Goal: Task Accomplishment & Management: Use online tool/utility

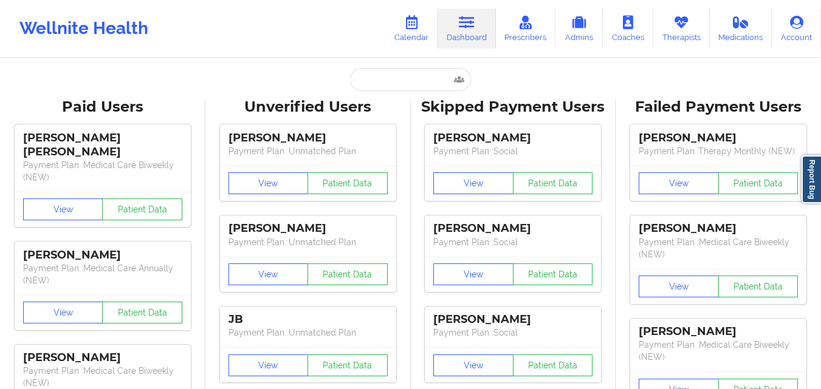
click at [398, 76] on input "text" at bounding box center [410, 79] width 120 height 23
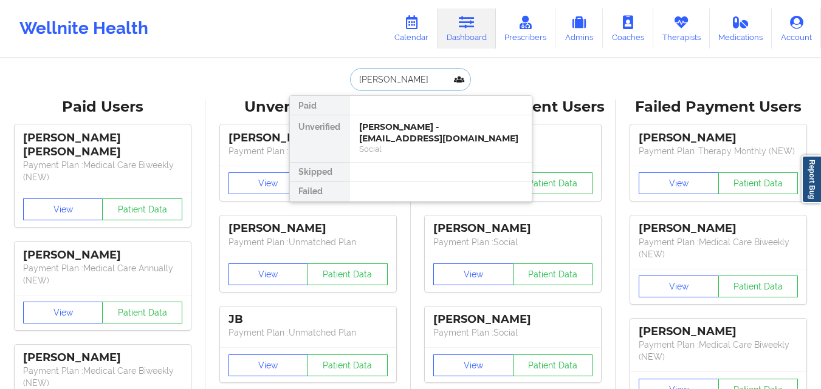
type input "[PERSON_NAME]"
click at [422, 125] on div "[PERSON_NAME] - [EMAIL_ADDRESS][DOMAIN_NAME]" at bounding box center [440, 133] width 163 height 22
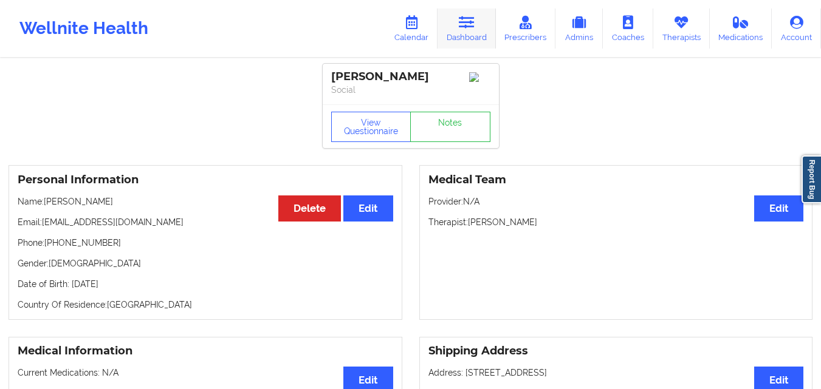
click at [480, 21] on link "Dashboard" at bounding box center [466, 29] width 58 height 40
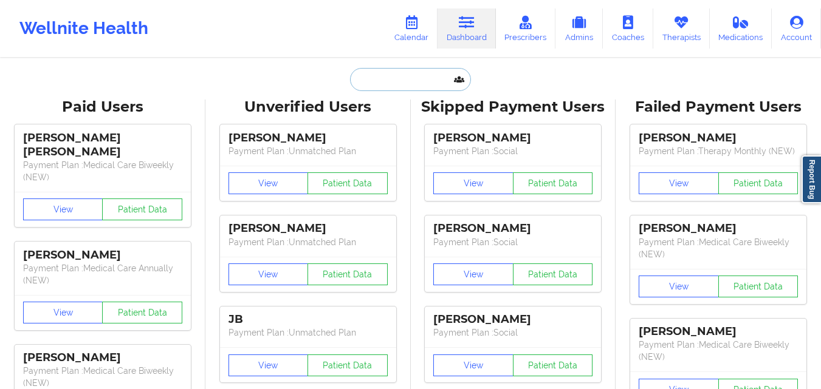
click at [396, 78] on input "text" at bounding box center [410, 79] width 120 height 23
paste input "Ibejah"
type input "Ibejah"
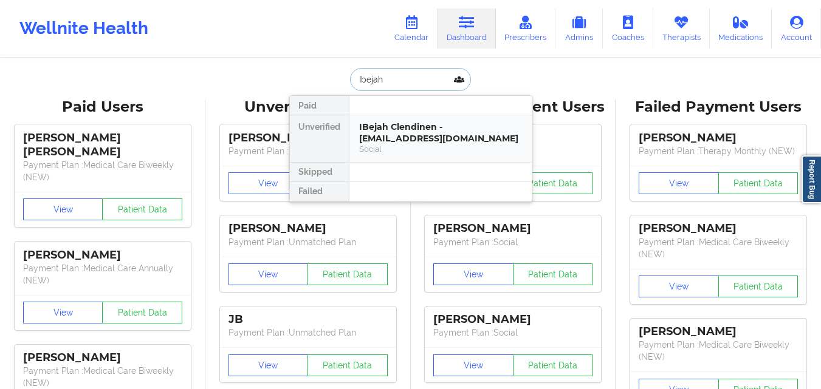
click at [407, 123] on div "IBejah Clendinen - [EMAIL_ADDRESS][DOMAIN_NAME]" at bounding box center [440, 133] width 163 height 22
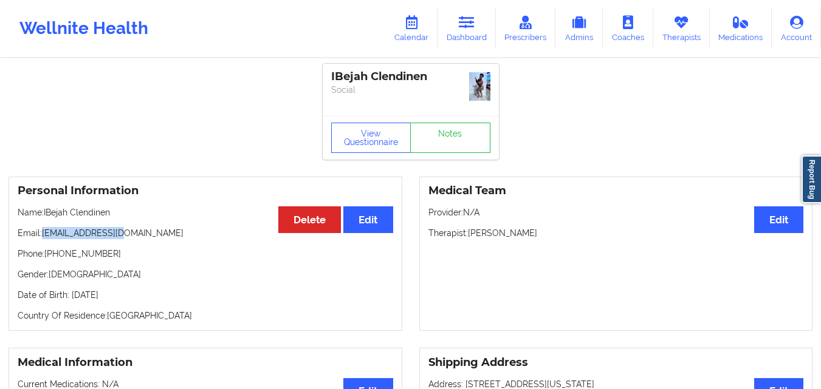
drag, startPoint x: 92, startPoint y: 233, endPoint x: 137, endPoint y: 234, distance: 44.4
click at [137, 234] on p "Email: [EMAIL_ADDRESS][DOMAIN_NAME]" at bounding box center [206, 233] width 376 height 12
drag, startPoint x: 83, startPoint y: 235, endPoint x: 138, endPoint y: 235, distance: 55.3
click at [138, 235] on p "Email: [EMAIL_ADDRESS][DOMAIN_NAME]" at bounding box center [206, 233] width 376 height 12
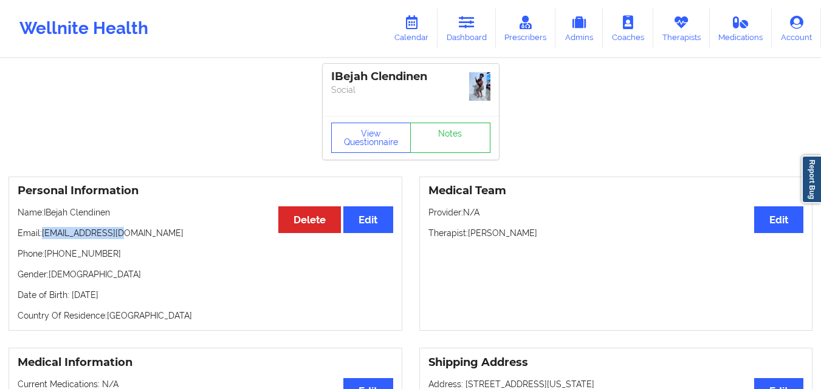
click at [139, 235] on p "Email: [EMAIL_ADDRESS][DOMAIN_NAME]" at bounding box center [206, 233] width 376 height 12
drag, startPoint x: 43, startPoint y: 233, endPoint x: 137, endPoint y: 233, distance: 94.8
click at [137, 233] on p "Email: [EMAIL_ADDRESS][DOMAIN_NAME]" at bounding box center [206, 233] width 376 height 12
copy p "[EMAIL_ADDRESS][DOMAIN_NAME]"
click at [413, 26] on icon at bounding box center [411, 22] width 16 height 13
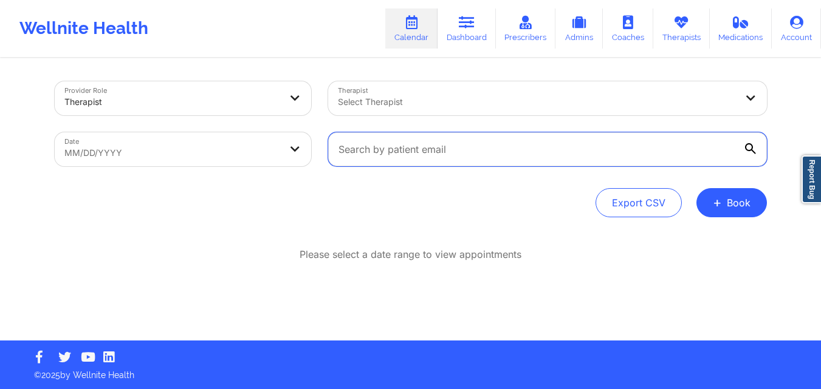
click at [428, 149] on input "text" at bounding box center [547, 149] width 439 height 34
paste input "[EMAIL_ADDRESS][DOMAIN_NAME]"
type input "[EMAIL_ADDRESS][DOMAIN_NAME]"
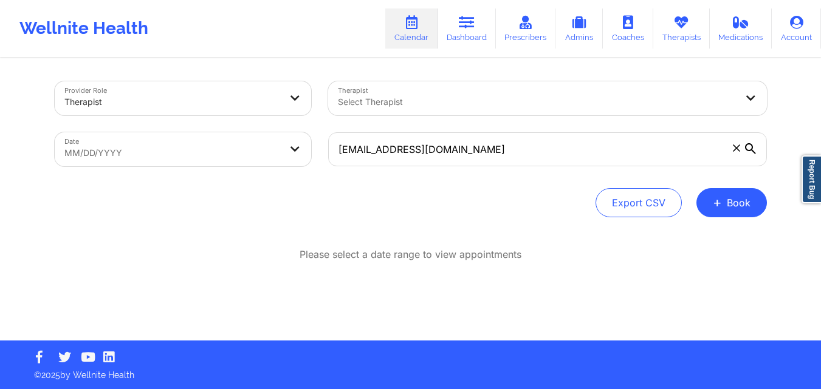
click at [260, 153] on body "Wellnite Health Calendar Dashboard Prescribers Admins Coaches Therapists Medica…" at bounding box center [410, 194] width 821 height 389
select select "2025-8"
select select "2025-9"
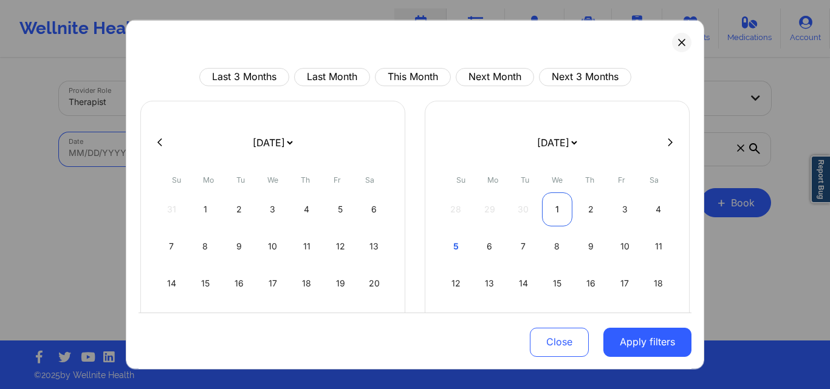
click at [551, 206] on div "1" at bounding box center [557, 209] width 31 height 34
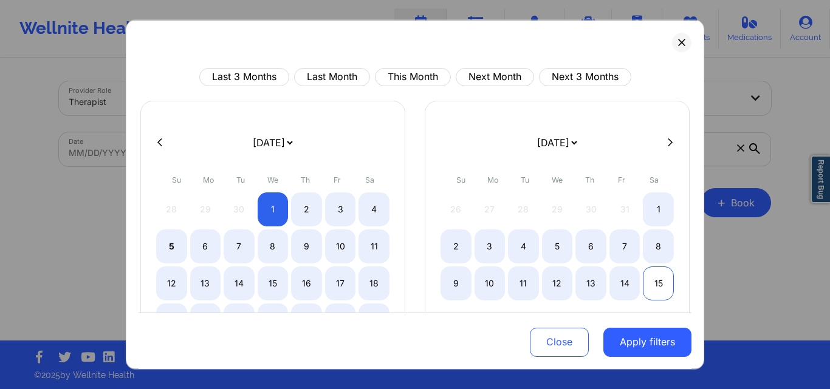
select select "2025-9"
select select "2025-10"
click at [662, 283] on div "15" at bounding box center [658, 283] width 31 height 34
select select "2025-9"
select select "2025-10"
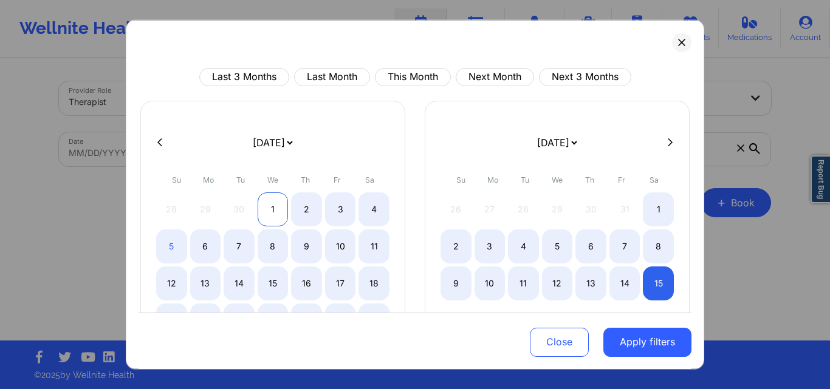
click at [270, 208] on div "1" at bounding box center [273, 209] width 31 height 34
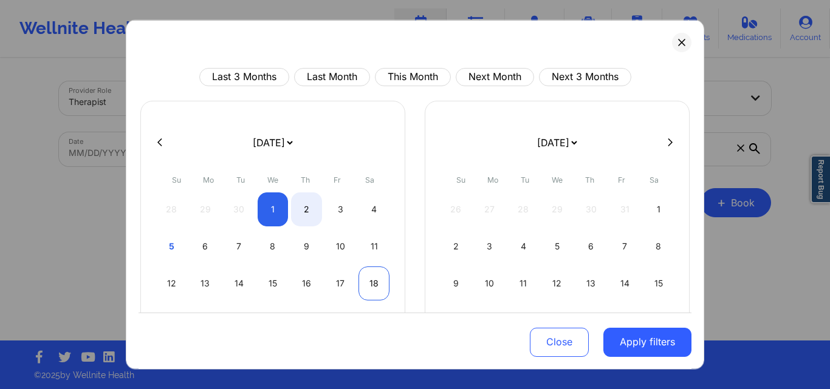
select select "2025-9"
select select "2025-10"
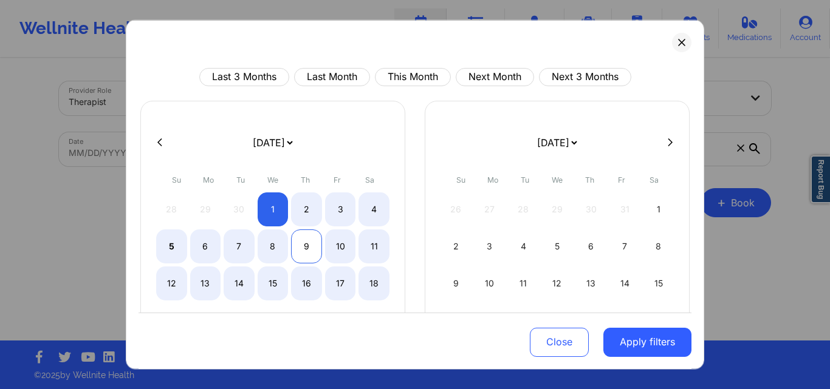
select select "2025-9"
select select "2025-10"
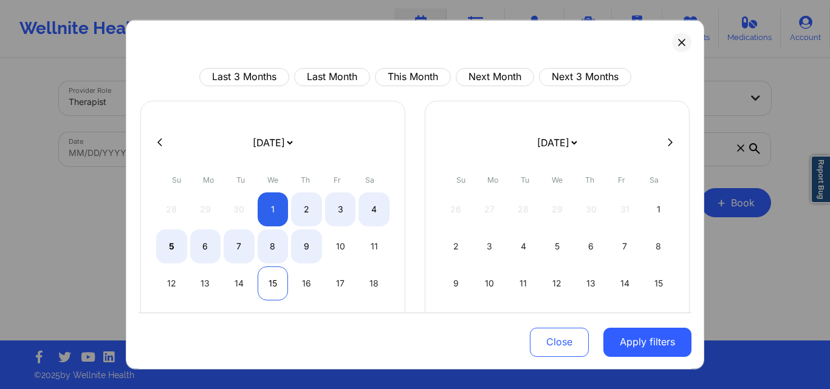
select select "2025-9"
select select "2025-10"
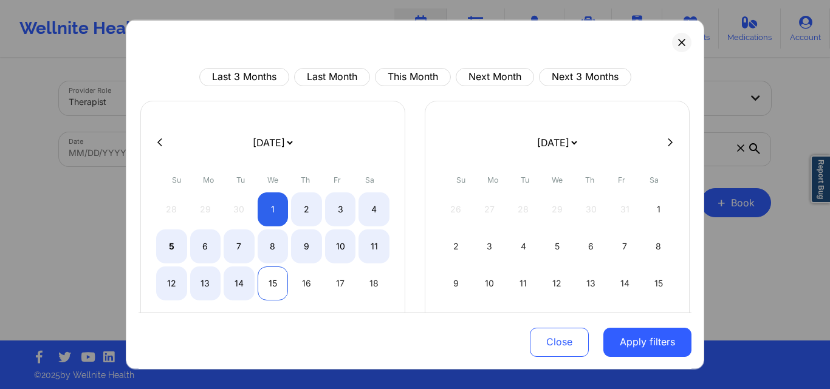
click at [267, 279] on div "15" at bounding box center [273, 283] width 31 height 34
select select "2025-9"
select select "2025-10"
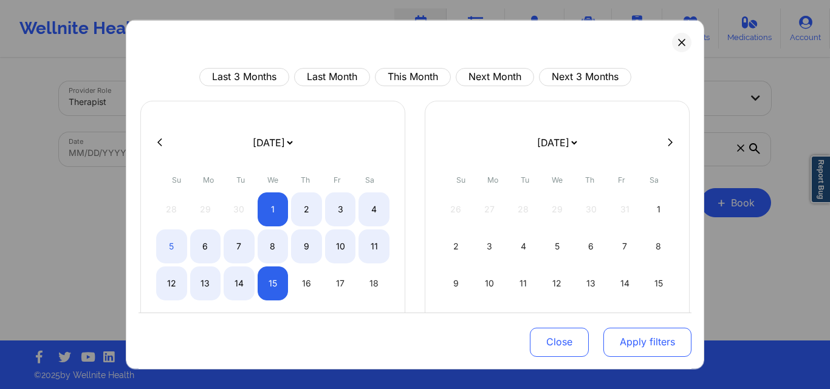
click at [619, 343] on button "Apply filters" at bounding box center [647, 342] width 88 height 29
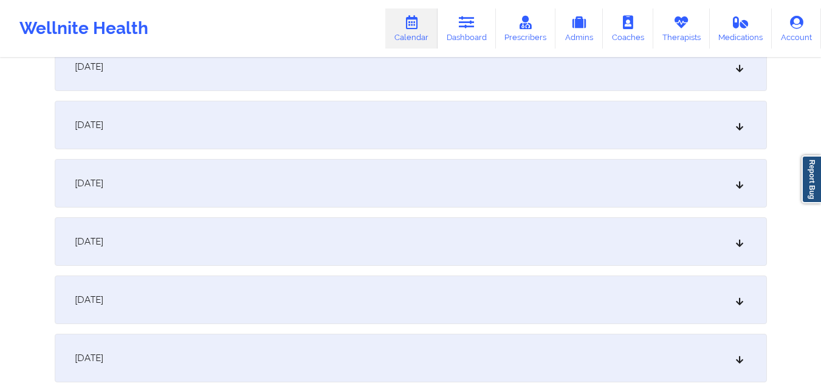
click at [348, 242] on div "[DATE]" at bounding box center [411, 242] width 712 height 49
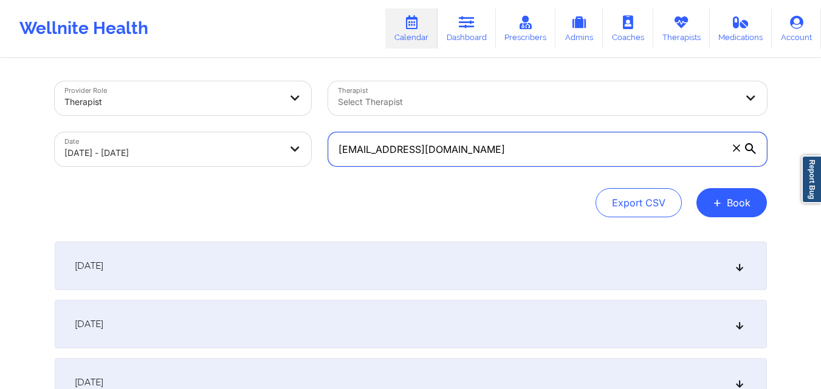
click at [513, 140] on input "[EMAIL_ADDRESS][DOMAIN_NAME]" at bounding box center [547, 149] width 439 height 34
click at [512, 140] on input "[EMAIL_ADDRESS][DOMAIN_NAME]" at bounding box center [547, 149] width 439 height 34
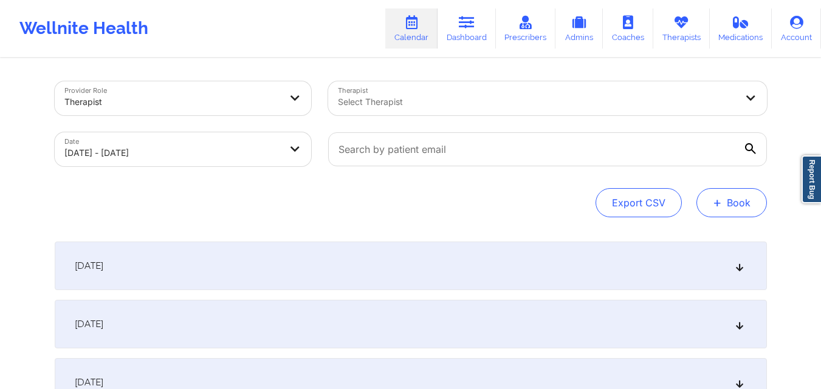
click at [730, 210] on button "+ Book" at bounding box center [731, 202] width 70 height 29
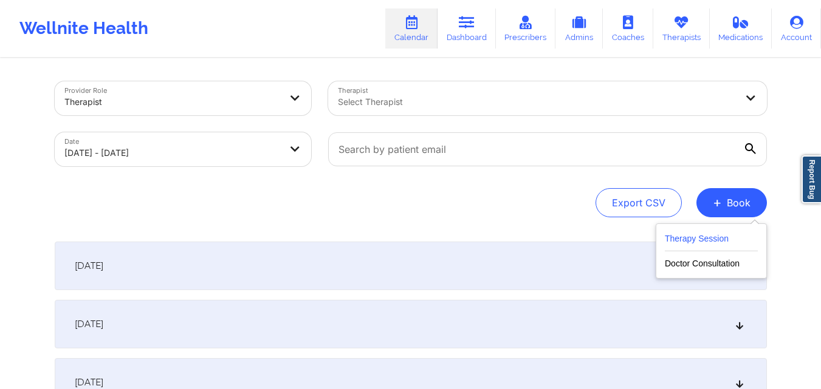
click at [715, 241] on button "Therapy Session" at bounding box center [711, 241] width 93 height 20
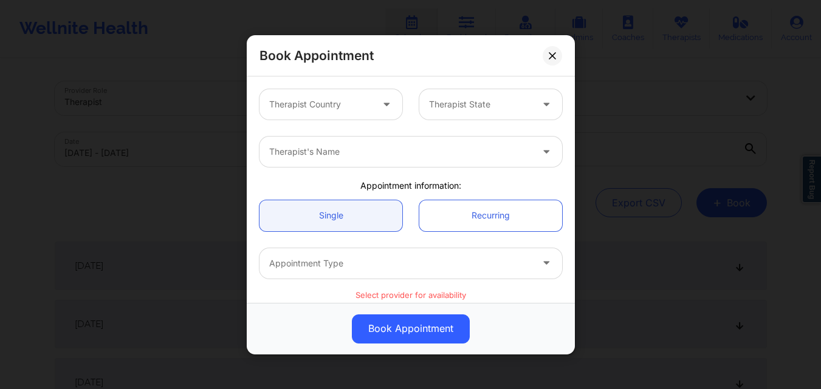
click at [345, 110] on div at bounding box center [320, 104] width 103 height 15
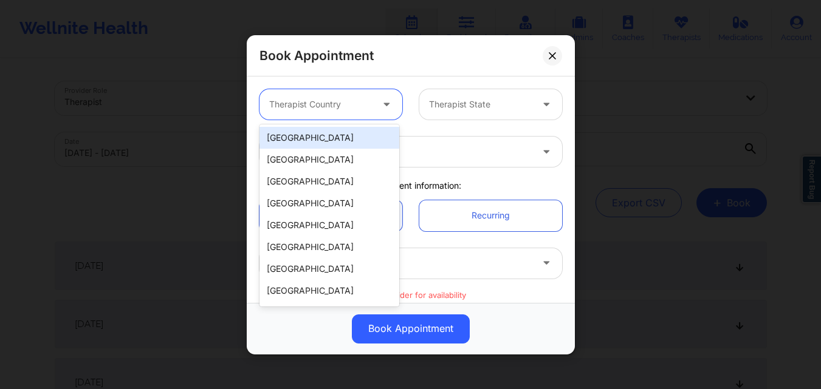
click at [334, 142] on div "[GEOGRAPHIC_DATA]" at bounding box center [329, 138] width 140 height 22
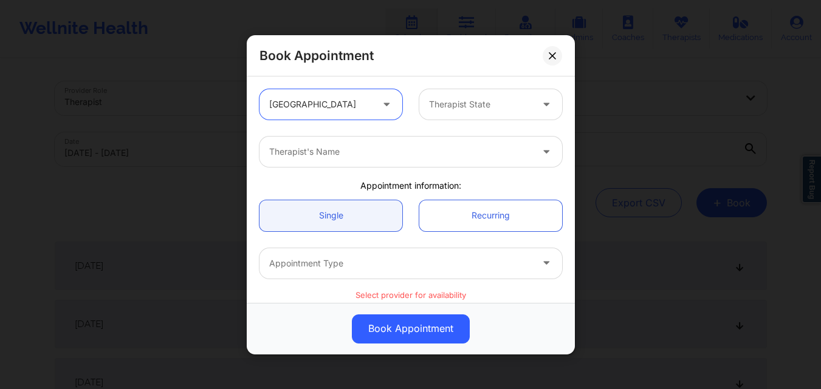
click at [653, 129] on div "Book Appointment option [GEOGRAPHIC_DATA], selected. [GEOGRAPHIC_DATA] Therapis…" at bounding box center [410, 194] width 821 height 389
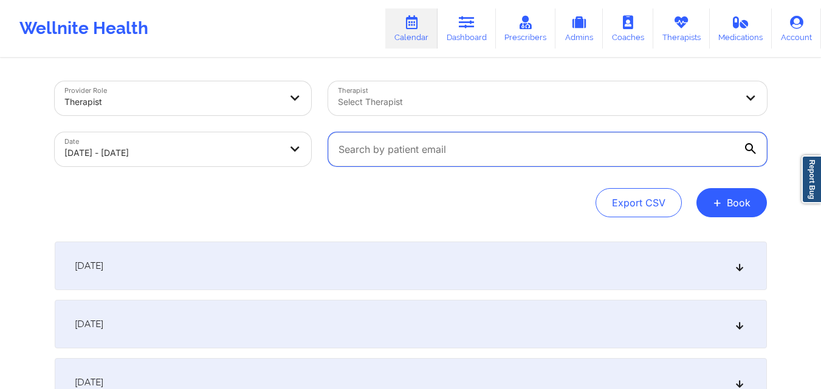
click at [564, 157] on input "text" at bounding box center [547, 149] width 439 height 34
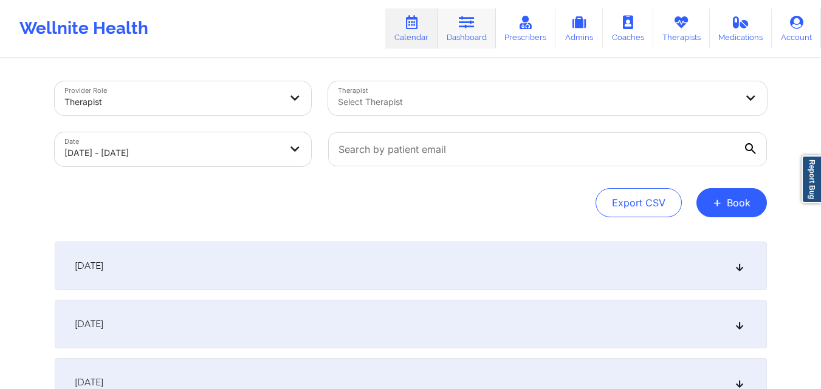
click at [487, 19] on link "Dashboard" at bounding box center [466, 29] width 58 height 40
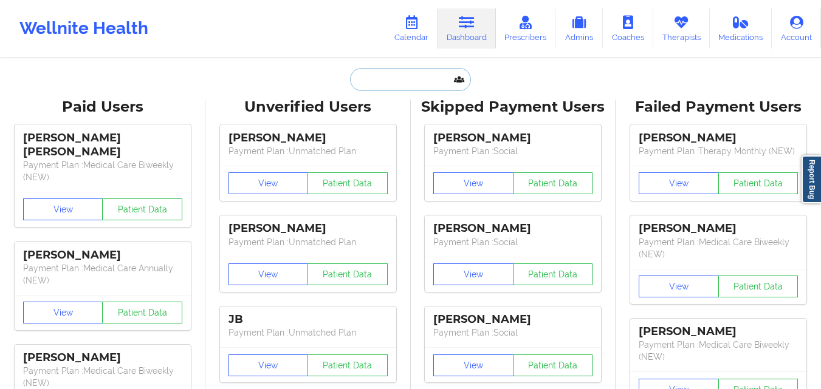
click at [380, 85] on input "text" at bounding box center [410, 79] width 120 height 23
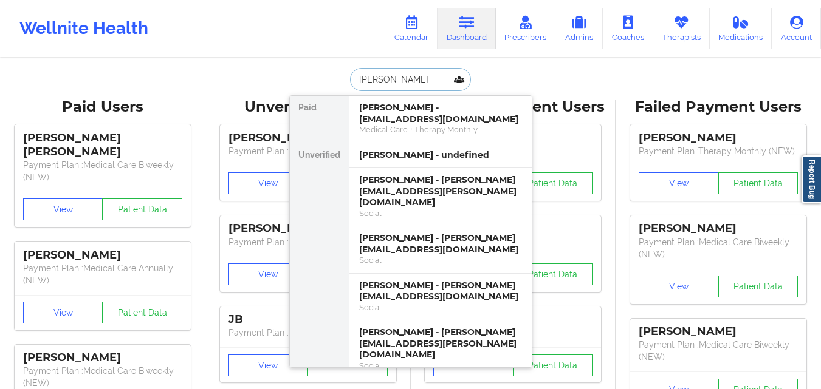
type input "[PERSON_NAME]"
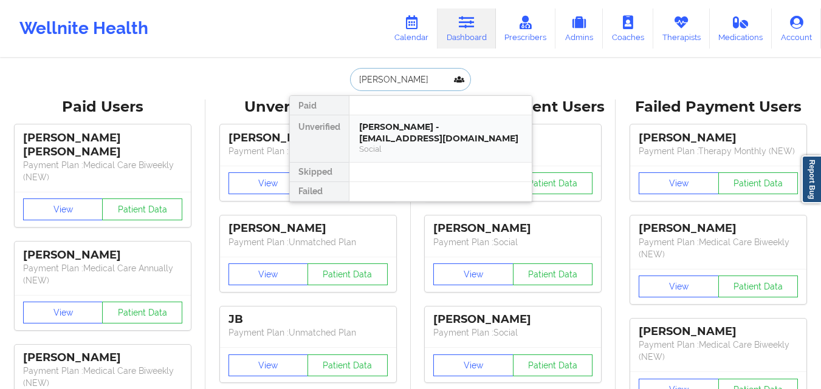
click at [436, 142] on div "[PERSON_NAME] - [EMAIL_ADDRESS][DOMAIN_NAME]" at bounding box center [440, 133] width 163 height 22
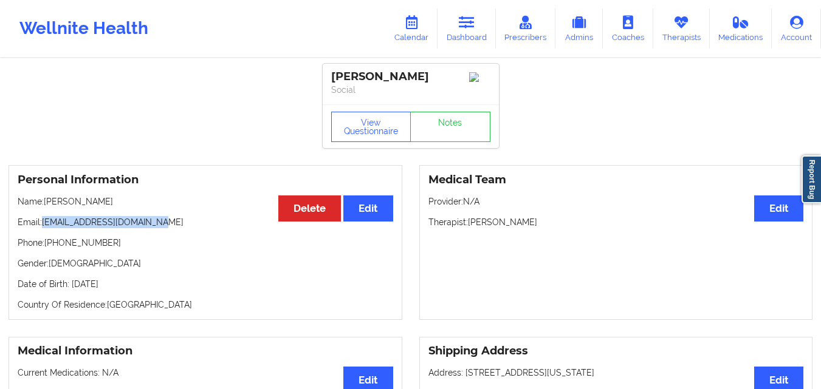
drag, startPoint x: 54, startPoint y: 227, endPoint x: 166, endPoint y: 228, distance: 111.8
click at [166, 228] on p "Email: [EMAIL_ADDRESS][DOMAIN_NAME]" at bounding box center [206, 222] width 376 height 12
drag, startPoint x: 42, startPoint y: 225, endPoint x: 196, endPoint y: 230, distance: 154.4
click at [196, 228] on p "Email: [EMAIL_ADDRESS][DOMAIN_NAME]" at bounding box center [206, 222] width 376 height 12
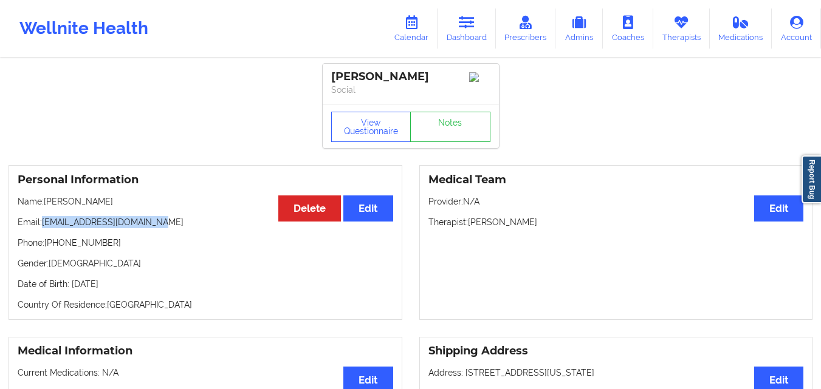
click at [196, 228] on p "Email: [EMAIL_ADDRESS][DOMAIN_NAME]" at bounding box center [206, 222] width 376 height 12
drag, startPoint x: 42, startPoint y: 227, endPoint x: 177, endPoint y: 229, distance: 134.9
click at [177, 228] on p "Email: [EMAIL_ADDRESS][DOMAIN_NAME]" at bounding box center [206, 222] width 376 height 12
drag, startPoint x: 44, startPoint y: 225, endPoint x: 168, endPoint y: 225, distance: 124.6
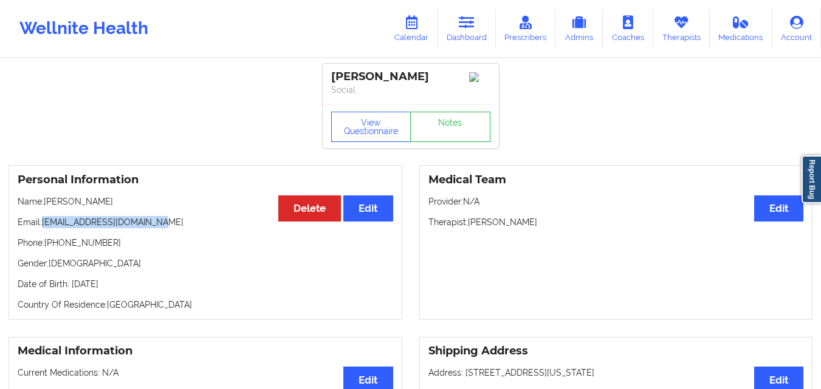
click at [168, 225] on p "Email: [EMAIL_ADDRESS][DOMAIN_NAME]" at bounding box center [206, 222] width 376 height 12
copy p "[EMAIL_ADDRESS][DOMAIN_NAME]"
click at [461, 30] on link "Dashboard" at bounding box center [466, 29] width 58 height 40
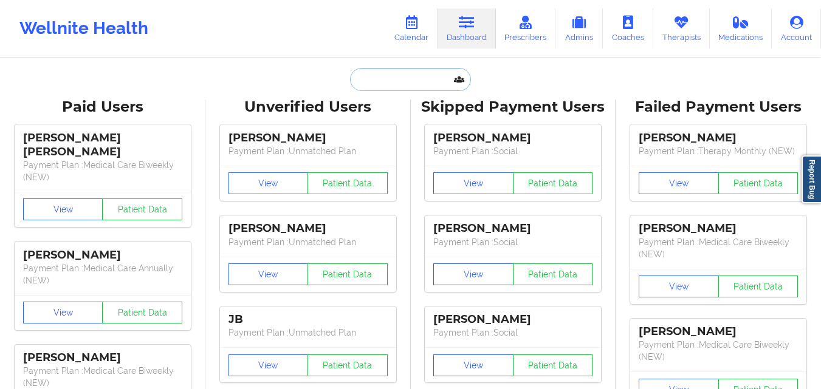
click at [420, 86] on input "text" at bounding box center [410, 79] width 120 height 23
paste input "[PERSON_NAME]"
type input "[PERSON_NAME]"
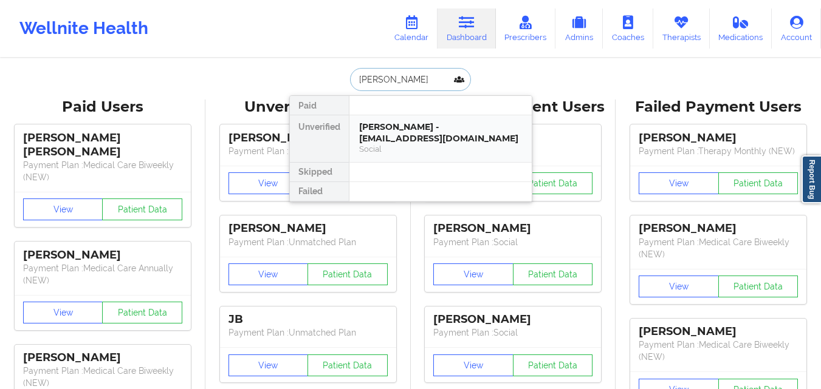
click at [402, 139] on div "[PERSON_NAME] - [EMAIL_ADDRESS][DOMAIN_NAME]" at bounding box center [440, 133] width 163 height 22
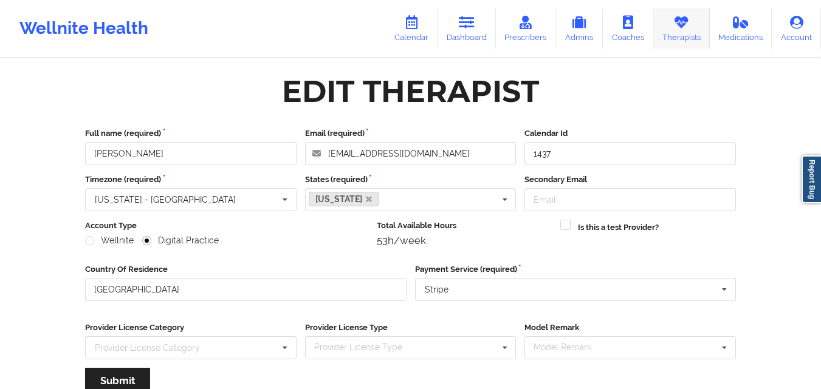
click at [678, 32] on link "Therapists" at bounding box center [681, 29] width 57 height 40
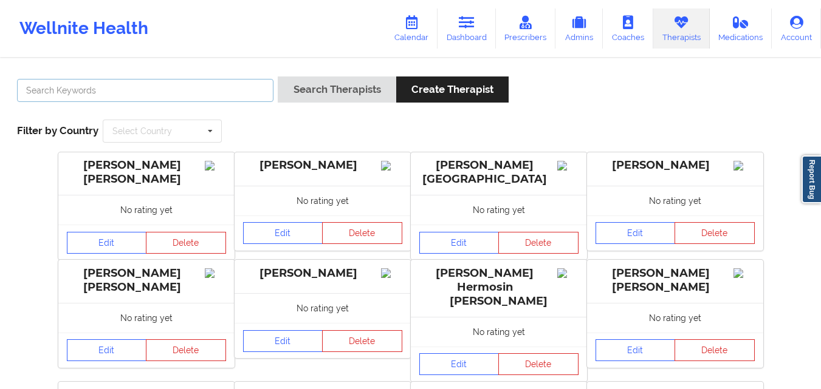
click at [163, 90] on input "text" at bounding box center [145, 90] width 256 height 23
paste input "[PERSON_NAME]"
type input "[PERSON_NAME]"
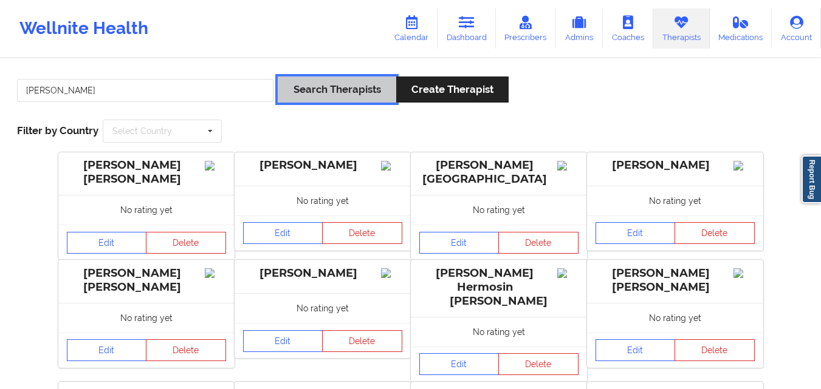
click at [347, 97] on button "Search Therapists" at bounding box center [337, 90] width 118 height 26
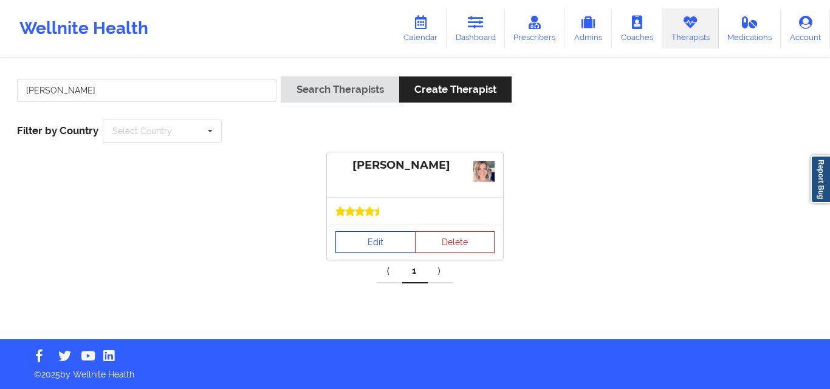
click at [371, 242] on link "Edit" at bounding box center [375, 242] width 80 height 22
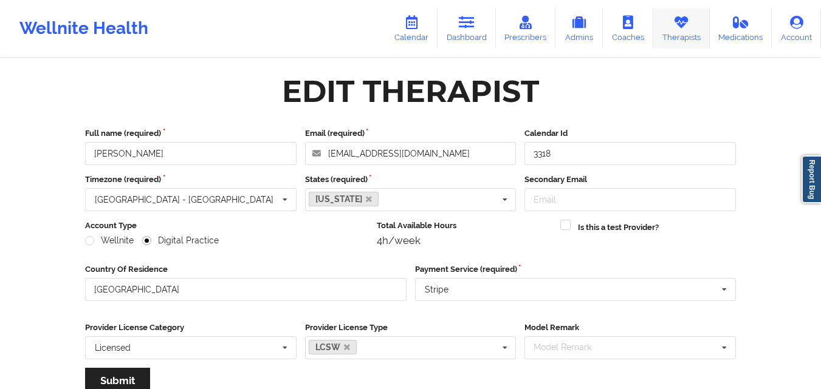
click at [673, 38] on link "Therapists" at bounding box center [681, 29] width 57 height 40
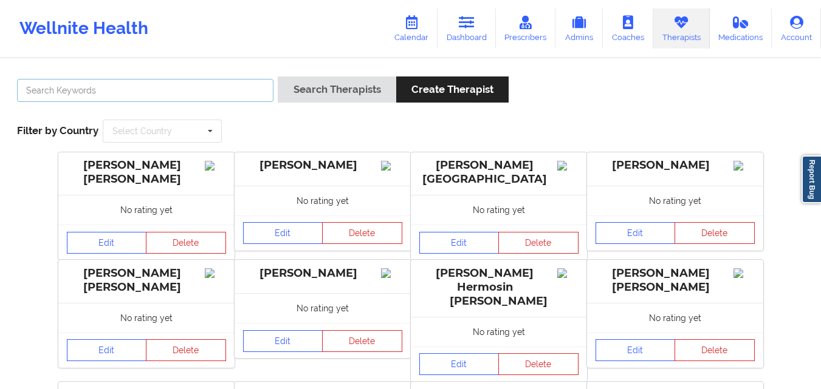
click at [131, 87] on input "text" at bounding box center [145, 90] width 256 height 23
type input "[PERSON_NAME]"
click at [278, 77] on button "Search Therapists" at bounding box center [337, 90] width 118 height 26
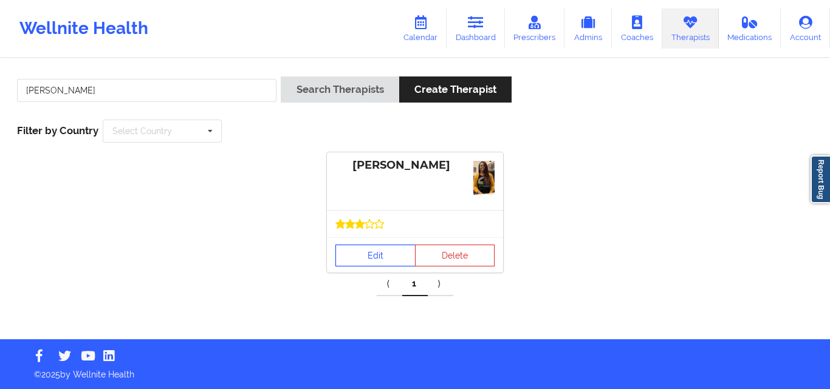
click at [372, 245] on link "Edit" at bounding box center [375, 256] width 80 height 22
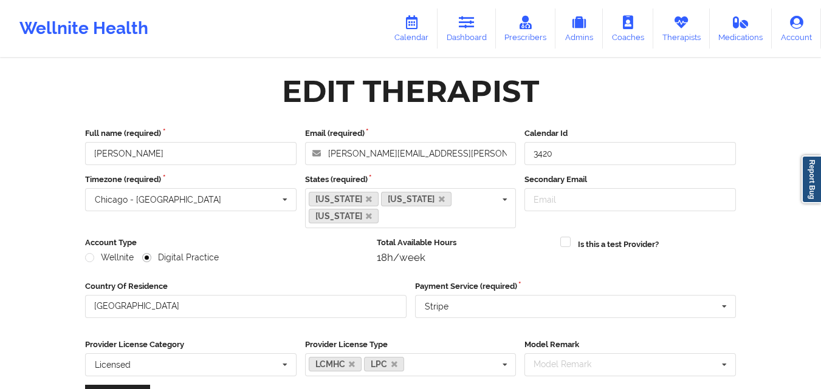
drag, startPoint x: 688, startPoint y: 33, endPoint x: 647, endPoint y: 57, distance: 47.6
click at [688, 33] on link "Therapists" at bounding box center [681, 29] width 57 height 40
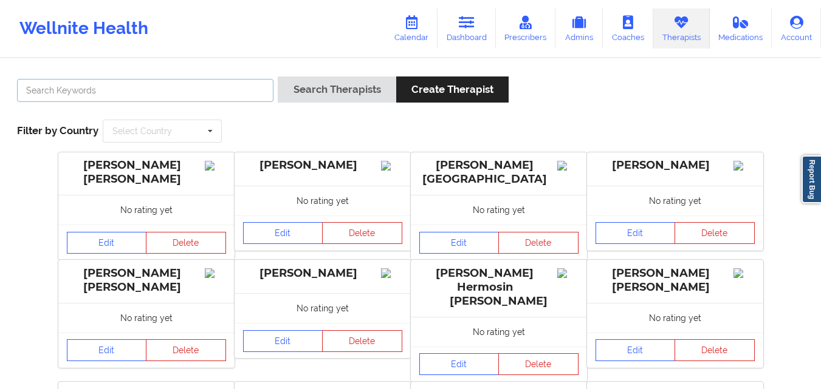
click at [190, 90] on input "text" at bounding box center [145, 90] width 256 height 23
type input "[PERSON_NAME]"
click at [278, 77] on button "Search Therapists" at bounding box center [337, 90] width 118 height 26
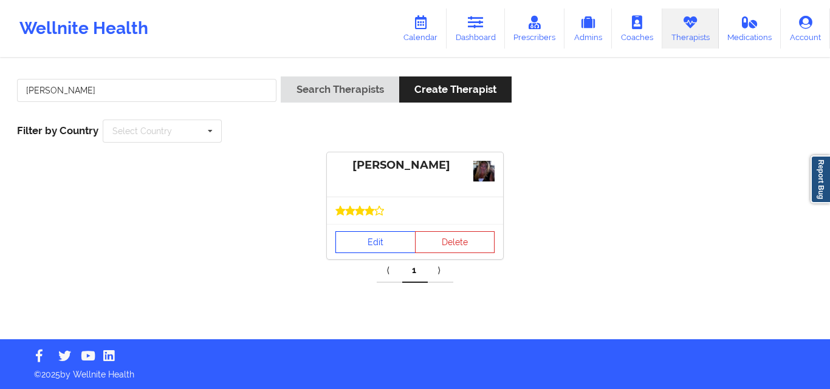
click at [378, 233] on link "Edit" at bounding box center [375, 242] width 80 height 22
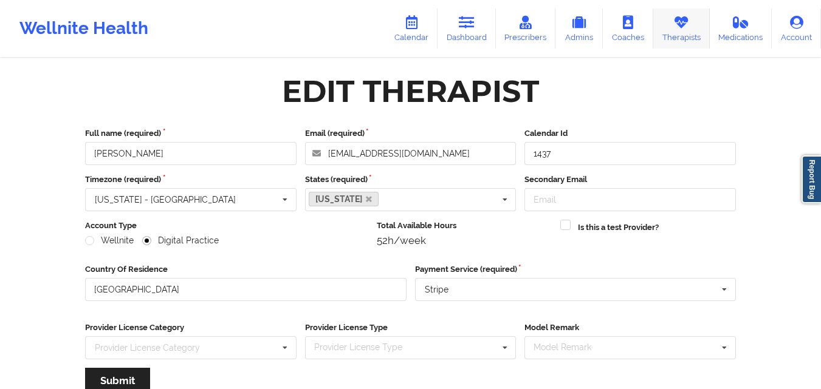
click at [693, 39] on link "Therapists" at bounding box center [681, 29] width 57 height 40
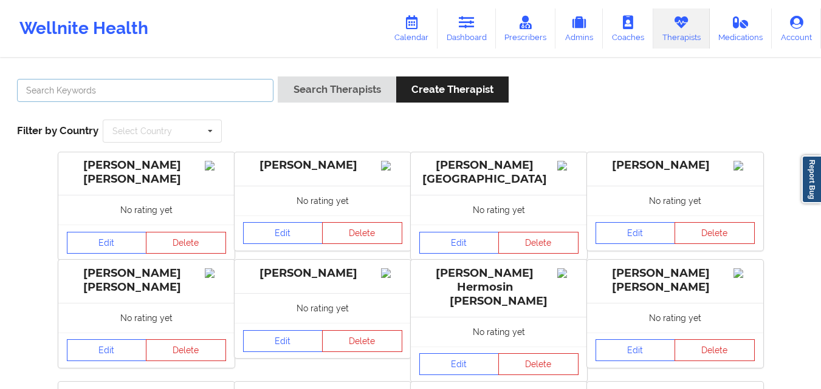
click at [199, 100] on input "text" at bounding box center [145, 90] width 256 height 23
type input "[PERSON_NAME]"
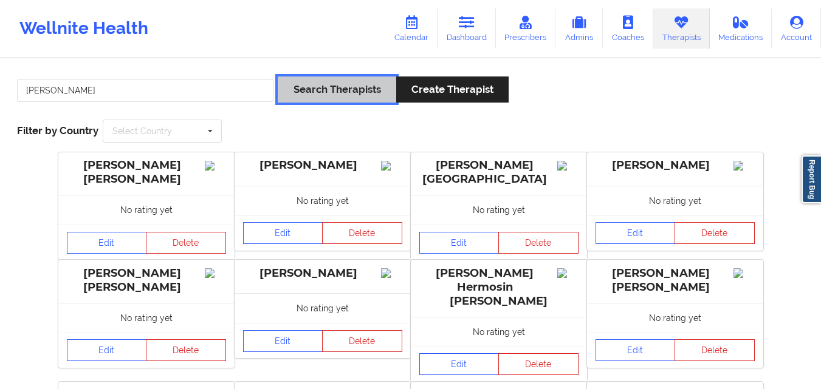
click at [361, 91] on button "Search Therapists" at bounding box center [337, 90] width 118 height 26
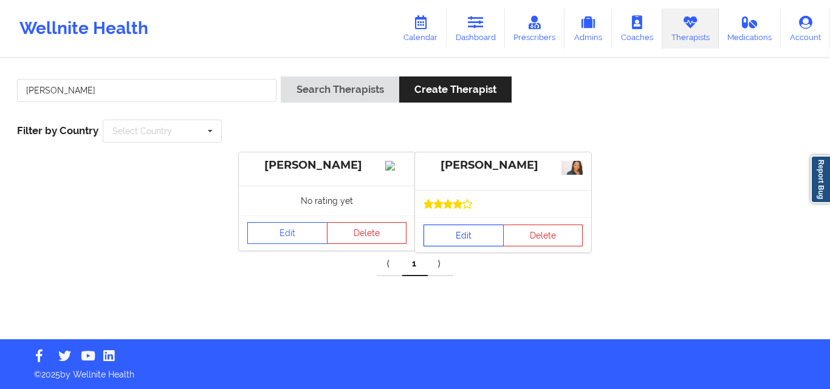
click at [465, 235] on link "Edit" at bounding box center [464, 236] width 80 height 22
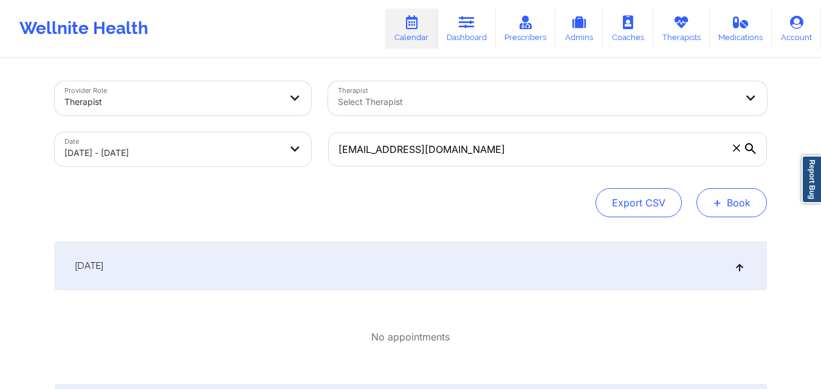
click at [744, 202] on button "+ Book" at bounding box center [731, 202] width 70 height 29
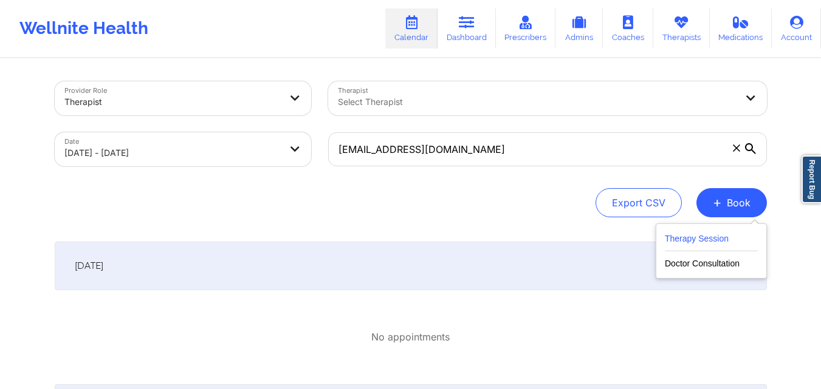
click at [688, 232] on button "Therapy Session" at bounding box center [711, 241] width 93 height 20
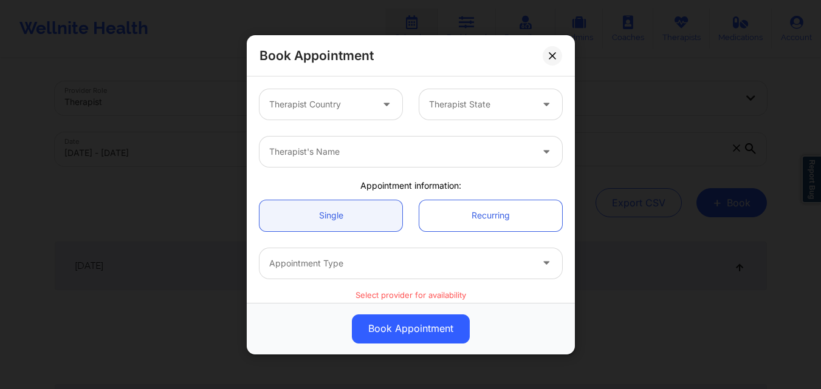
click at [327, 102] on div at bounding box center [320, 104] width 103 height 15
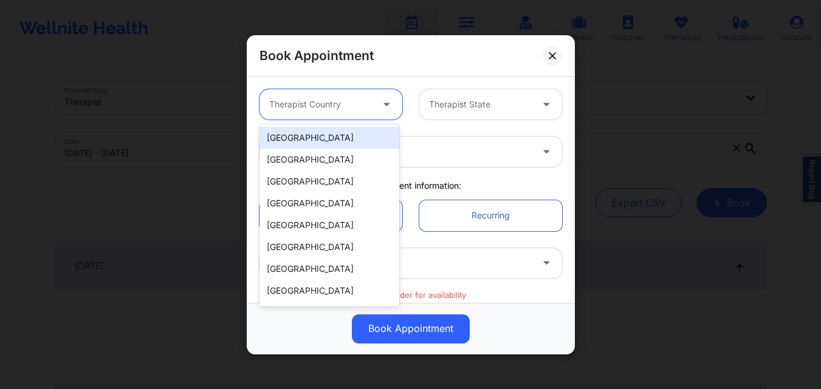
click at [317, 141] on div "[GEOGRAPHIC_DATA]" at bounding box center [329, 138] width 140 height 22
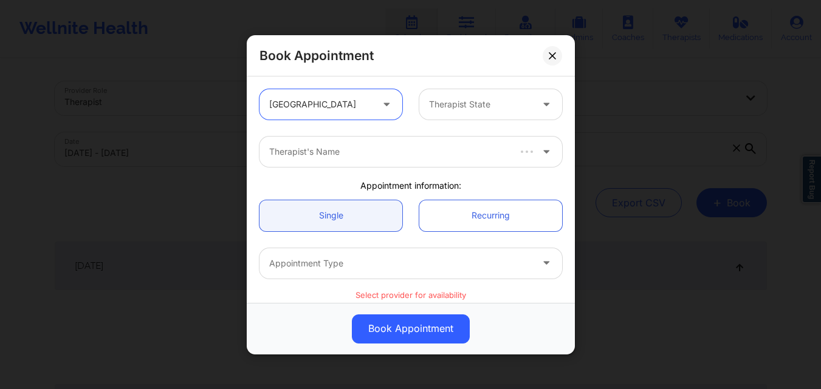
click at [466, 95] on div "Therapist State" at bounding box center [476, 104] width 114 height 30
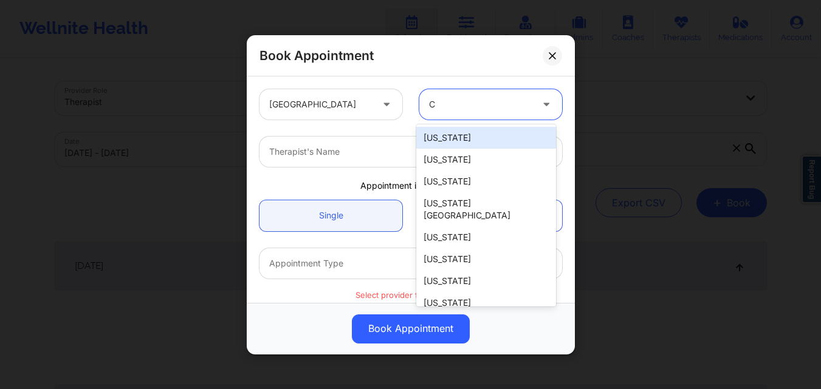
type input "Ca"
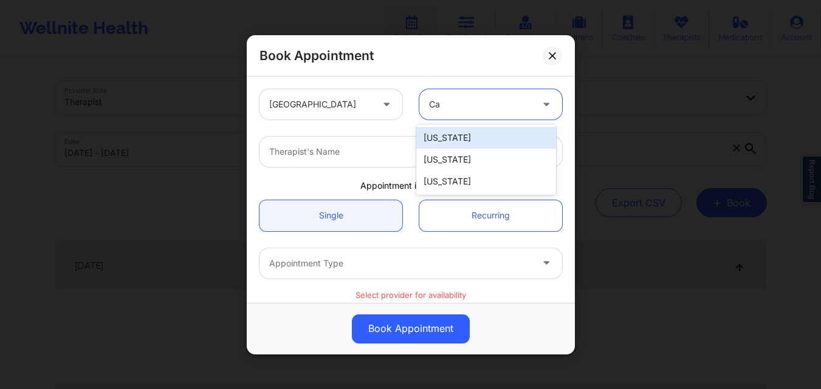
click at [467, 135] on div "[US_STATE]" at bounding box center [486, 138] width 140 height 22
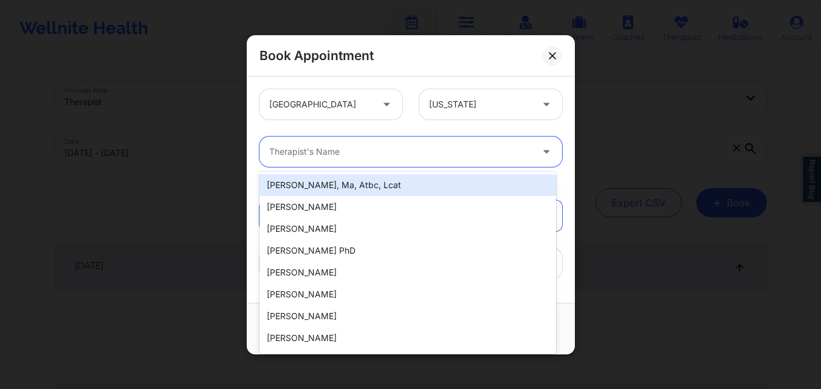
click at [384, 162] on div "Therapist's Name" at bounding box center [395, 152] width 273 height 30
paste input "[PERSON_NAME]"
type input "[PERSON_NAME]"
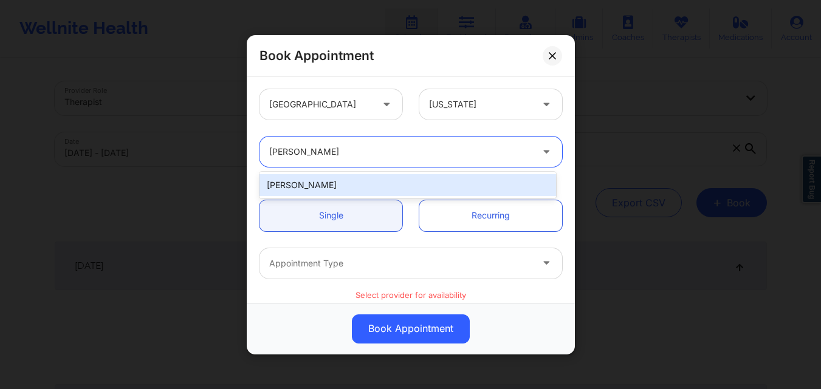
click at [348, 187] on div "[PERSON_NAME]" at bounding box center [407, 185] width 297 height 22
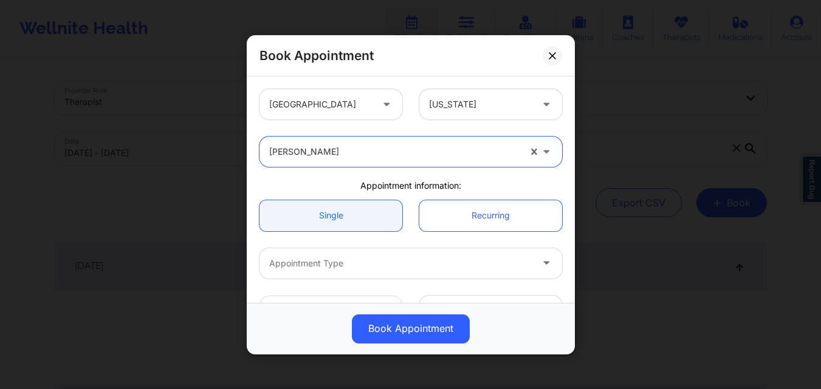
click at [348, 220] on link "Single" at bounding box center [330, 215] width 143 height 31
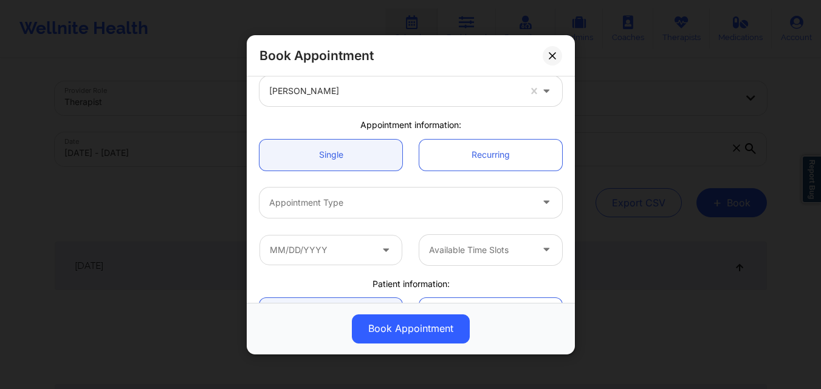
click at [354, 202] on div at bounding box center [400, 202] width 262 height 15
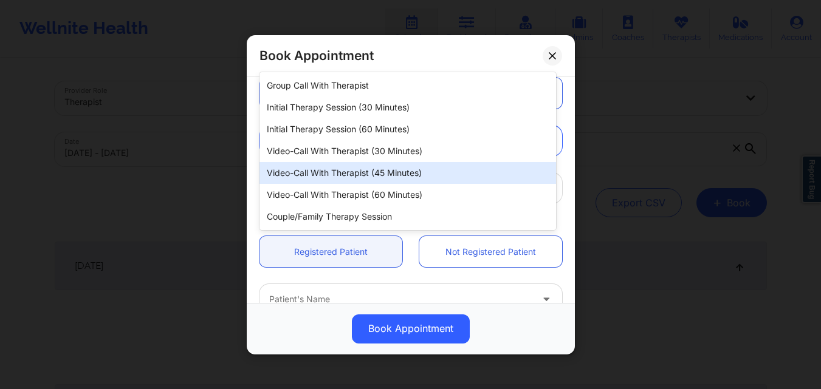
scroll to position [243, 0]
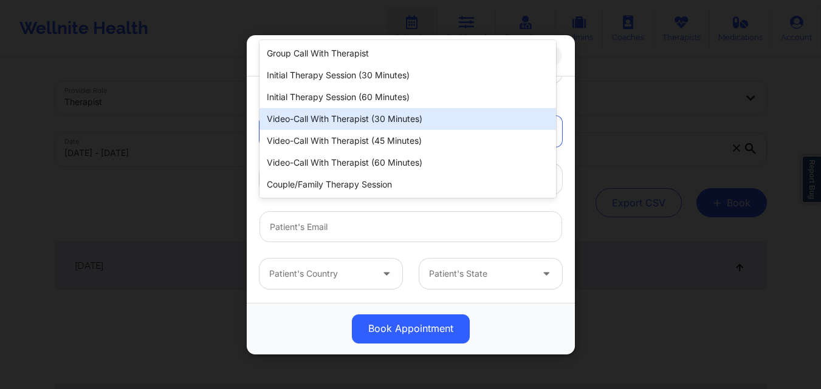
click at [369, 120] on div "Video-Call with Therapist (30 minutes)" at bounding box center [407, 119] width 297 height 22
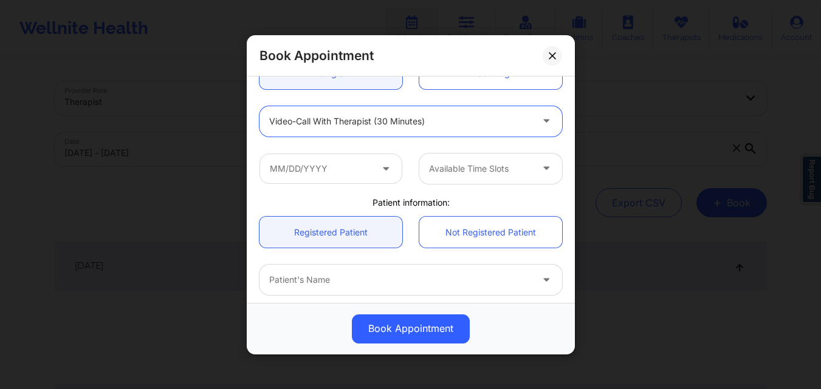
scroll to position [61, 0]
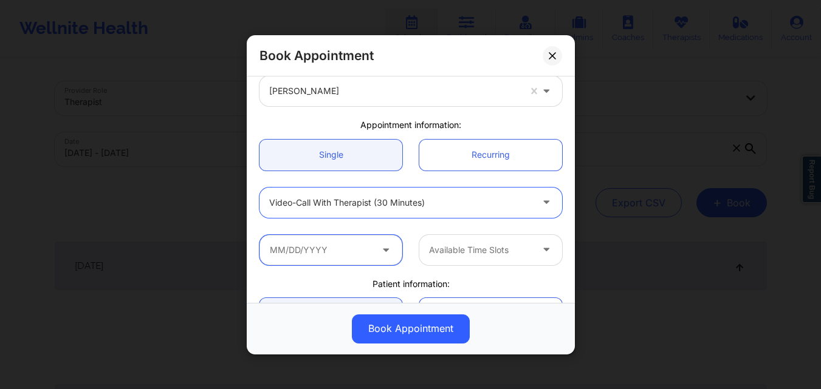
click at [353, 239] on input "text" at bounding box center [330, 250] width 143 height 30
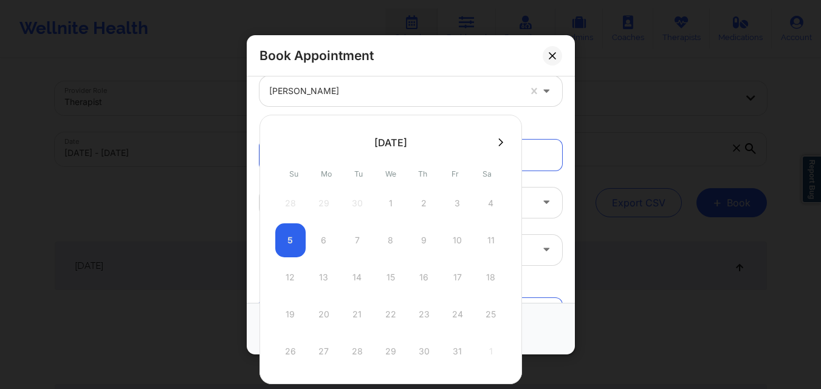
click at [498, 143] on icon at bounding box center [500, 142] width 5 height 9
click at [280, 140] on icon at bounding box center [280, 142] width 5 height 8
click at [493, 312] on div "25" at bounding box center [491, 315] width 30 height 34
type input "10/25/2025"
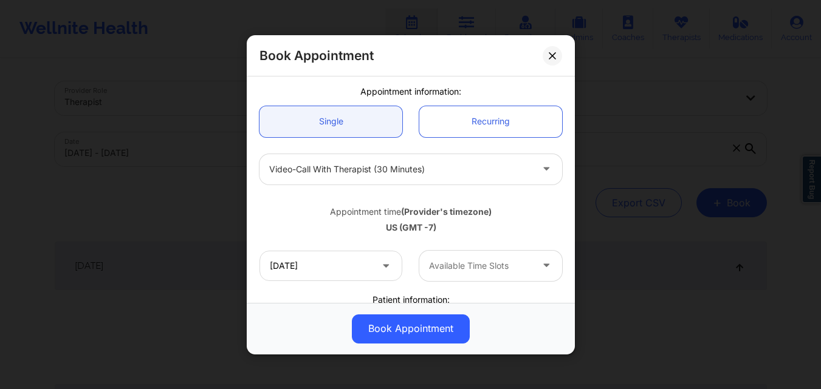
scroll to position [122, 0]
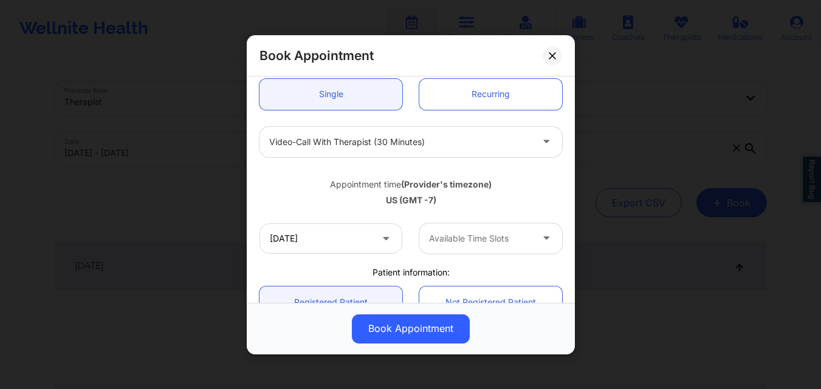
click at [523, 238] on div at bounding box center [480, 238] width 103 height 15
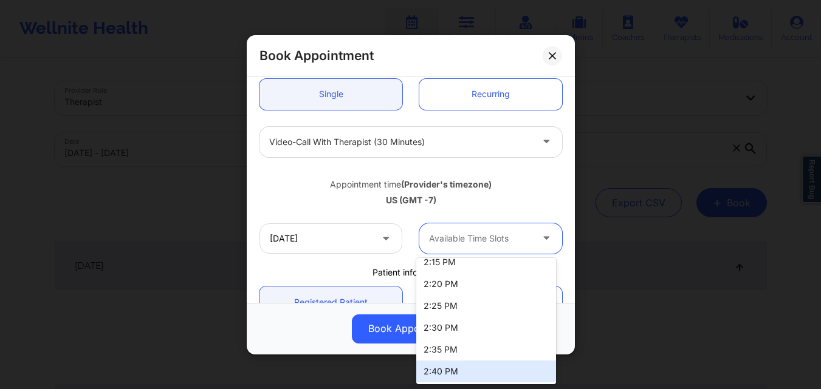
scroll to position [0, 0]
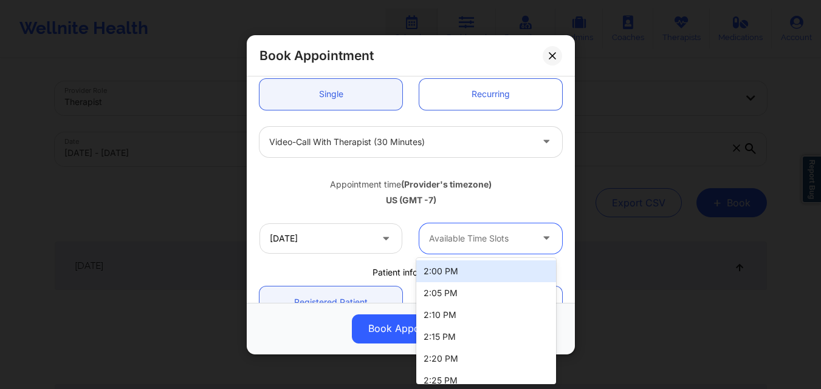
click at [480, 269] on div "2:00 PM" at bounding box center [486, 272] width 140 height 22
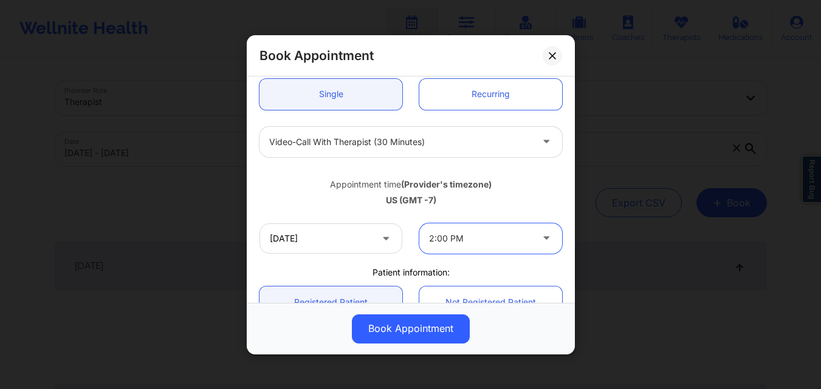
scroll to position [304, 0]
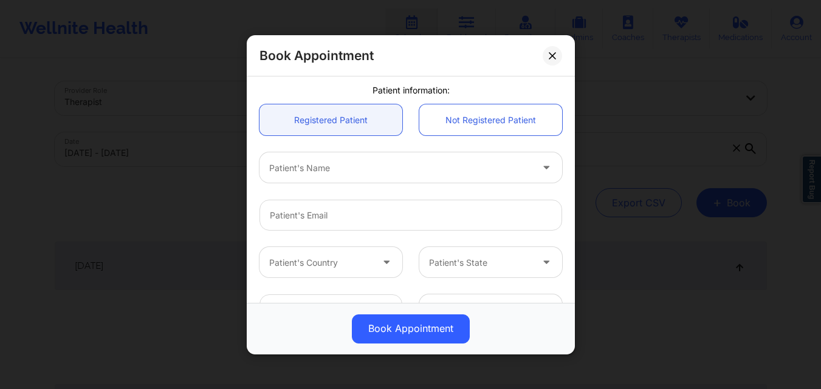
click at [395, 167] on div at bounding box center [400, 167] width 262 height 15
type input "[PERSON_NAME]"
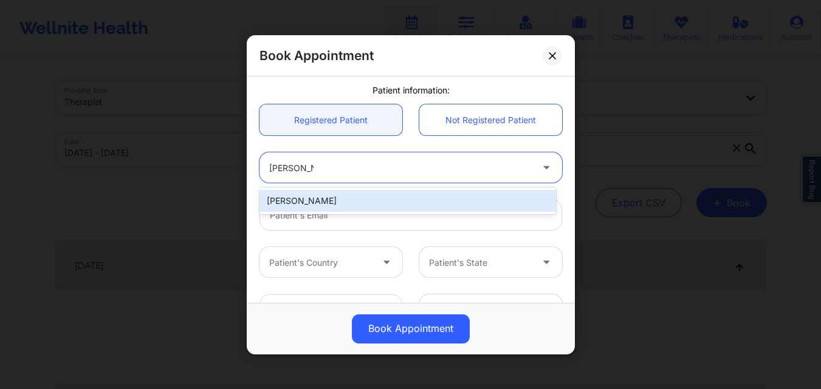
click at [366, 196] on div "[PERSON_NAME]" at bounding box center [407, 201] width 297 height 22
type input "[EMAIL_ADDRESS][DOMAIN_NAME]"
type input "[PHONE_NUMBER]"
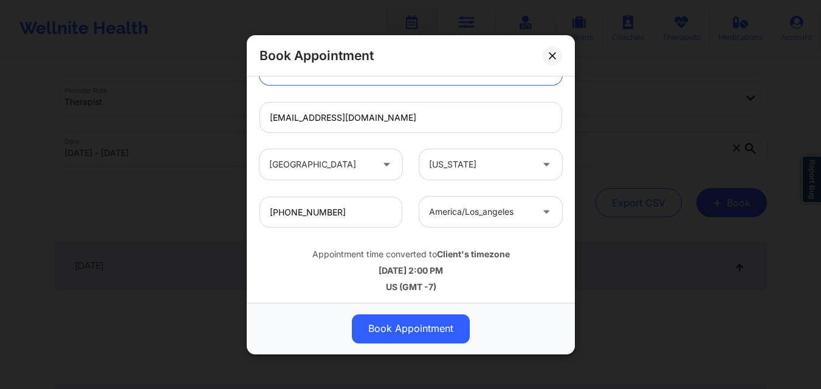
scroll to position [404, 0]
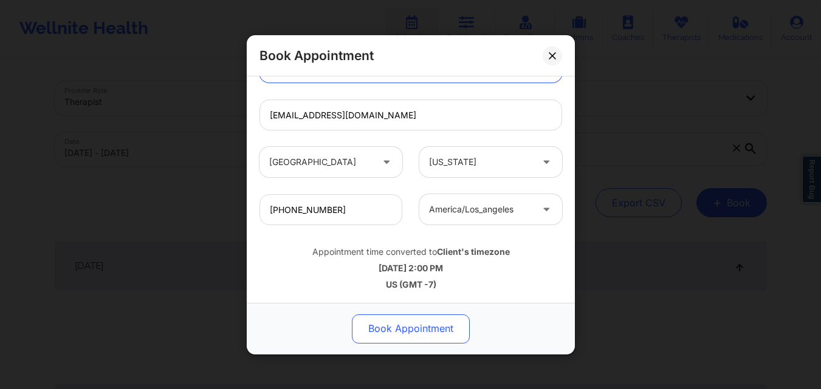
click at [433, 324] on button "Book Appointment" at bounding box center [411, 328] width 118 height 29
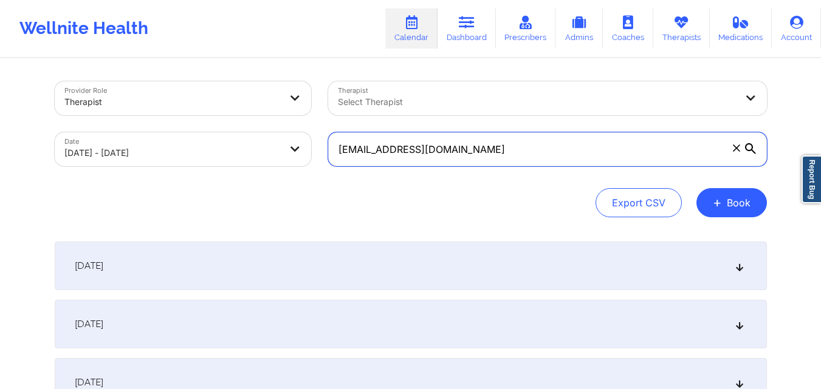
click at [489, 143] on input "ashtonaskarian@gmail.com" at bounding box center [547, 149] width 439 height 34
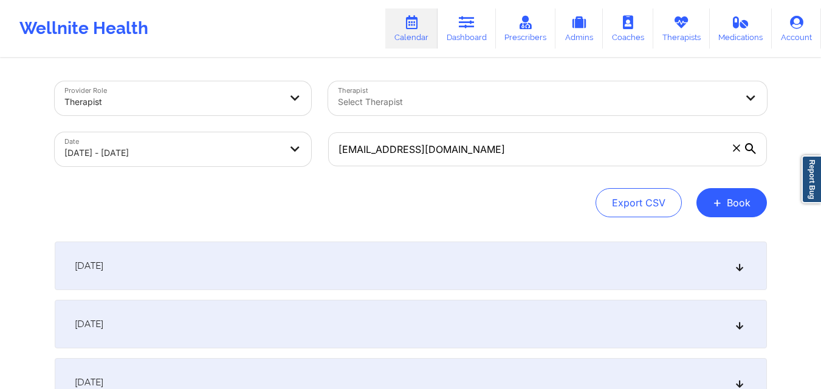
click at [485, 103] on div at bounding box center [537, 102] width 399 height 15
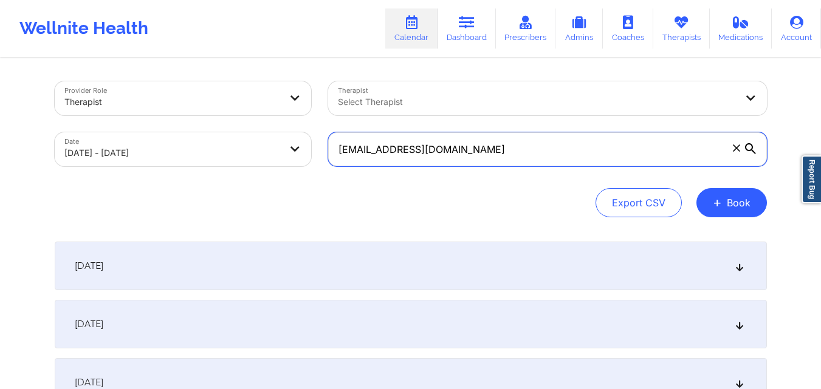
click at [487, 149] on input "ashtonaskarian@gmail.com" at bounding box center [547, 149] width 439 height 34
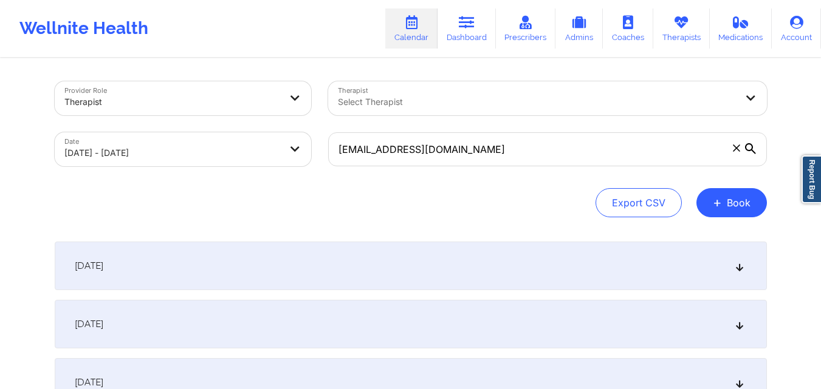
click at [733, 151] on icon at bounding box center [736, 148] width 7 height 7
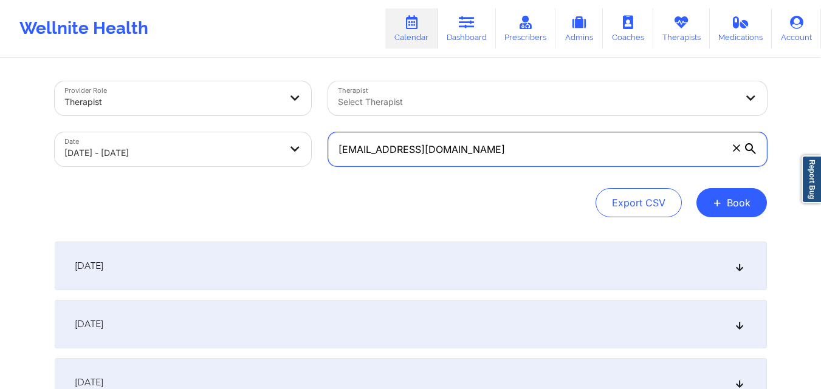
click at [733, 151] on input "ashtonaskarian@gmail.com" at bounding box center [547, 149] width 439 height 34
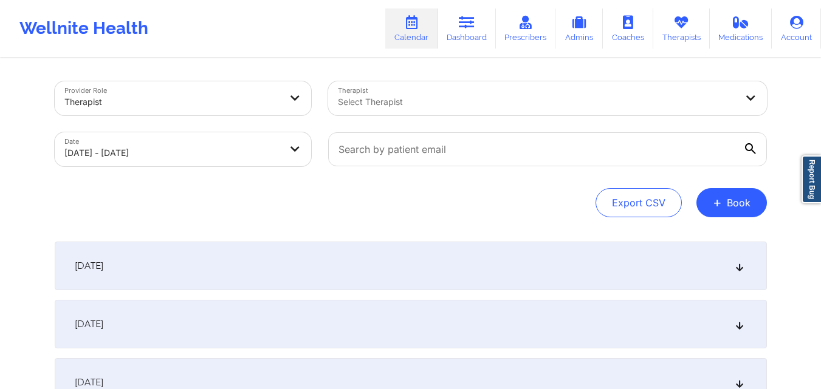
click at [633, 105] on div at bounding box center [537, 102] width 399 height 15
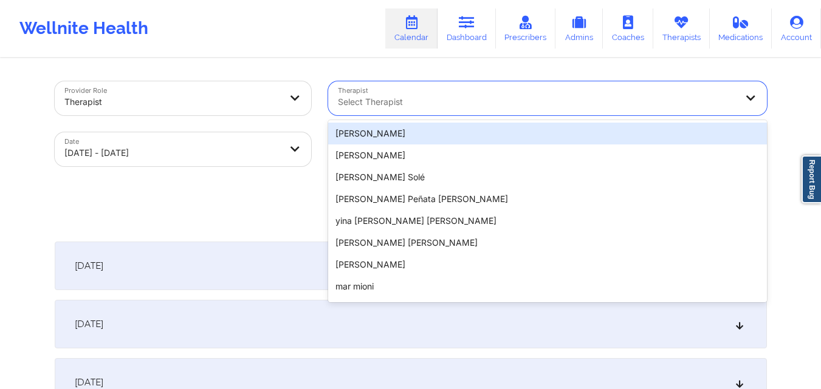
paste input "Kasie Okeya"
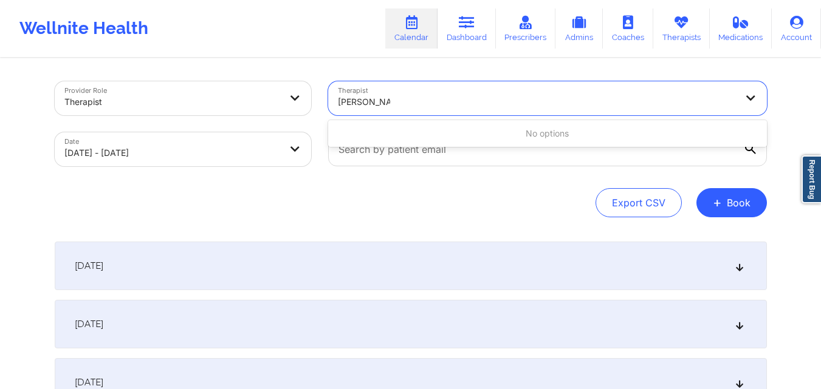
type input "Kasie Okeya"
select select "2025-7"
select select "2025-8"
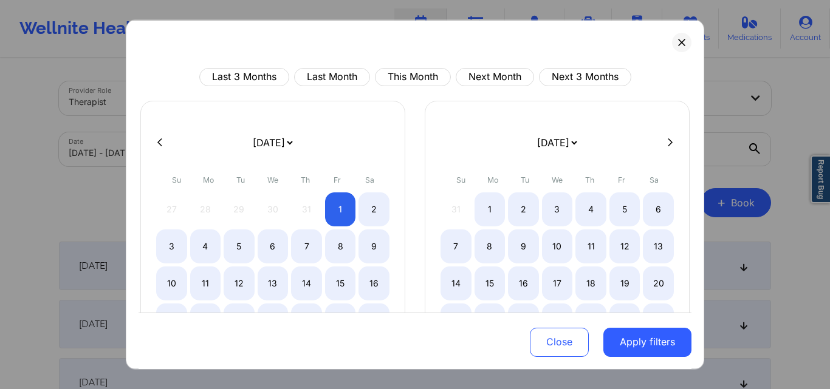
click at [664, 147] on button at bounding box center [670, 142] width 12 height 10
select select "2025-8"
select select "2025-9"
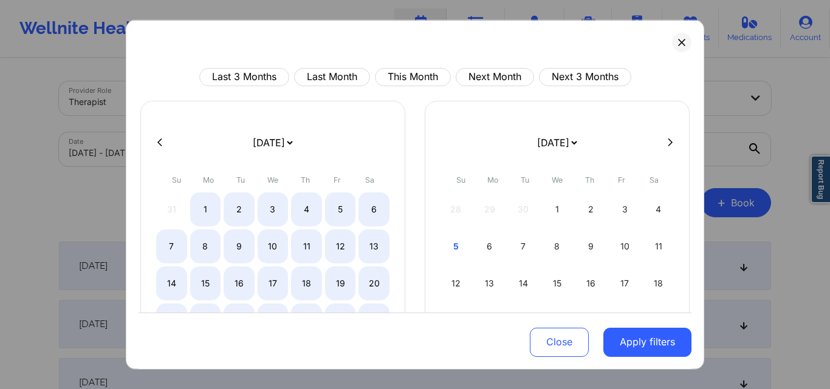
click at [664, 147] on button at bounding box center [670, 142] width 12 height 10
select select "2025-9"
select select "2025-10"
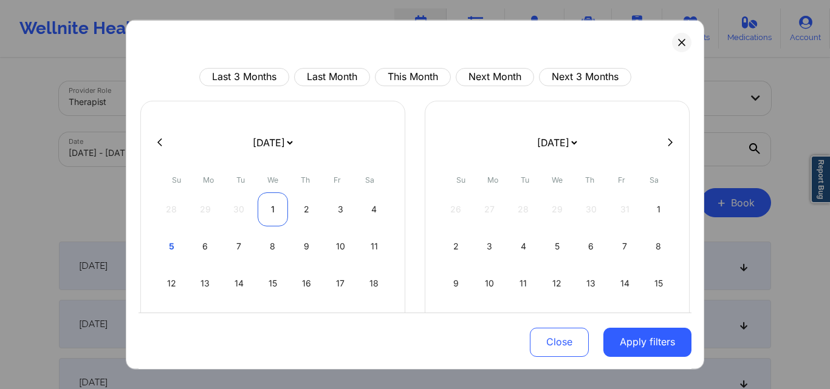
click at [272, 205] on div "1" at bounding box center [273, 209] width 31 height 34
select select "2025-9"
select select "2025-10"
select select "2025-9"
select select "2025-10"
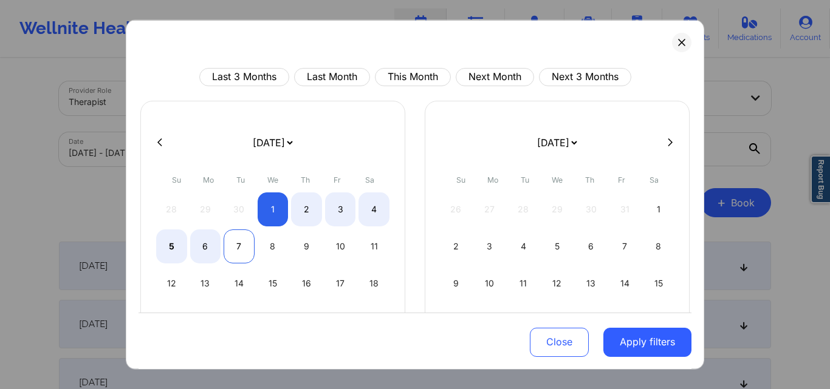
click at [207, 242] on div "6" at bounding box center [205, 246] width 31 height 34
select select "2025-9"
select select "2025-10"
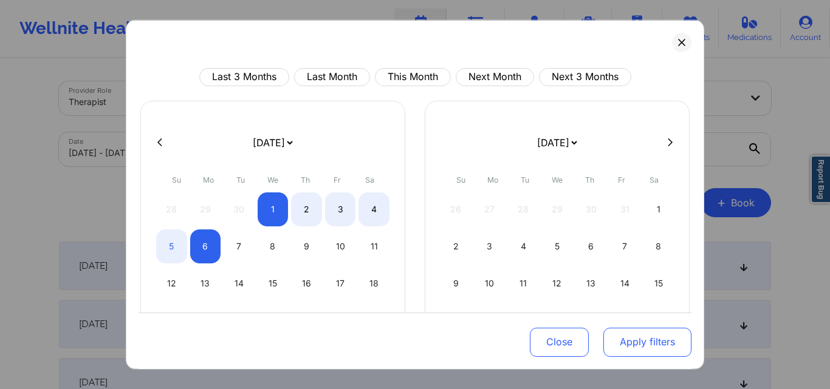
click at [630, 346] on button "Apply filters" at bounding box center [647, 342] width 88 height 29
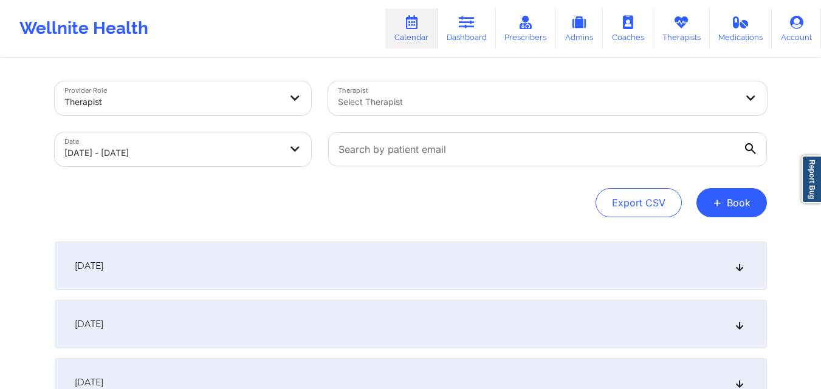
click at [523, 106] on div at bounding box center [537, 102] width 399 height 15
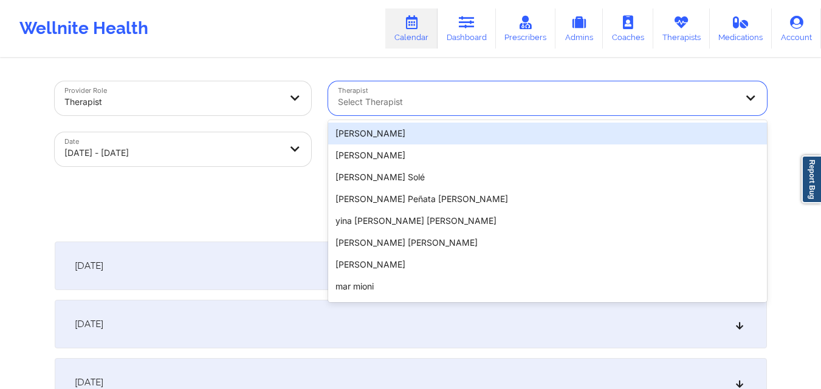
paste input "Kasie Okeya"
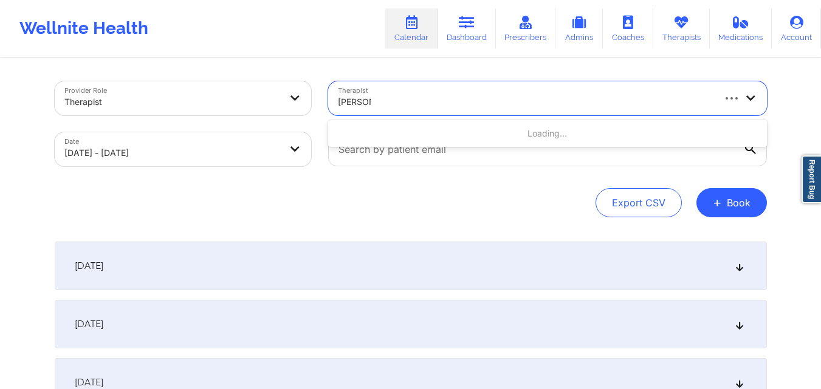
type input "Kasie"
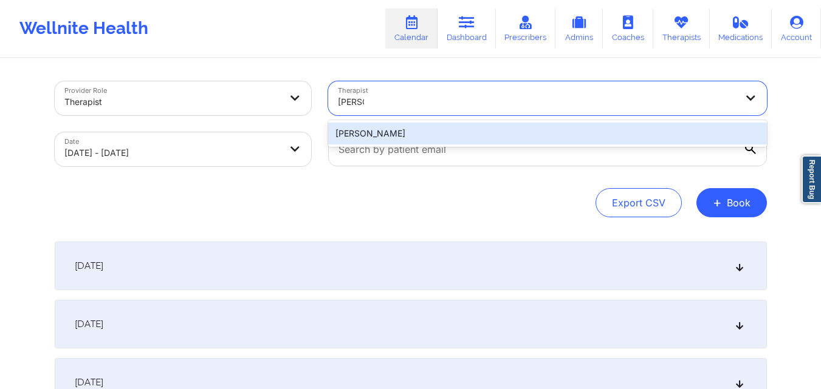
click at [490, 139] on div "Kasie Tess Okeya" at bounding box center [547, 134] width 439 height 22
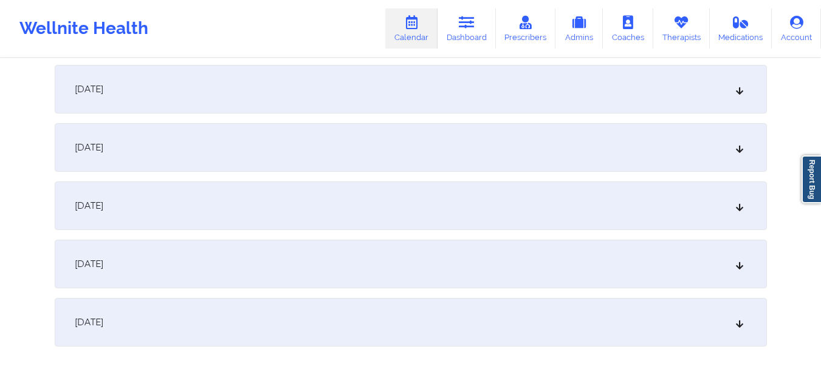
scroll to position [243, 0]
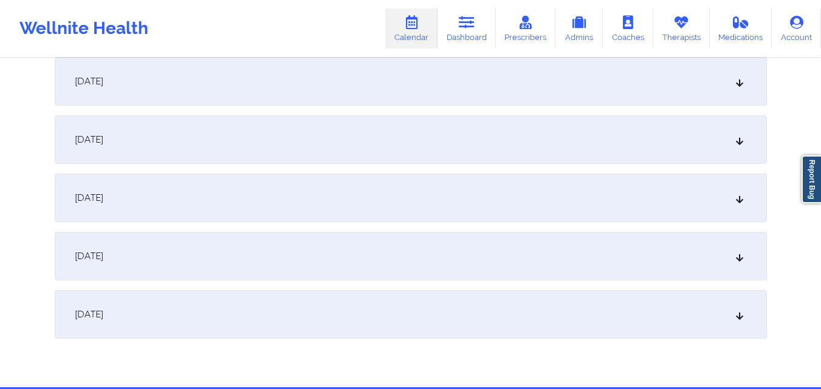
click at [434, 258] on div "[DATE]" at bounding box center [411, 256] width 712 height 49
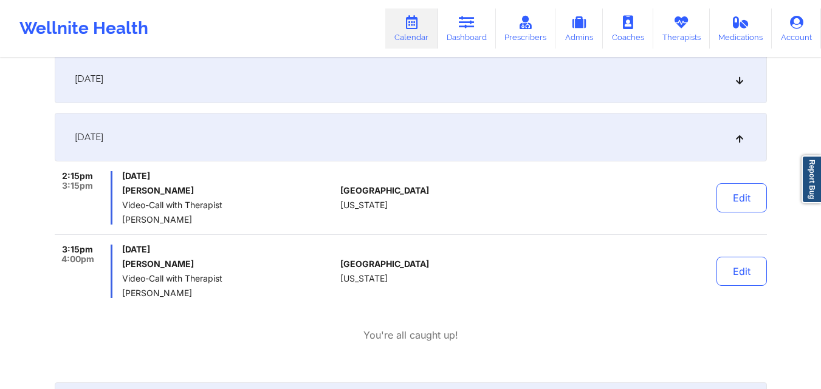
scroll to position [365, 0]
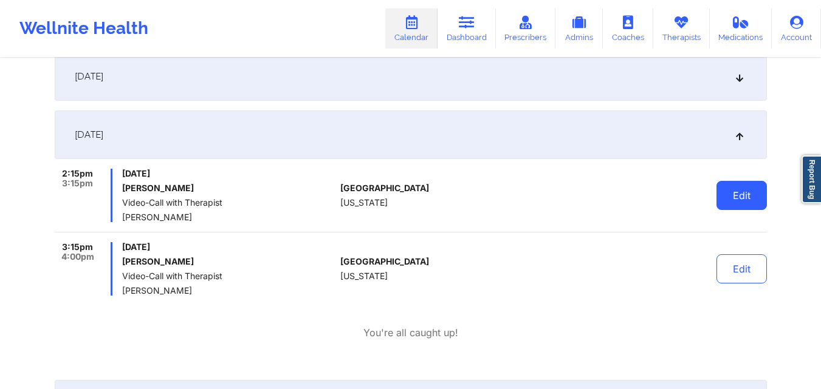
click at [745, 196] on button "Edit" at bounding box center [741, 195] width 50 height 29
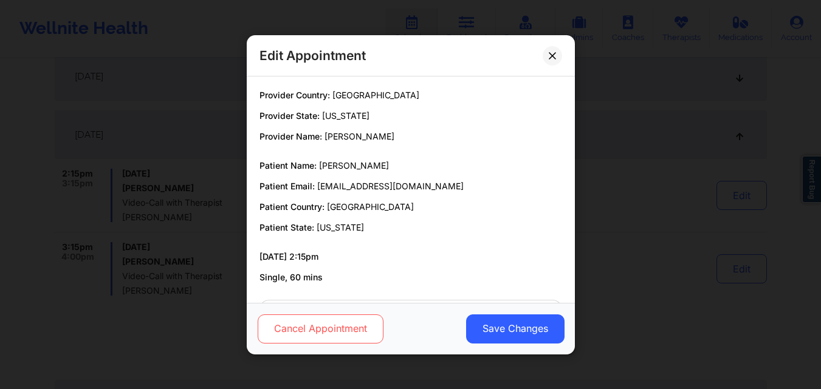
click at [332, 328] on button "Cancel Appointment" at bounding box center [320, 328] width 126 height 29
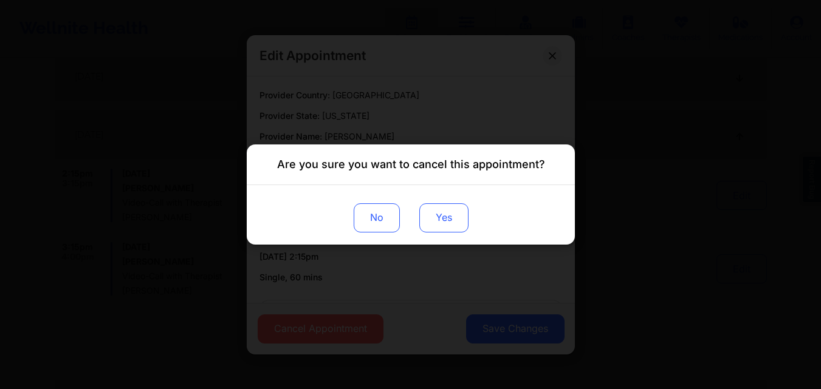
click at [463, 222] on button "Yes" at bounding box center [443, 218] width 49 height 29
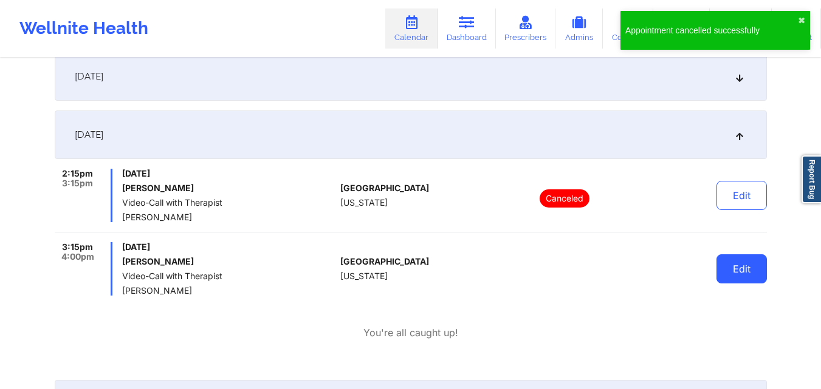
click at [741, 272] on button "Edit" at bounding box center [741, 269] width 50 height 29
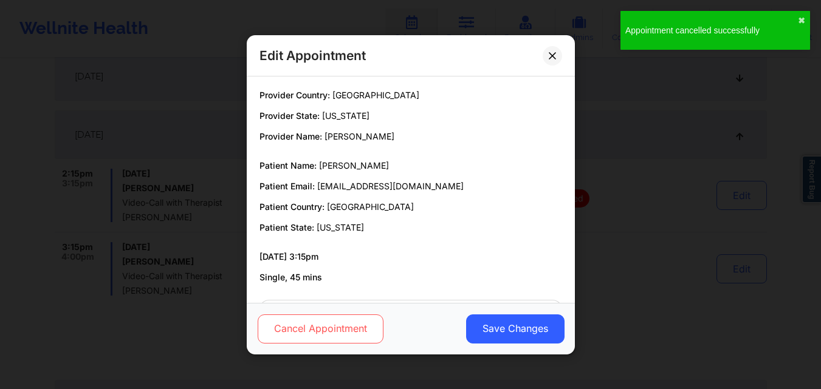
click at [320, 331] on button "Cancel Appointment" at bounding box center [320, 328] width 126 height 29
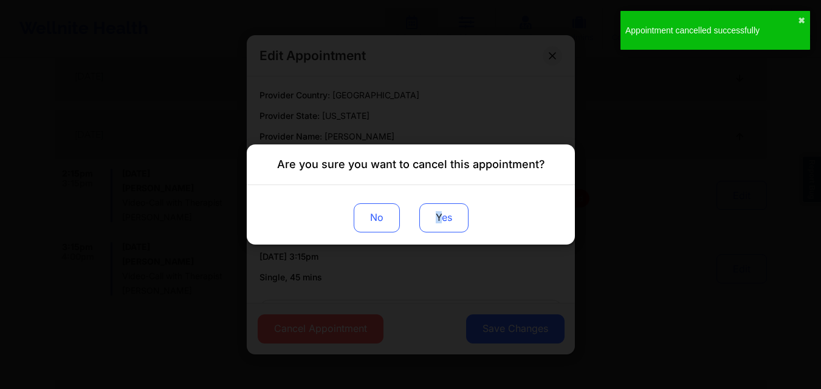
click at [437, 222] on button "Yes" at bounding box center [443, 218] width 49 height 29
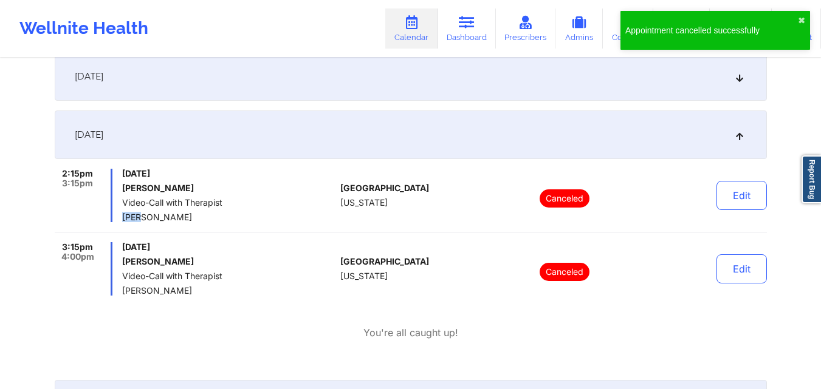
drag, startPoint x: 123, startPoint y: 218, endPoint x: 180, endPoint y: 224, distance: 57.5
click at [139, 219] on span "Kasie Tess Okeya" at bounding box center [228, 218] width 213 height 10
click at [225, 213] on span "Kasie Tess Okeya" at bounding box center [228, 218] width 213 height 10
drag, startPoint x: 122, startPoint y: 189, endPoint x: 183, endPoint y: 191, distance: 60.8
click at [183, 191] on h6 "Jessica Lino" at bounding box center [228, 188] width 213 height 10
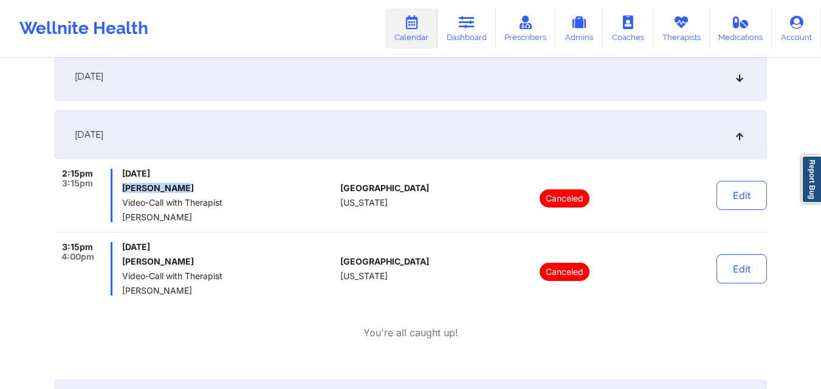
copy h6 "Jessica Lino"
drag, startPoint x: 123, startPoint y: 262, endPoint x: 201, endPoint y: 265, distance: 77.2
click at [201, 265] on div "3:15pm 4:00pm Sunday, October 5, 2025 Opal C Morrison Video-Call with Therapist…" at bounding box center [195, 268] width 281 height 53
copy h6 "Opal C Morrison"
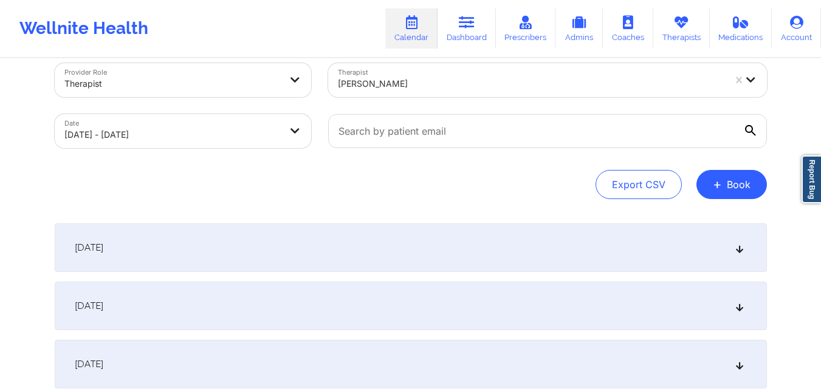
scroll to position [0, 0]
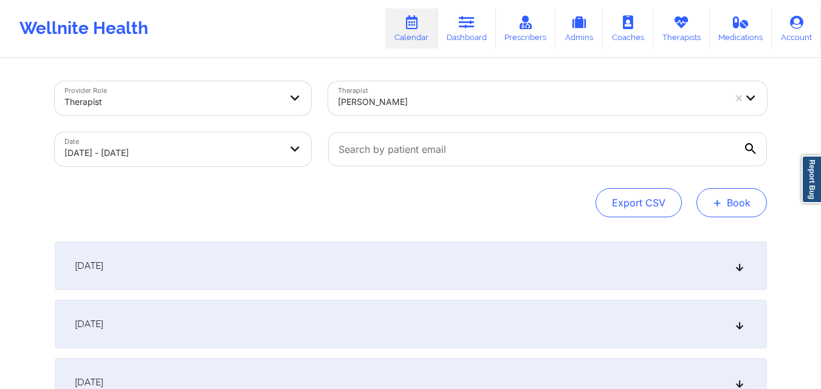
click at [732, 203] on button "+ Book" at bounding box center [731, 202] width 70 height 29
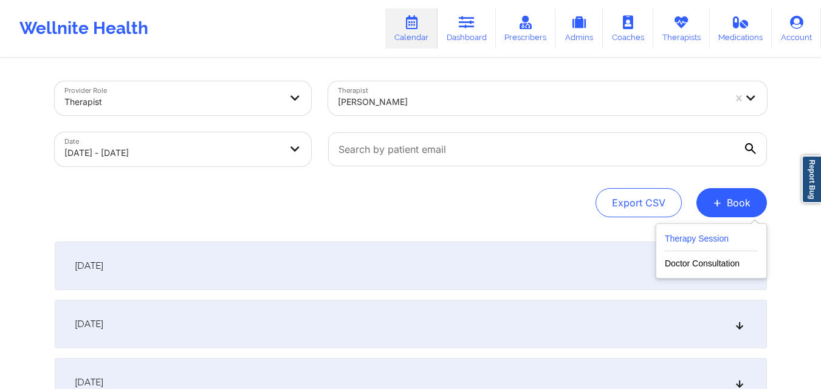
click at [698, 241] on button "Therapy Session" at bounding box center [711, 241] width 93 height 20
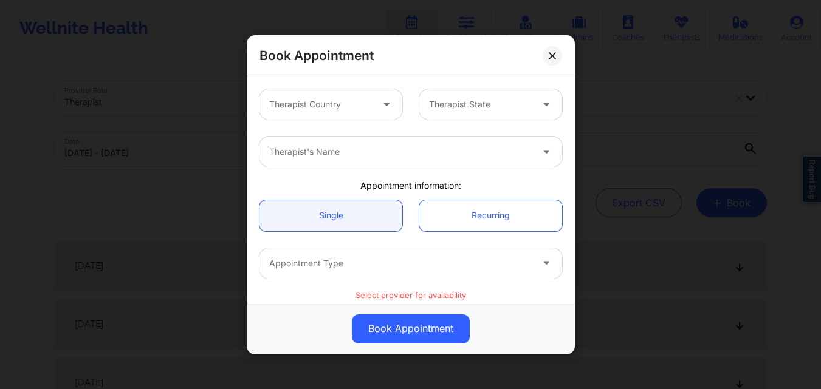
click at [360, 100] on div at bounding box center [320, 104] width 103 height 15
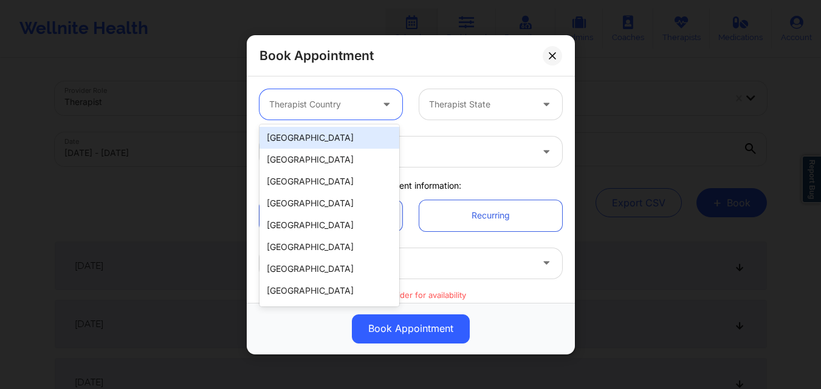
click at [319, 143] on div "[GEOGRAPHIC_DATA]" at bounding box center [329, 138] width 140 height 22
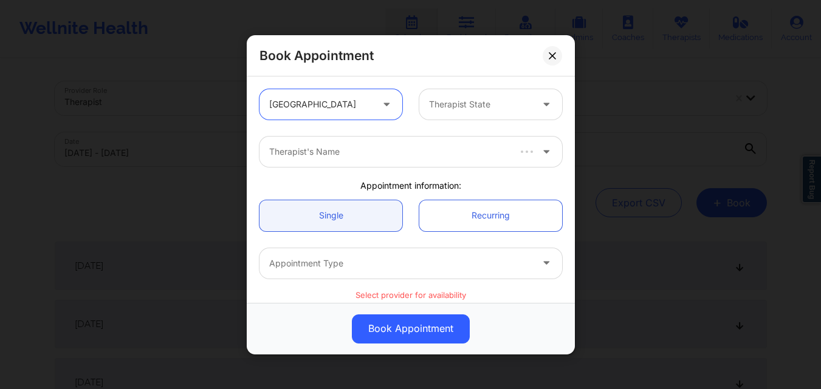
click at [485, 94] on div "Therapist State" at bounding box center [476, 104] width 114 height 30
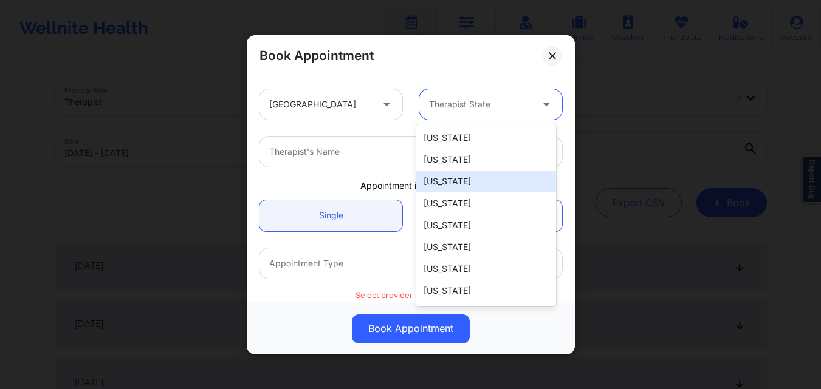
type input "F"
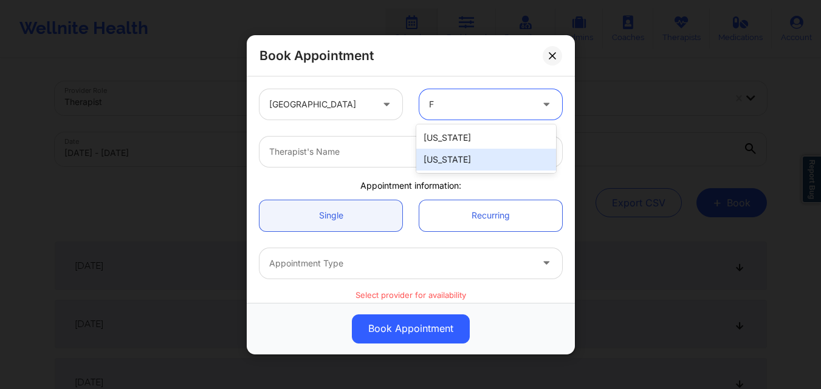
click at [462, 158] on div "[US_STATE]" at bounding box center [486, 160] width 140 height 22
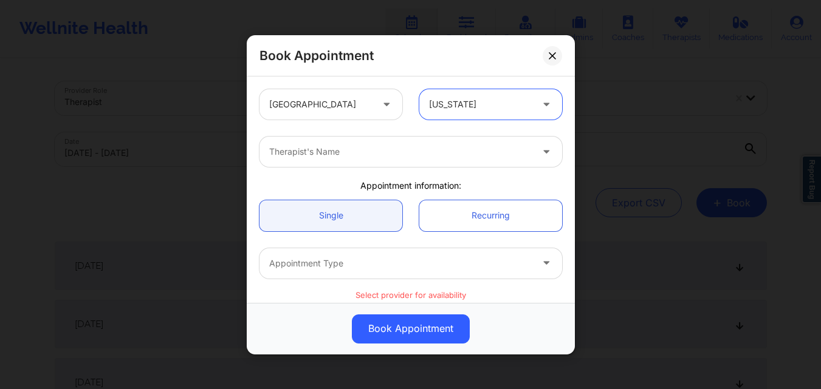
click at [380, 144] on div "Therapist's Name" at bounding box center [395, 152] width 273 height 30
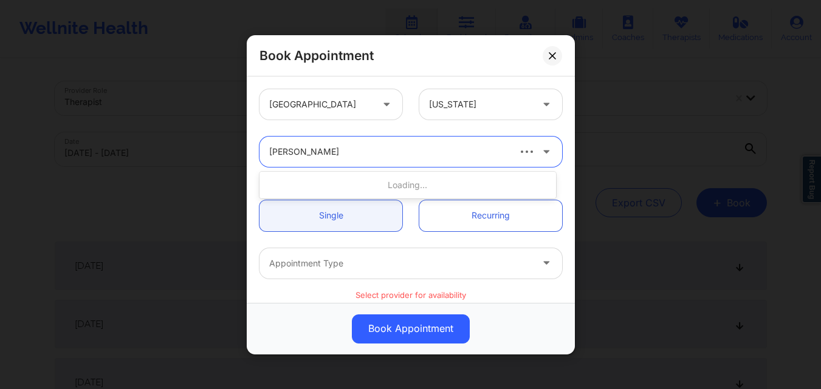
type input "[PERSON_NAME]"
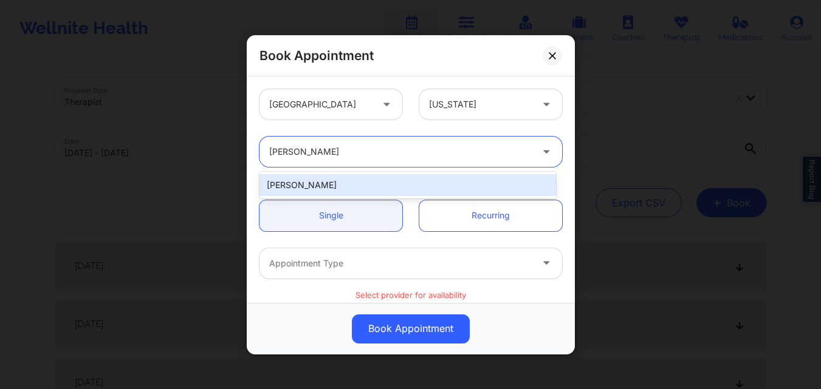
click at [323, 179] on div "[PERSON_NAME]" at bounding box center [407, 185] width 297 height 22
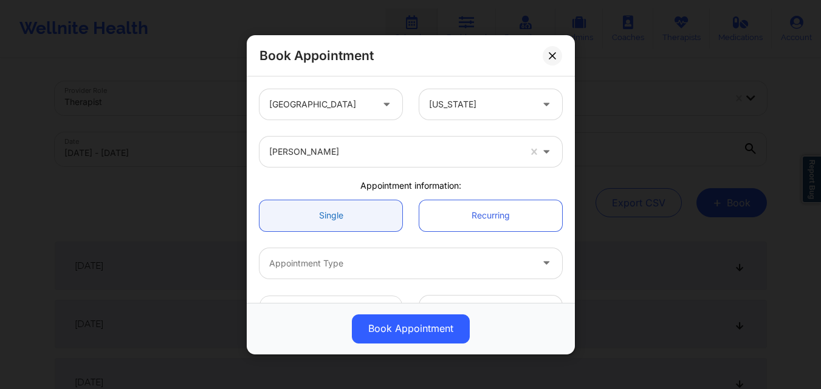
click at [330, 224] on link "Single" at bounding box center [330, 215] width 143 height 31
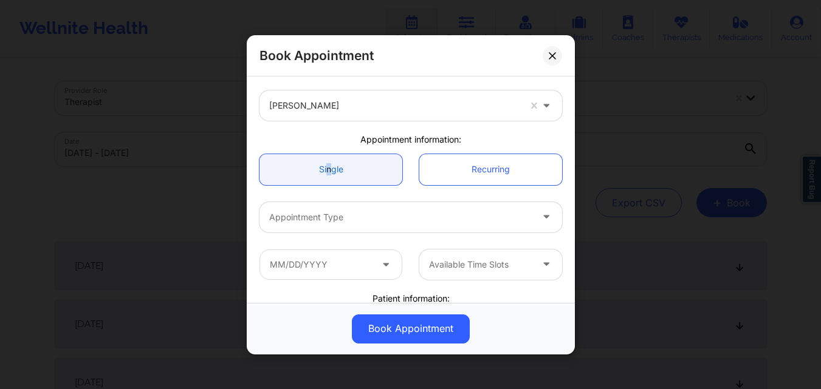
scroll to position [61, 0]
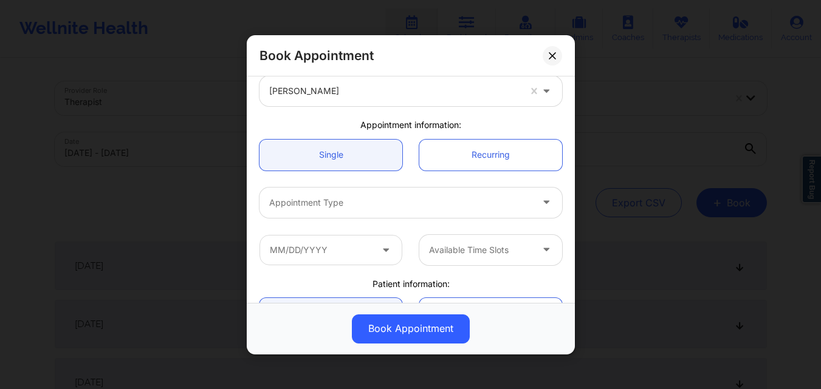
click at [346, 203] on div at bounding box center [400, 202] width 262 height 15
click at [413, 193] on div "Appointment Type" at bounding box center [395, 202] width 273 height 30
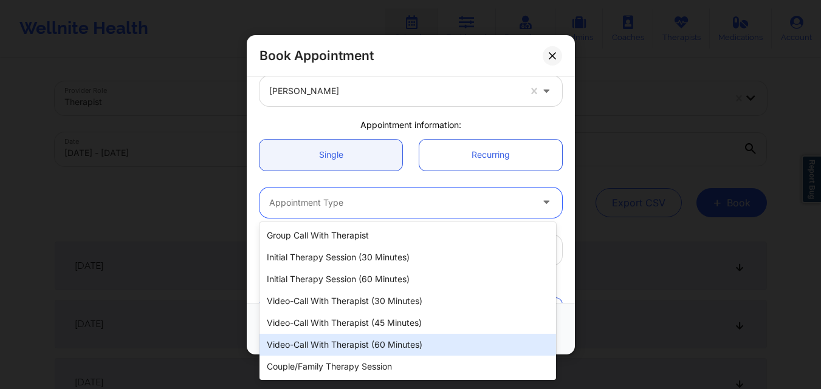
click at [387, 346] on div "Video-Call with Therapist (60 minutes)" at bounding box center [407, 345] width 297 height 22
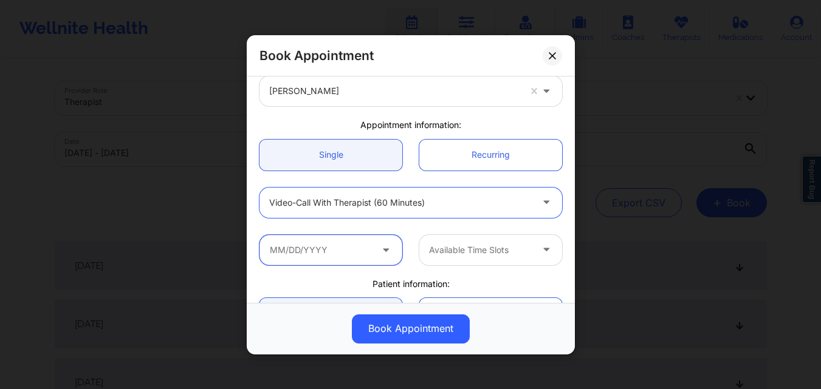
click at [365, 249] on input "text" at bounding box center [330, 250] width 143 height 30
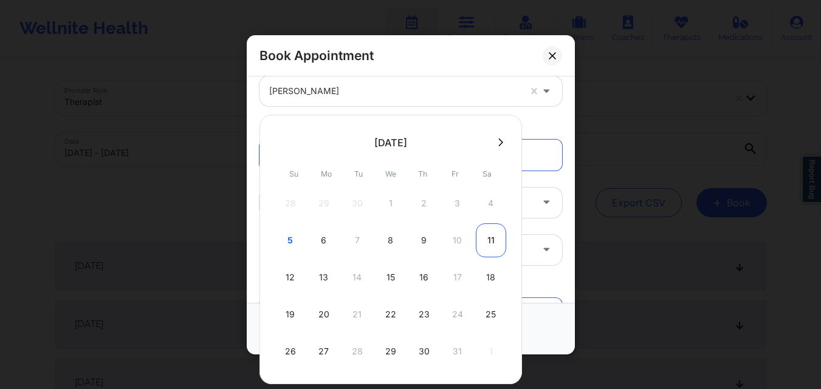
click at [486, 239] on div "11" at bounding box center [491, 241] width 30 height 34
type input "10/11/2025"
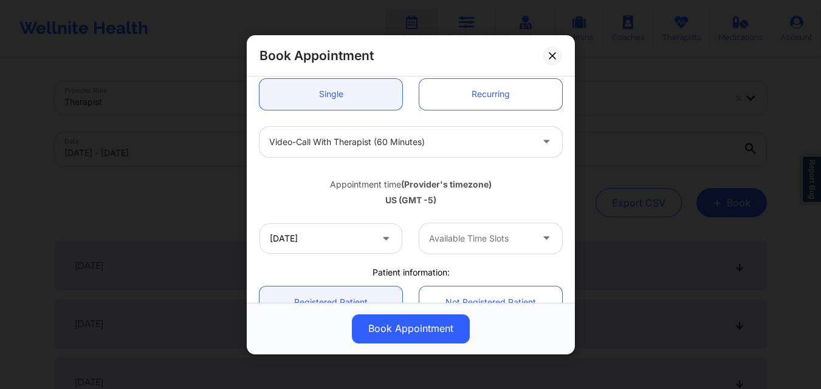
scroll to position [243, 0]
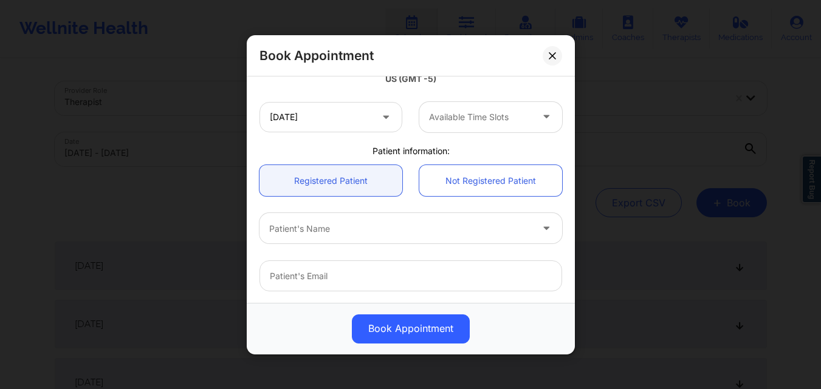
click at [516, 129] on div "Available Time Slots" at bounding box center [476, 116] width 114 height 30
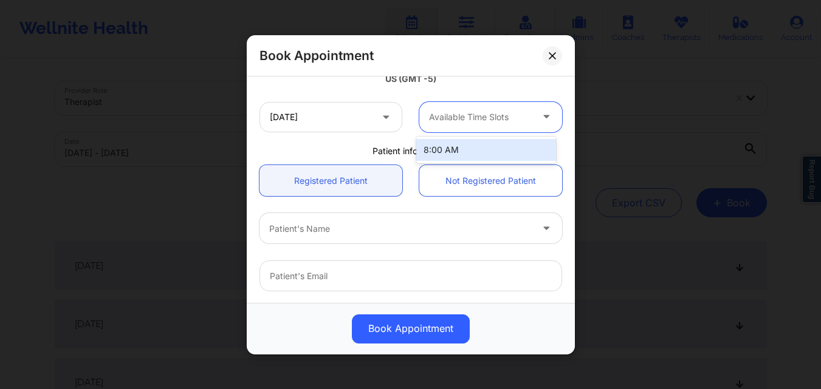
click at [491, 119] on div at bounding box center [480, 117] width 103 height 15
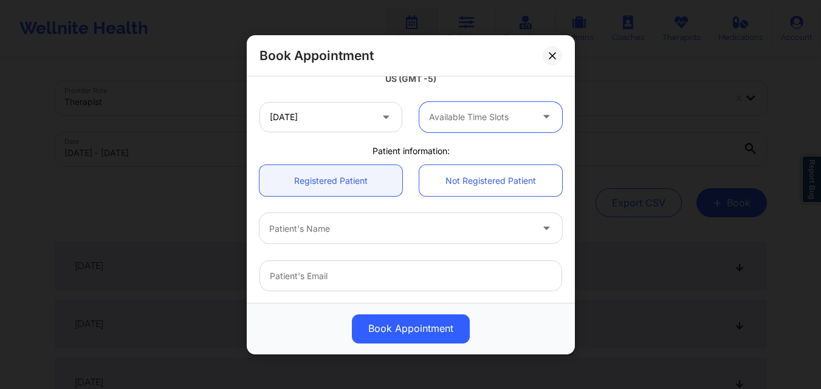
click at [491, 119] on div at bounding box center [480, 117] width 103 height 15
click at [505, 119] on div at bounding box center [480, 117] width 103 height 15
click at [479, 122] on div at bounding box center [480, 117] width 103 height 15
click at [463, 143] on div "8:00 AM" at bounding box center [486, 150] width 140 height 22
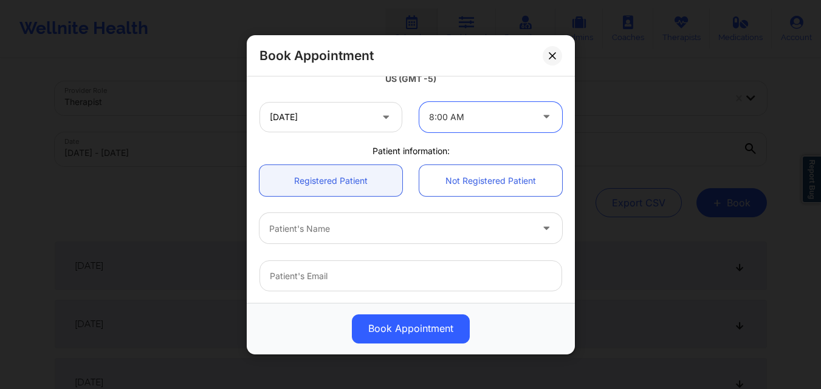
click at [337, 155] on div "Patient information:" at bounding box center [411, 151] width 320 height 12
click at [334, 182] on link "Registered Patient" at bounding box center [330, 180] width 143 height 31
click at [345, 229] on div at bounding box center [400, 228] width 262 height 15
paste input "Ibejah"
type input "Ibejah"
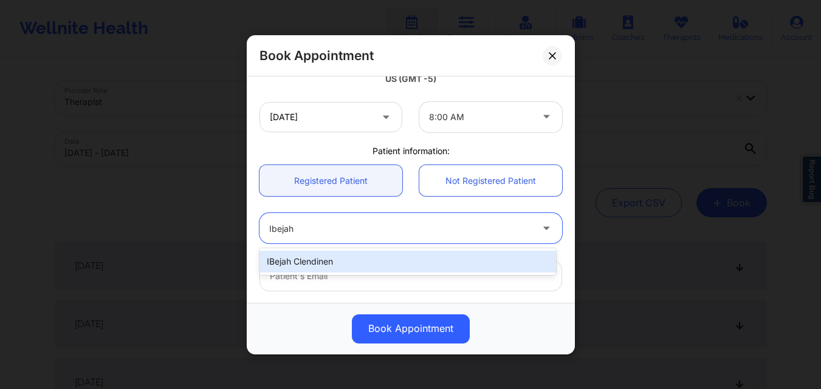
click at [337, 259] on div "IBejah Clendinen" at bounding box center [407, 262] width 297 height 22
type input "[EMAIL_ADDRESS][DOMAIN_NAME]"
type input "[PHONE_NUMBER]"
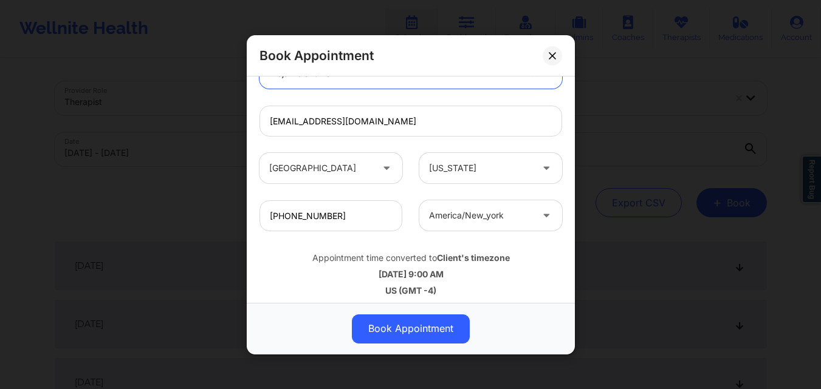
scroll to position [404, 0]
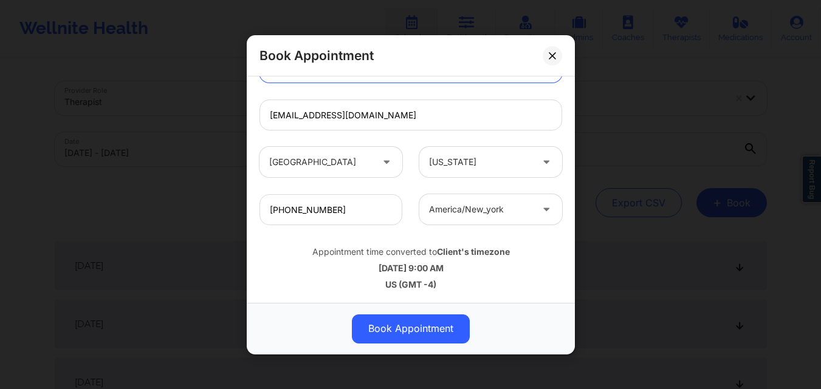
click at [408, 323] on button "Book Appointment" at bounding box center [411, 328] width 118 height 29
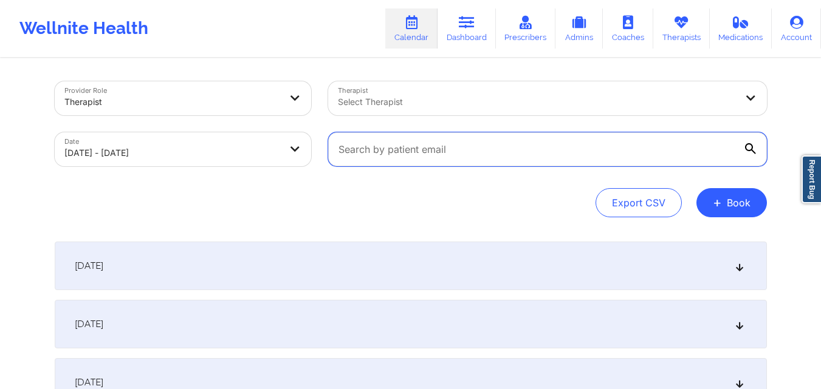
click at [427, 148] on input "text" at bounding box center [547, 149] width 439 height 34
paste input "[EMAIL_ADDRESS][DOMAIN_NAME]"
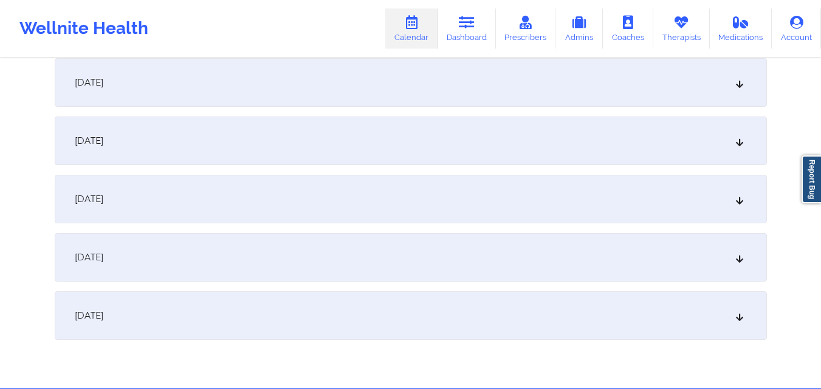
scroll to position [243, 0]
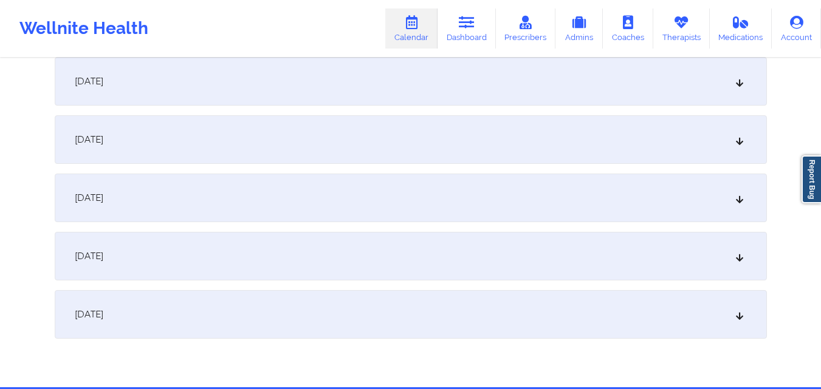
type input "[EMAIL_ADDRESS][DOMAIN_NAME]"
click at [463, 244] on div "[DATE]" at bounding box center [411, 256] width 712 height 49
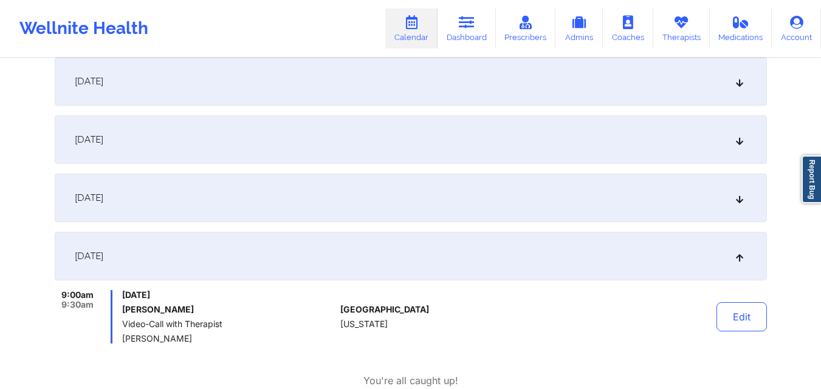
scroll to position [304, 0]
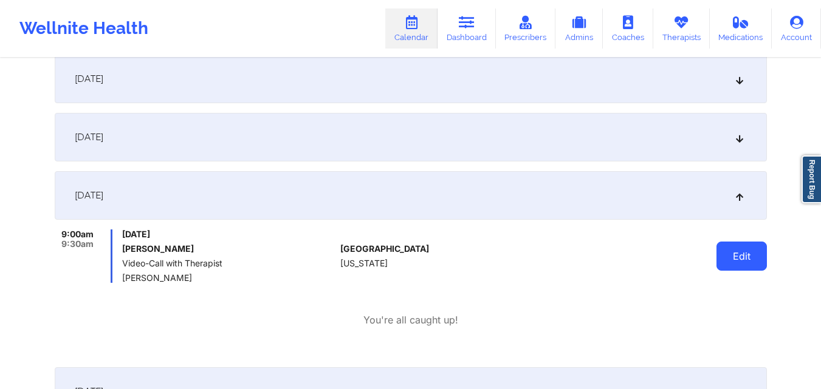
click at [733, 266] on button "Edit" at bounding box center [741, 256] width 50 height 29
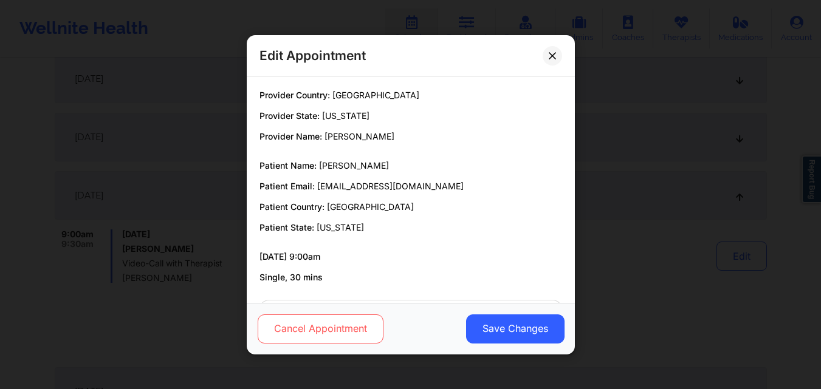
click at [371, 322] on button "Cancel Appointment" at bounding box center [320, 328] width 126 height 29
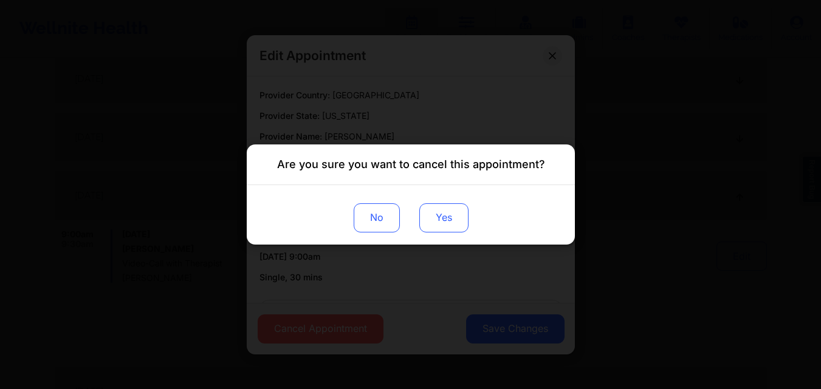
click at [440, 212] on button "Yes" at bounding box center [443, 218] width 49 height 29
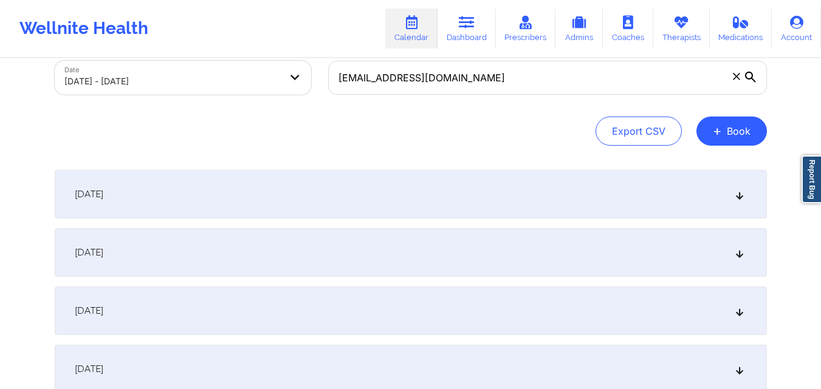
scroll to position [0, 0]
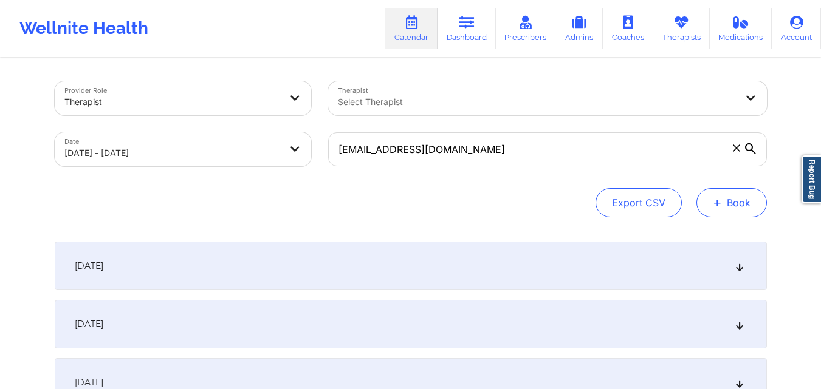
click at [725, 199] on button "+ Book" at bounding box center [731, 202] width 70 height 29
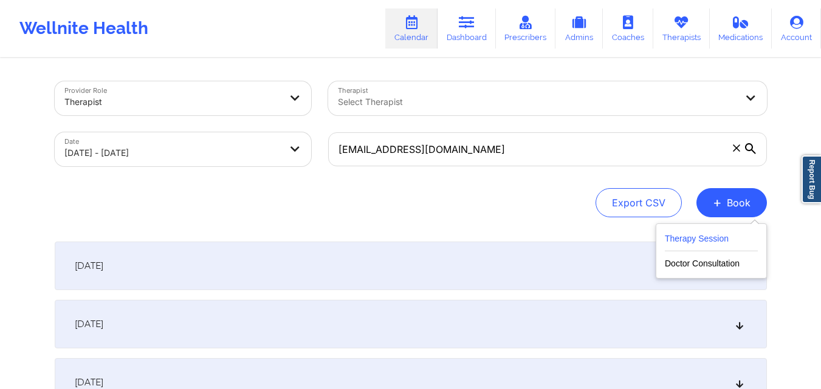
click at [694, 239] on button "Therapy Session" at bounding box center [711, 241] width 93 height 20
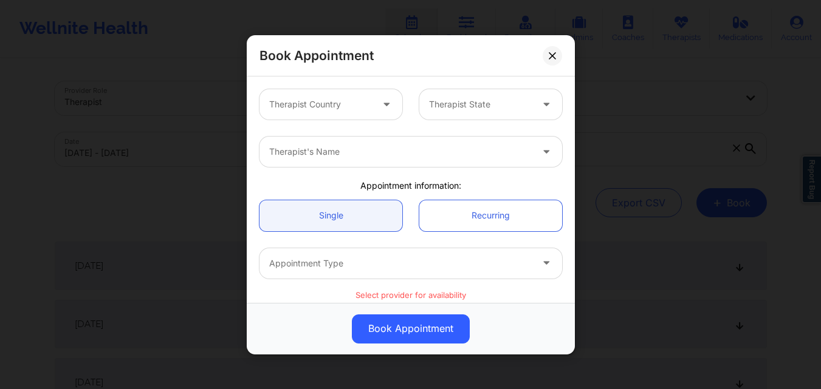
click at [320, 101] on div at bounding box center [320, 104] width 103 height 15
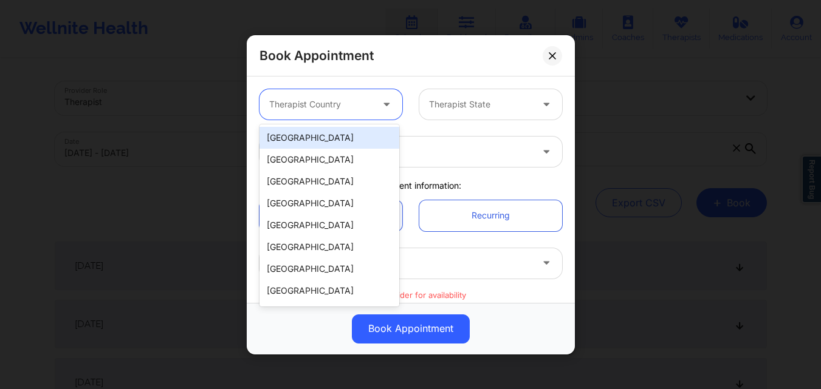
click at [319, 143] on div "[GEOGRAPHIC_DATA]" at bounding box center [329, 138] width 140 height 22
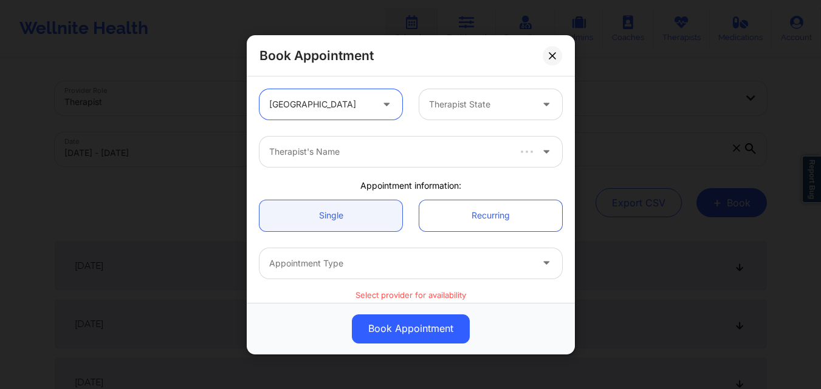
click at [441, 103] on div at bounding box center [480, 104] width 103 height 15
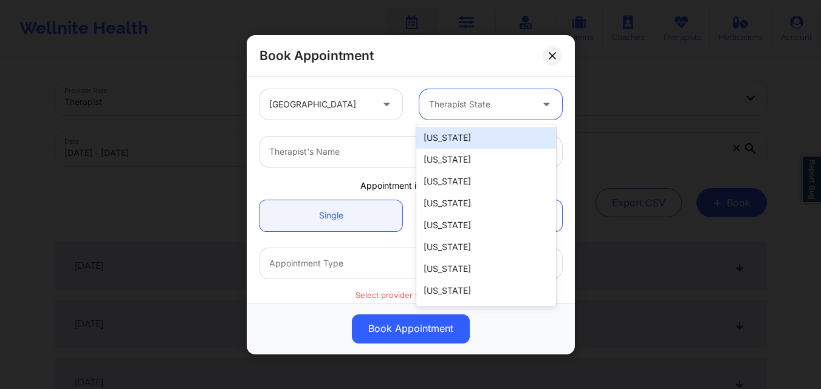
type input "F"
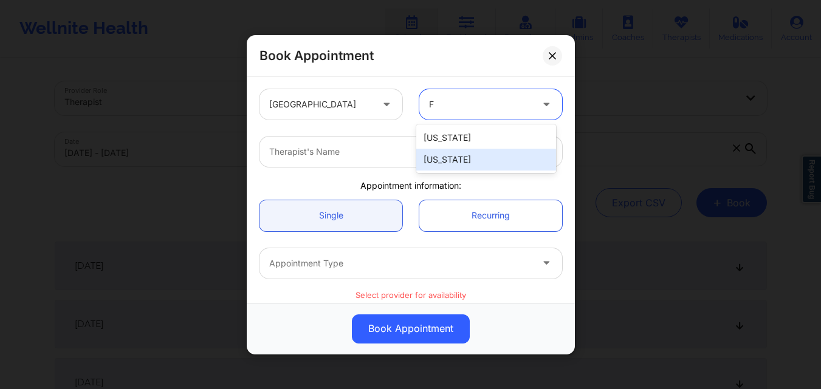
click at [471, 153] on div "[US_STATE]" at bounding box center [486, 160] width 140 height 22
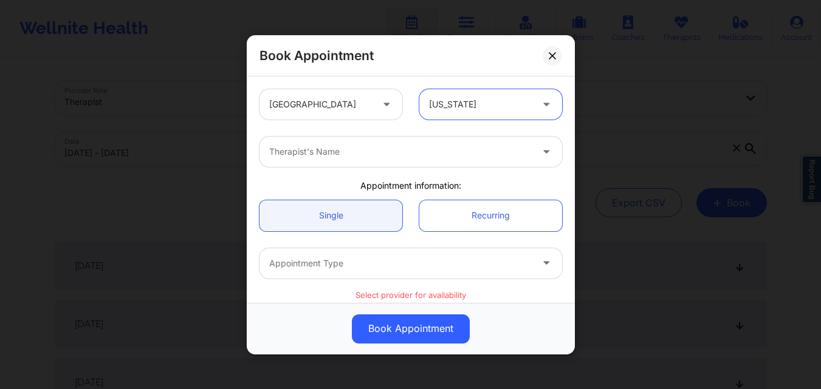
click at [315, 156] on div at bounding box center [400, 152] width 262 height 15
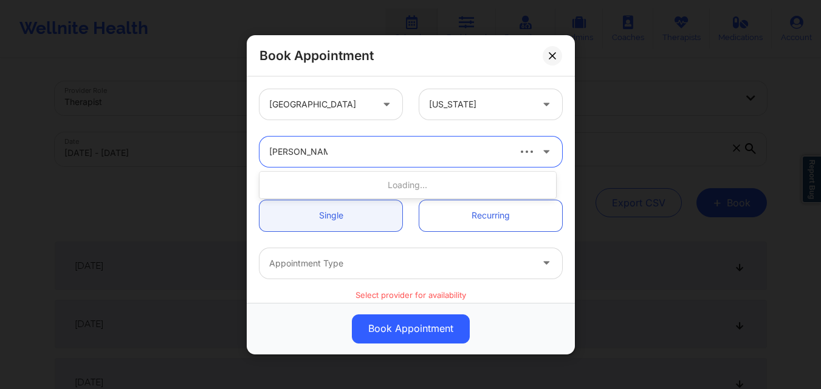
type input "[PERSON_NAME]"
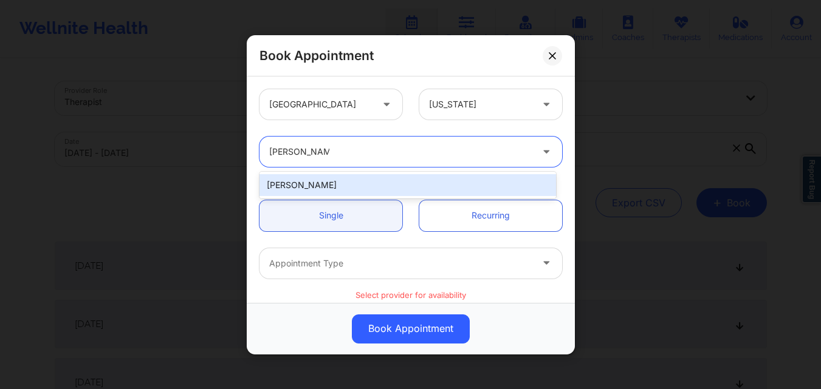
click at [380, 191] on div "[PERSON_NAME]" at bounding box center [407, 185] width 297 height 22
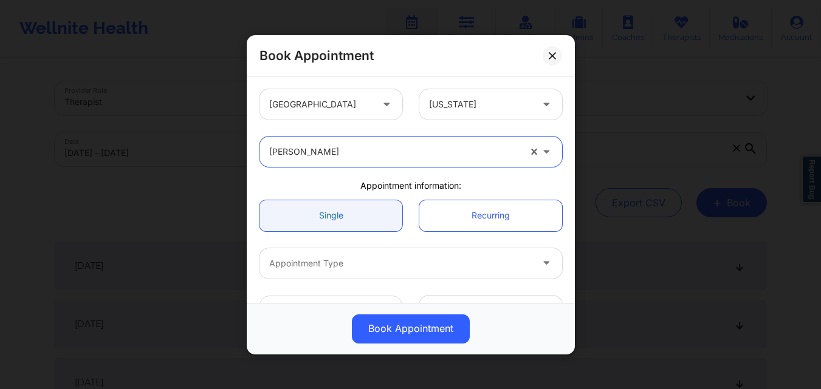
click at [312, 221] on link "Single" at bounding box center [330, 215] width 143 height 31
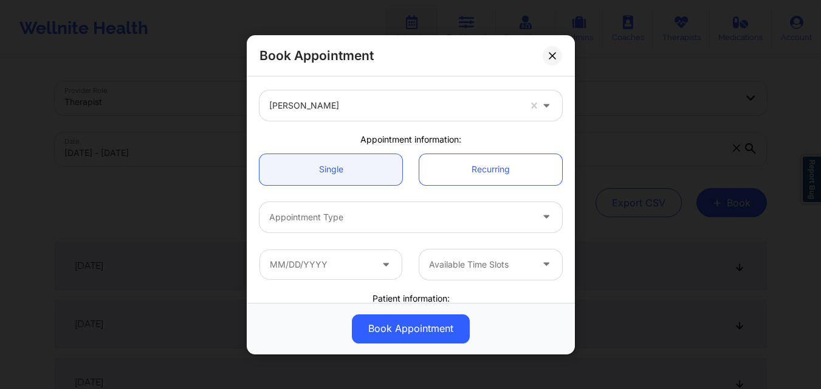
scroll to position [61, 0]
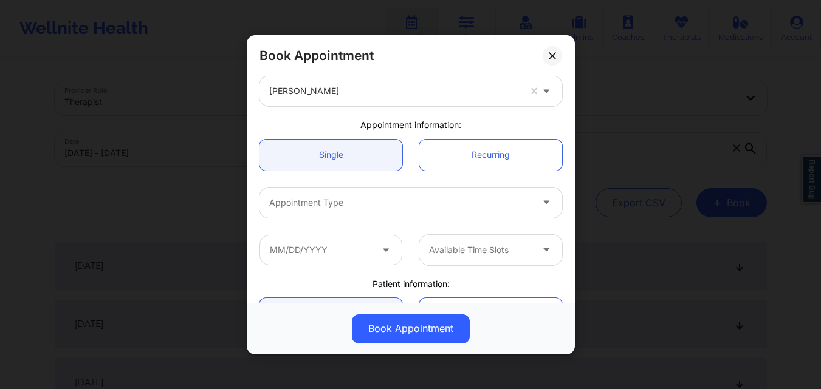
click at [357, 205] on div at bounding box center [400, 202] width 262 height 15
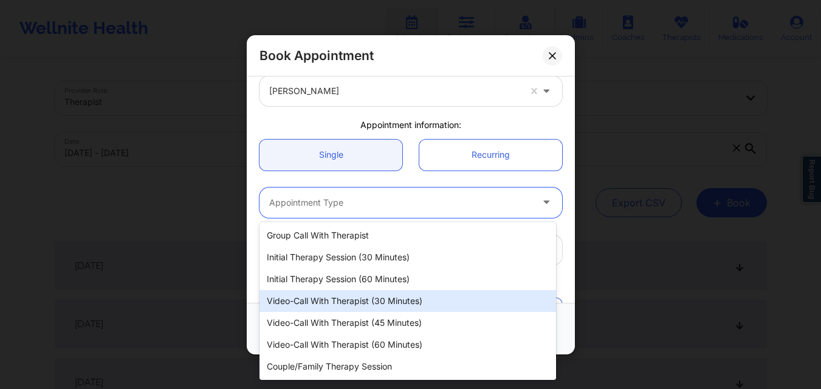
click at [341, 307] on div "Video-Call with Therapist (30 minutes)" at bounding box center [407, 301] width 297 height 22
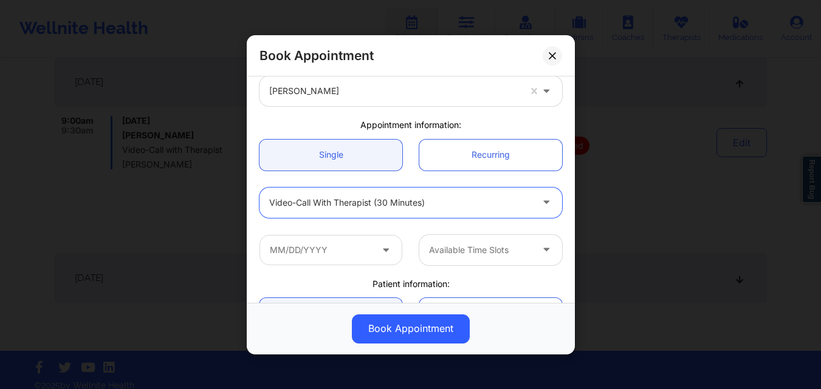
scroll to position [428, 0]
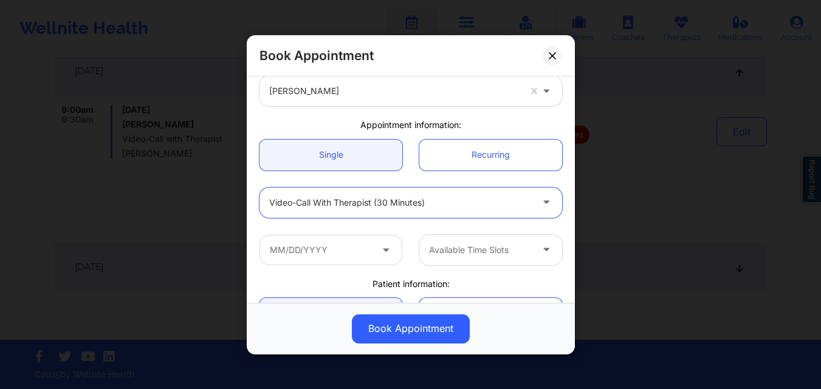
click at [121, 256] on div "Book Appointment United States Florida Donna Cipriani Appointment information: …" at bounding box center [410, 194] width 821 height 389
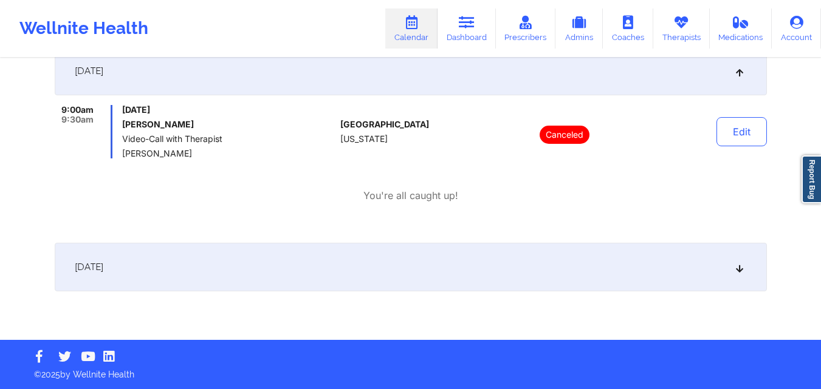
click at [121, 256] on div "[DATE]" at bounding box center [411, 267] width 712 height 49
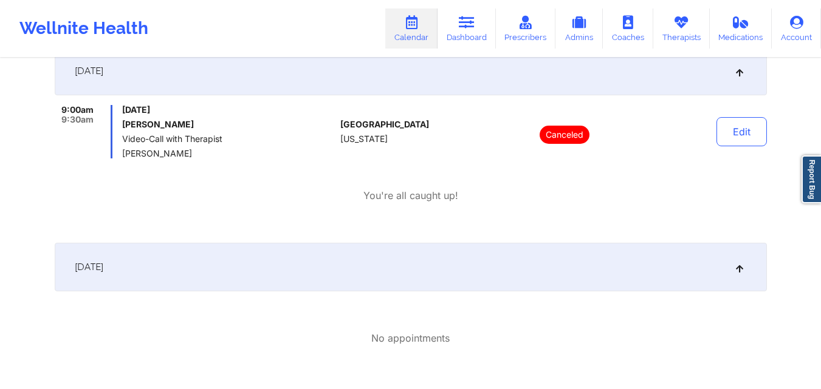
click at [286, 266] on div "[DATE]" at bounding box center [411, 267] width 712 height 49
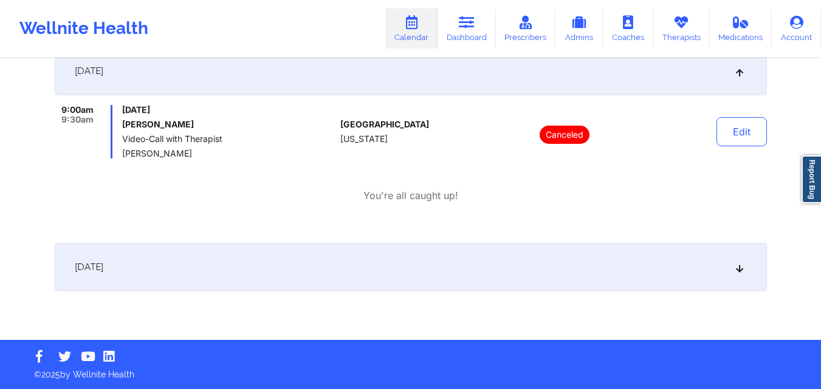
click at [298, 268] on div "[DATE]" at bounding box center [411, 267] width 712 height 49
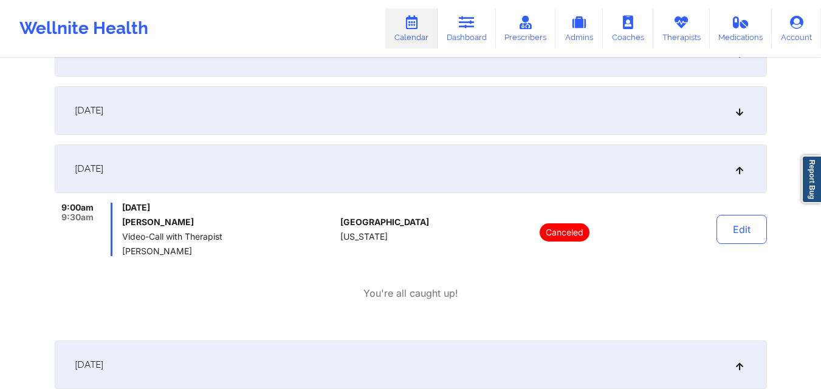
scroll to position [0, 0]
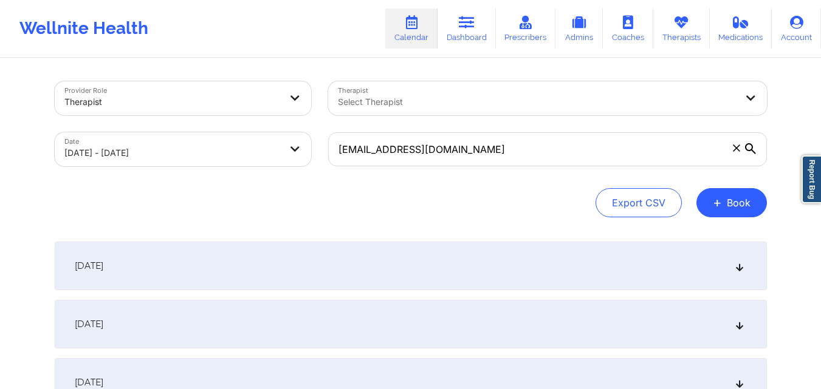
click at [746, 191] on button "+ Book" at bounding box center [731, 202] width 70 height 29
click at [707, 236] on button "Therapy Session" at bounding box center [711, 241] width 93 height 20
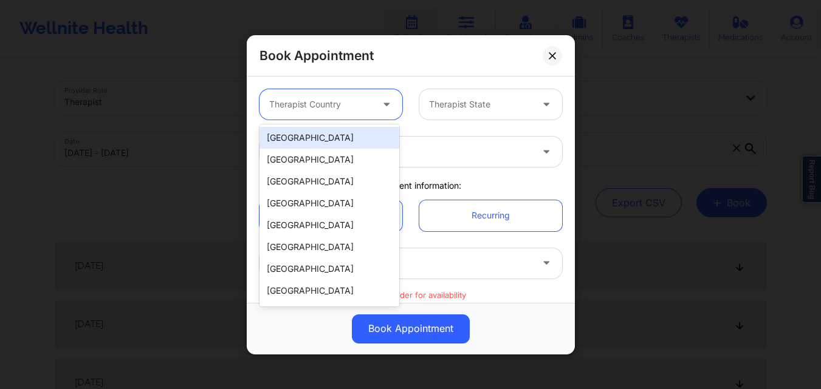
click at [337, 96] on div "Therapist Country" at bounding box center [316, 104] width 114 height 30
click at [335, 137] on div "[GEOGRAPHIC_DATA]" at bounding box center [329, 138] width 140 height 22
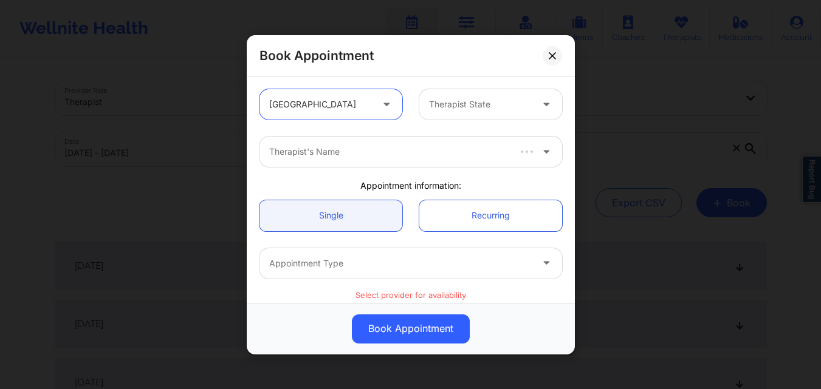
click at [512, 100] on div at bounding box center [480, 104] width 103 height 15
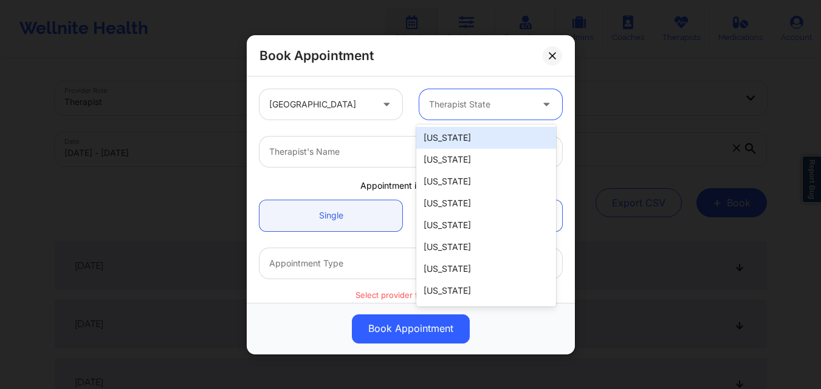
type input "F"
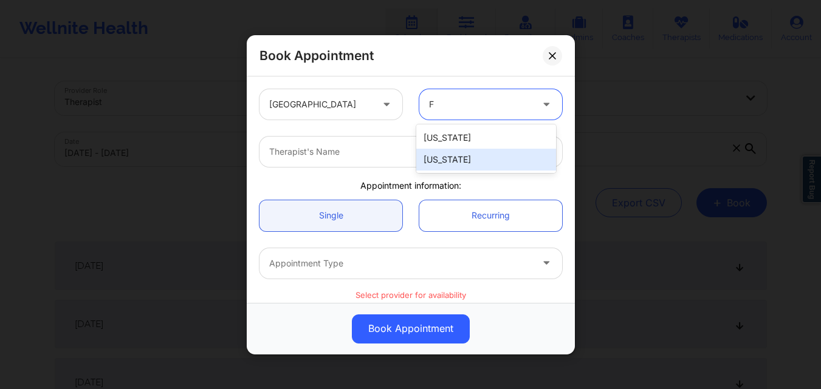
click at [448, 160] on div "[US_STATE]" at bounding box center [486, 160] width 140 height 22
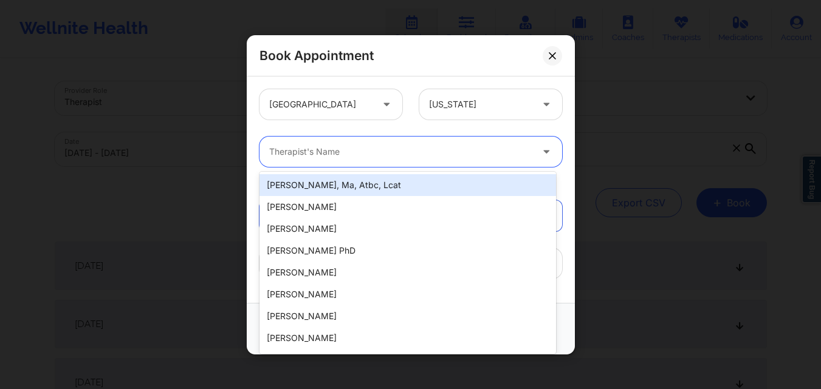
click at [338, 154] on div at bounding box center [400, 152] width 262 height 15
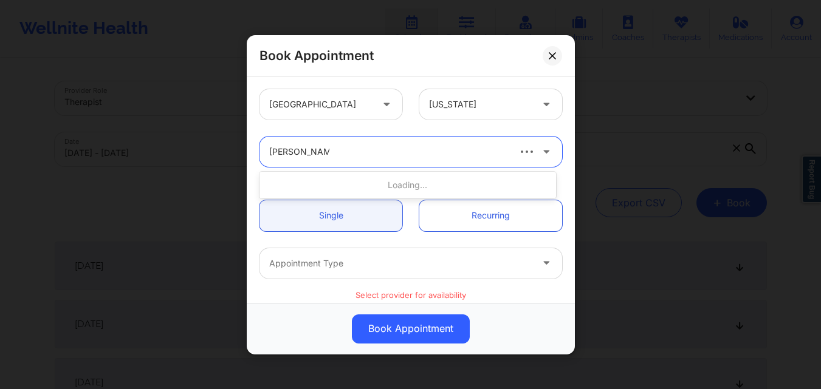
type input "[PERSON_NAME]"
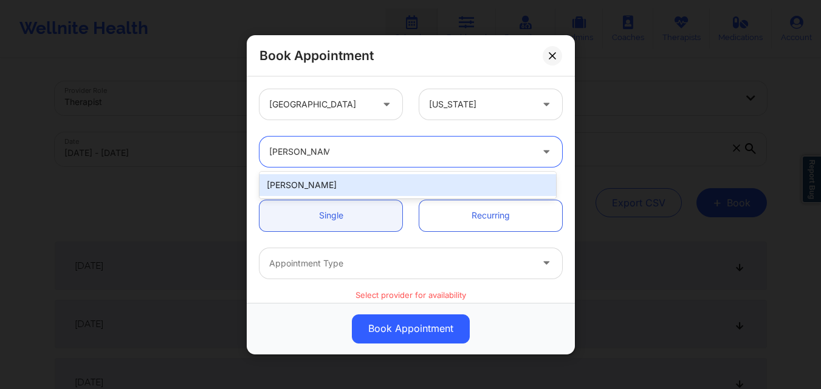
click at [329, 185] on div "[PERSON_NAME]" at bounding box center [407, 185] width 297 height 22
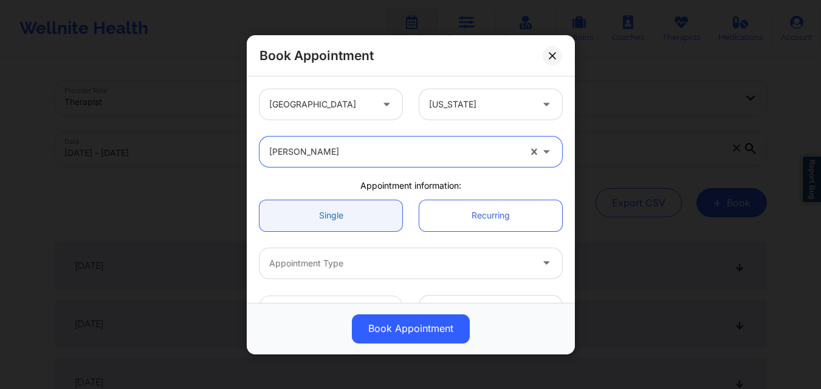
click at [317, 216] on link "Single" at bounding box center [330, 215] width 143 height 31
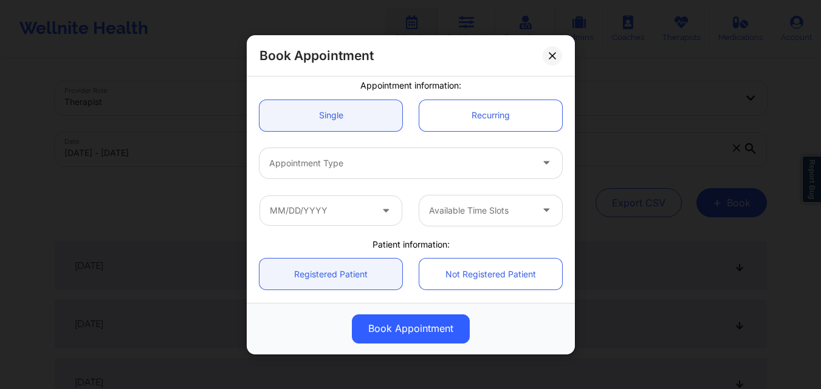
scroll to position [122, 0]
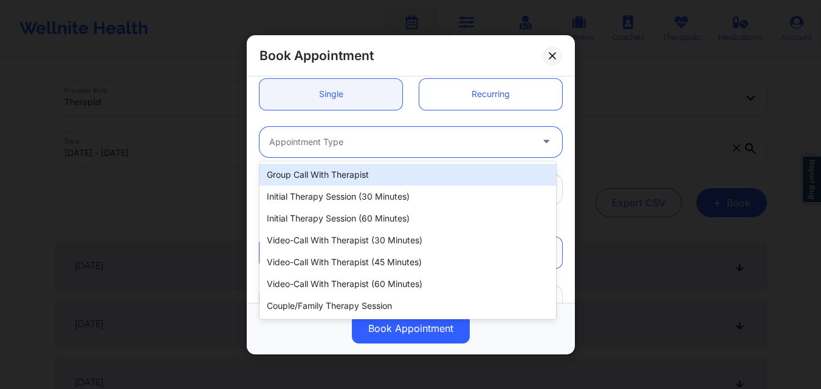
click at [324, 140] on div at bounding box center [400, 141] width 262 height 15
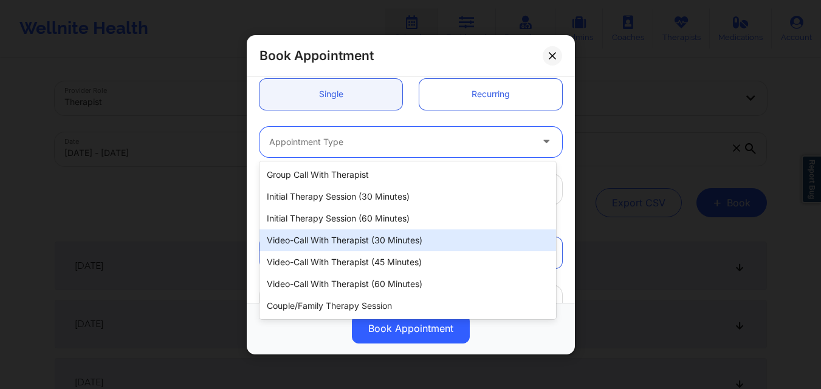
click at [335, 241] on div "Video-Call with Therapist (30 minutes)" at bounding box center [407, 241] width 297 height 22
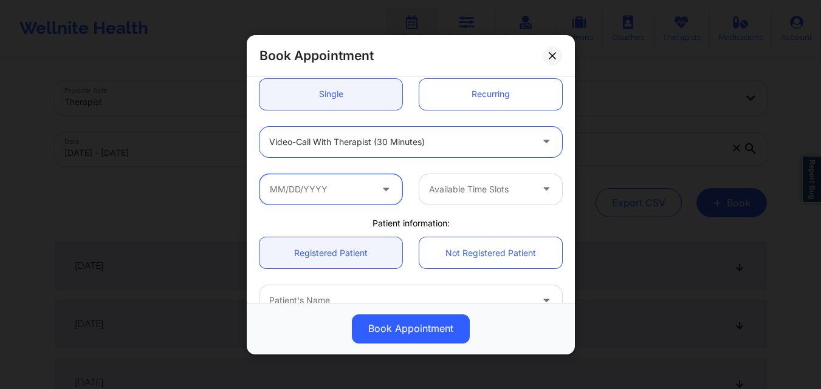
click at [318, 190] on input "text" at bounding box center [330, 189] width 143 height 30
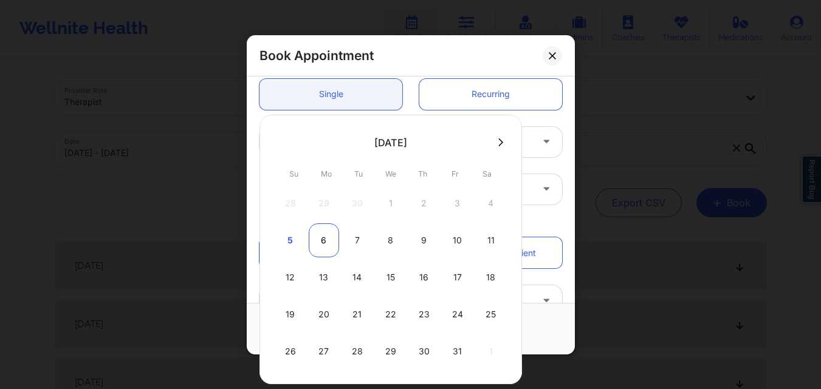
click at [332, 239] on div "6" at bounding box center [324, 241] width 30 height 34
type input "10/06/2025"
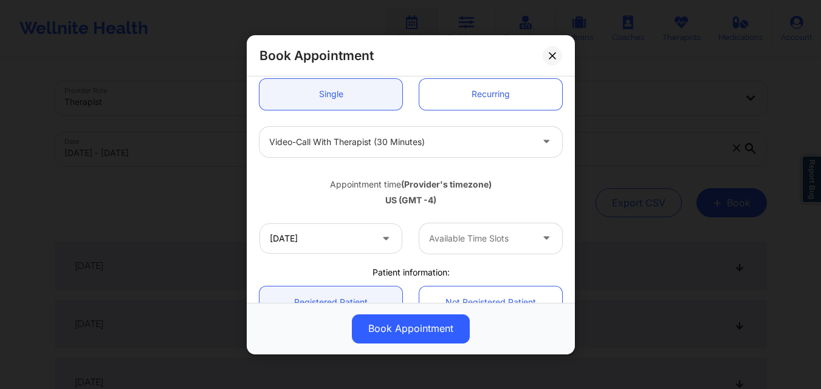
click at [495, 235] on div at bounding box center [480, 238] width 103 height 15
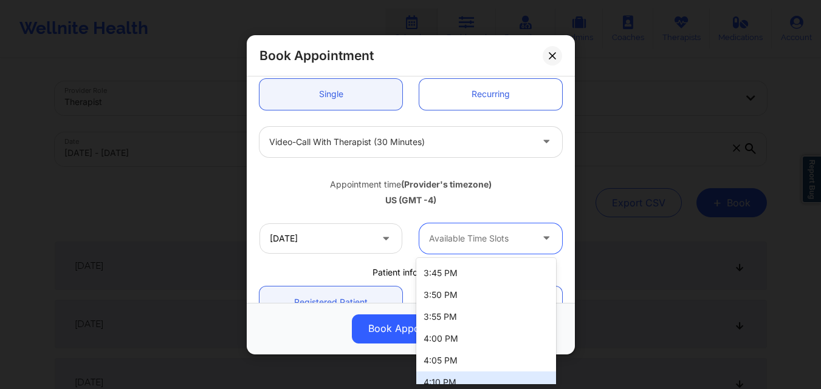
scroll to position [1397, 0]
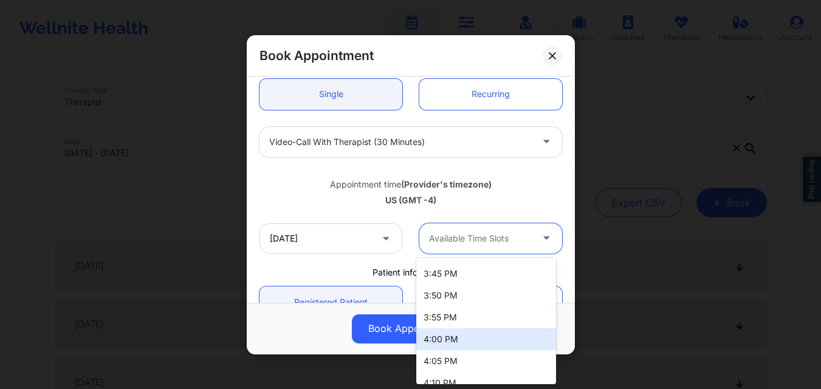
click at [484, 345] on div "4:00 PM" at bounding box center [486, 340] width 140 height 22
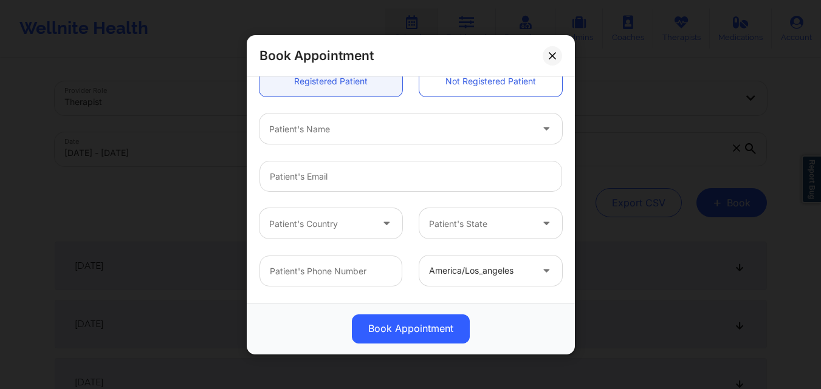
scroll to position [365, 0]
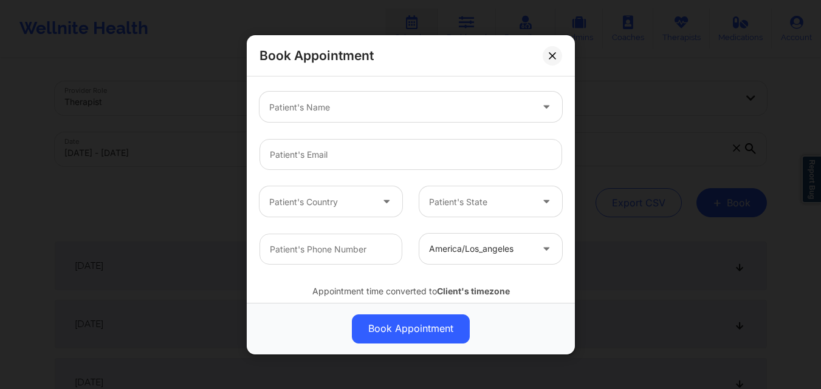
click at [357, 111] on div at bounding box center [400, 107] width 262 height 15
type input "[PERSON_NAME]"
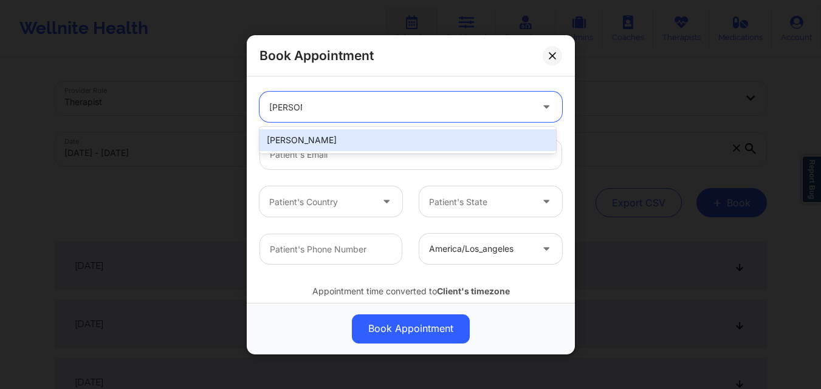
click at [368, 137] on div "[PERSON_NAME]" at bounding box center [407, 140] width 297 height 22
type input "[EMAIL_ADDRESS][DOMAIN_NAME]"
type input "[PHONE_NUMBER]"
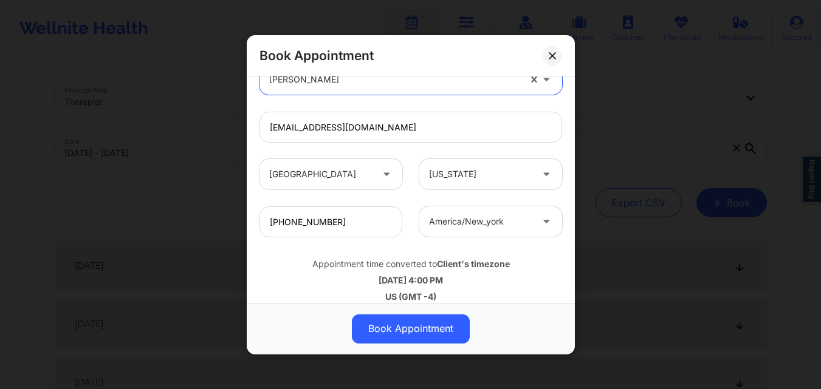
scroll to position [404, 0]
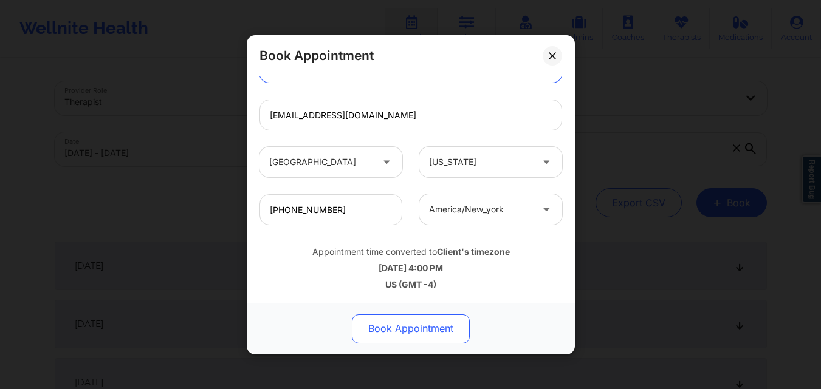
click at [417, 326] on button "Book Appointment" at bounding box center [411, 328] width 118 height 29
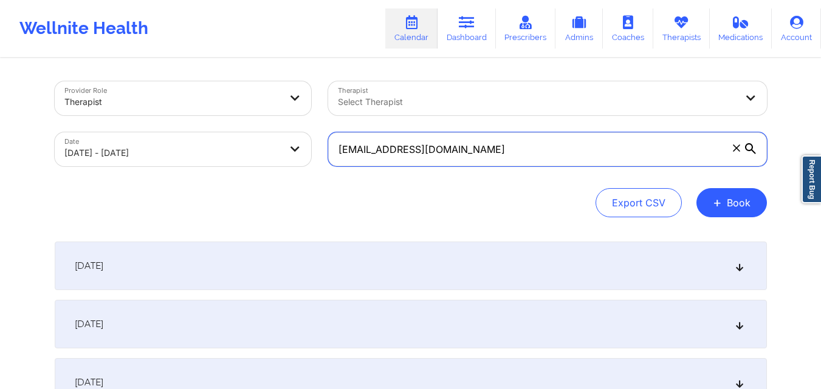
click at [501, 158] on input "[EMAIL_ADDRESS][DOMAIN_NAME]" at bounding box center [547, 149] width 439 height 34
type input "\"
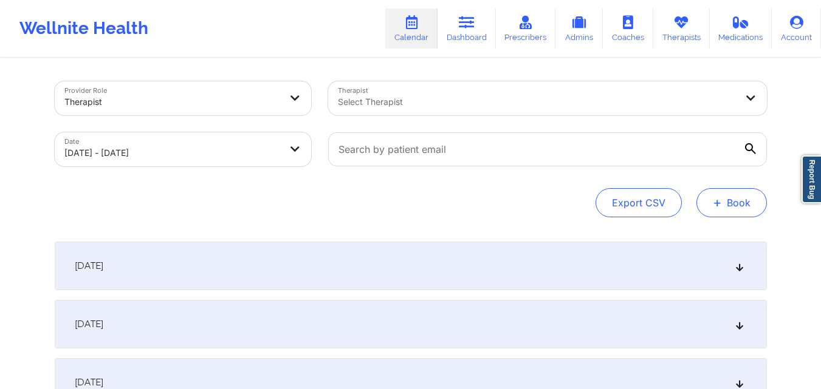
click at [737, 197] on button "+ Book" at bounding box center [731, 202] width 70 height 29
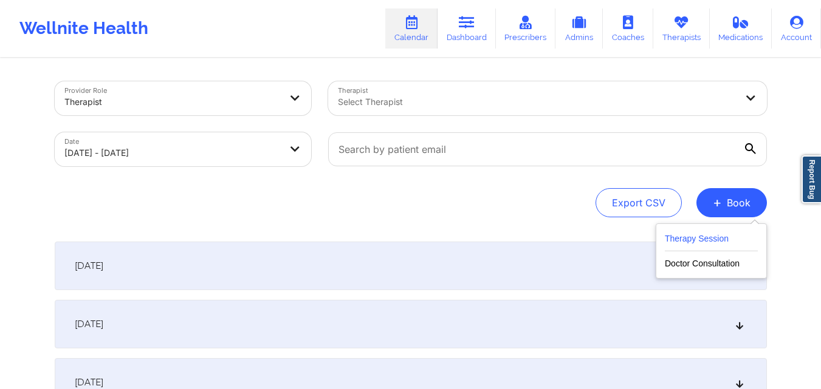
click at [735, 236] on button "Therapy Session" at bounding box center [711, 241] width 93 height 20
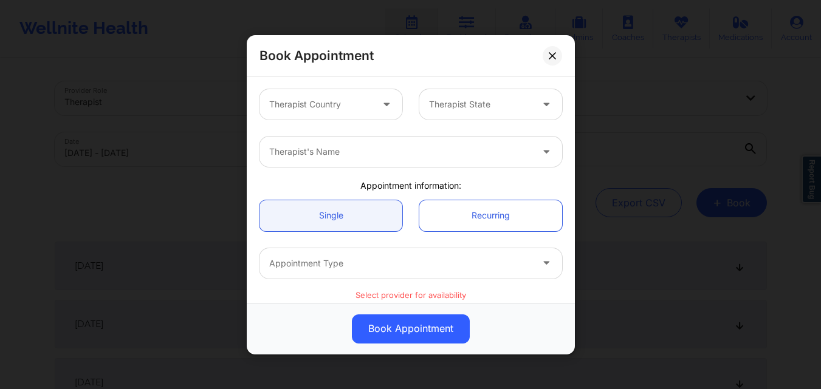
click at [307, 86] on div "Therapist Country Therapist State" at bounding box center [411, 104] width 320 height 47
click at [325, 111] on div at bounding box center [320, 104] width 103 height 15
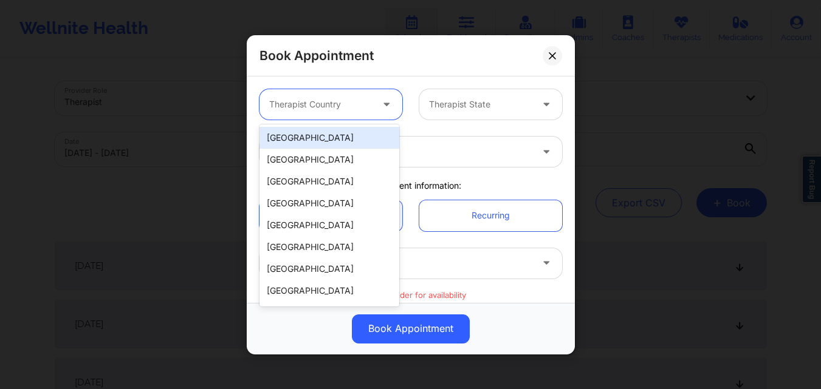
drag, startPoint x: 326, startPoint y: 140, endPoint x: 393, endPoint y: 128, distance: 67.9
click at [326, 141] on div "[GEOGRAPHIC_DATA]" at bounding box center [329, 138] width 140 height 22
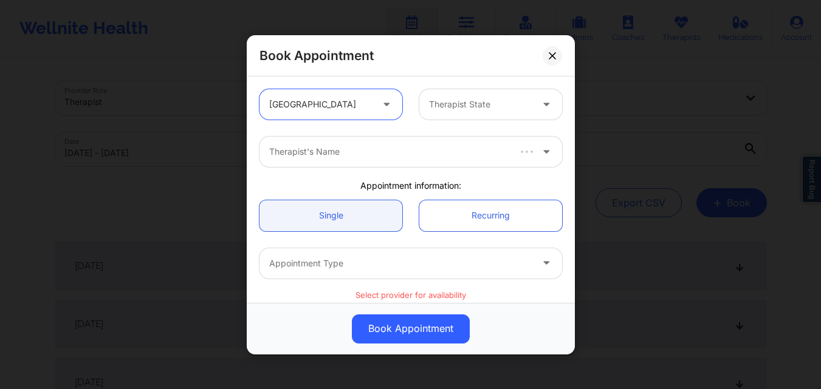
click at [484, 103] on div at bounding box center [480, 104] width 103 height 15
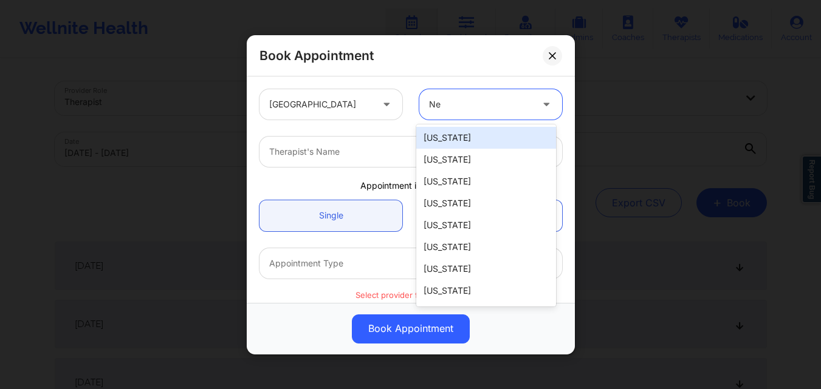
type input "New"
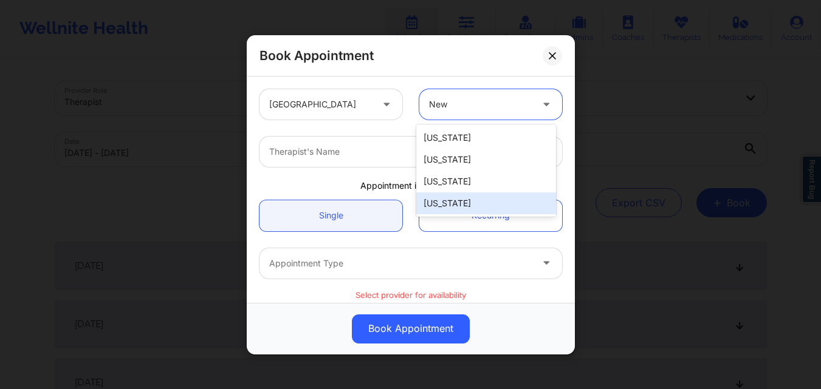
click at [455, 197] on div "[US_STATE]" at bounding box center [486, 204] width 140 height 22
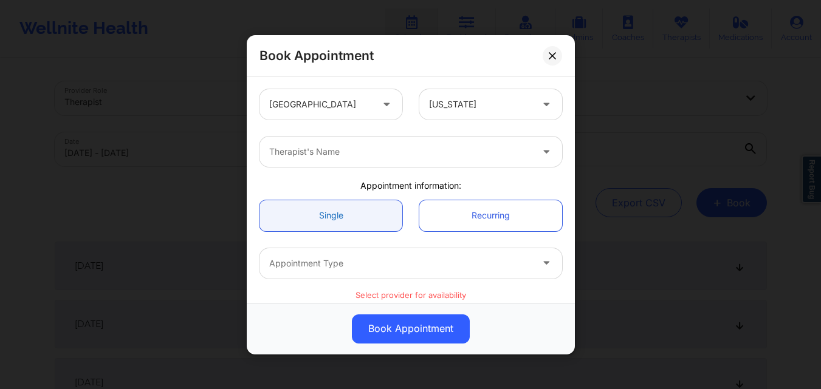
click at [351, 215] on link "Single" at bounding box center [330, 215] width 143 height 31
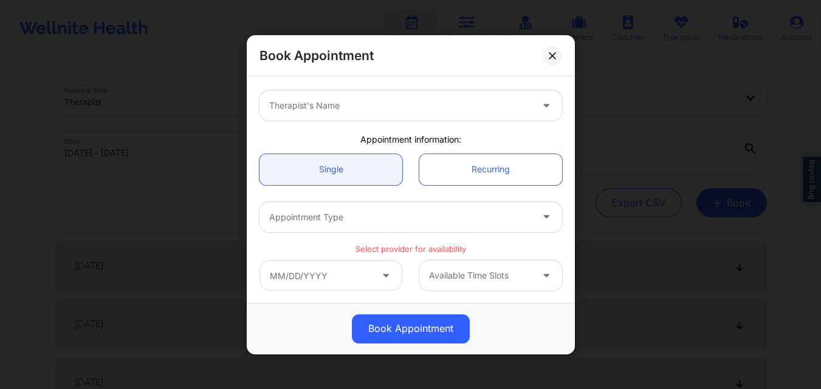
scroll to position [61, 0]
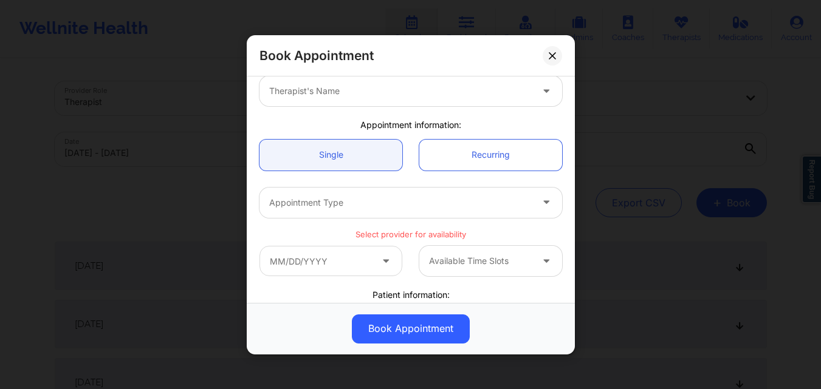
click at [342, 70] on div "Book Appointment" at bounding box center [411, 55] width 328 height 41
click at [342, 94] on div at bounding box center [400, 91] width 262 height 15
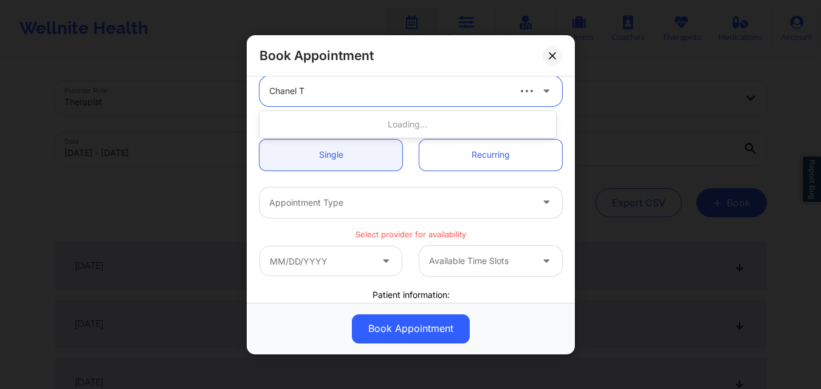
type input "Chanel Th"
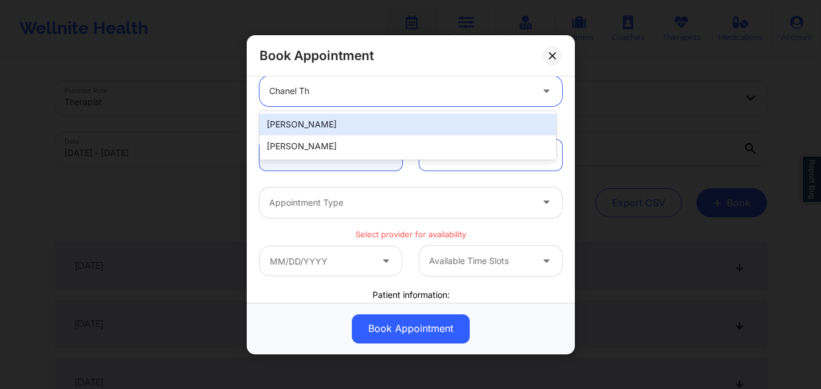
click at [351, 124] on div "[PERSON_NAME]" at bounding box center [407, 125] width 297 height 22
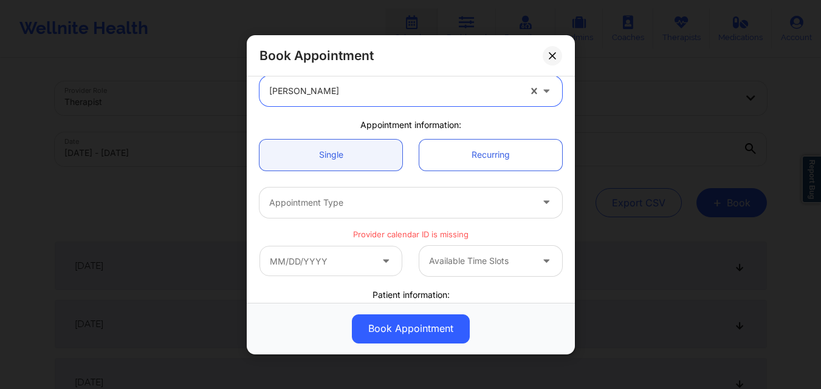
click at [348, 95] on div at bounding box center [394, 91] width 250 height 15
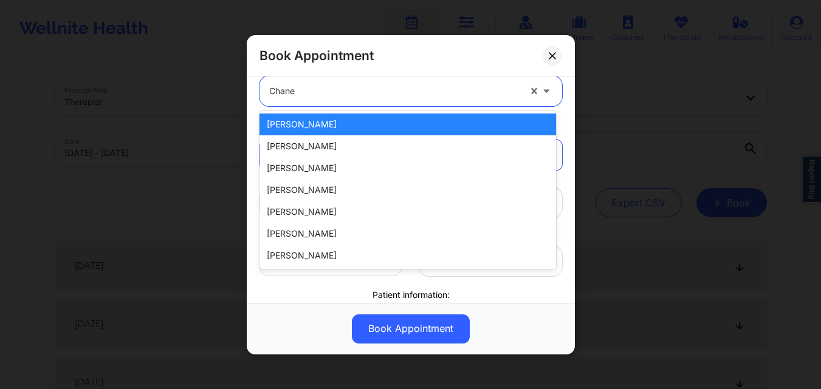
type input "Chanel"
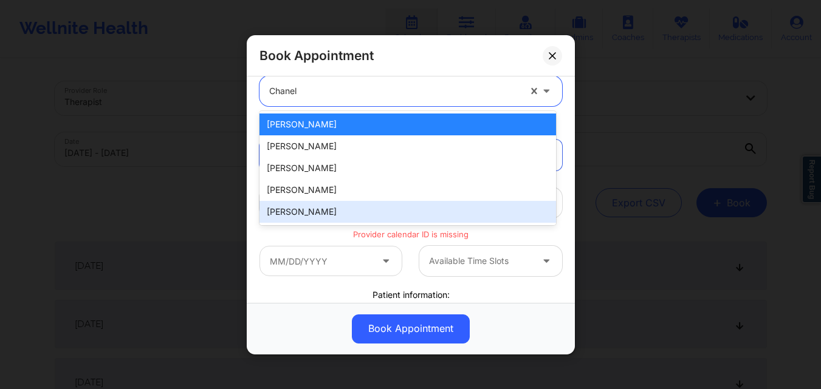
click at [353, 210] on div "[PERSON_NAME]" at bounding box center [407, 212] width 297 height 22
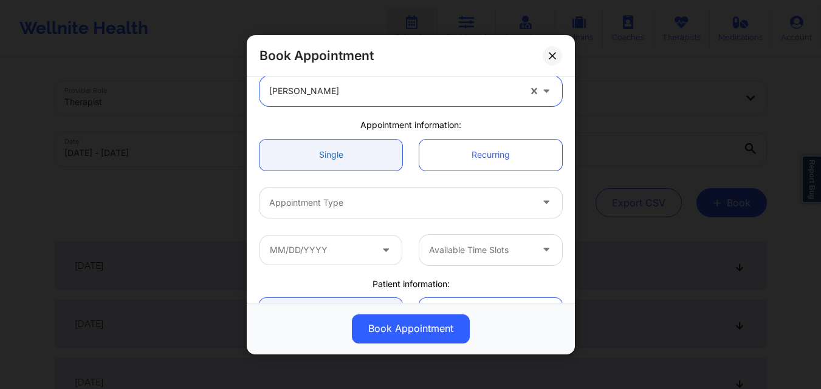
click at [345, 159] on link "Single" at bounding box center [330, 154] width 143 height 31
click at [347, 214] on div "Appointment Type" at bounding box center [395, 202] width 273 height 30
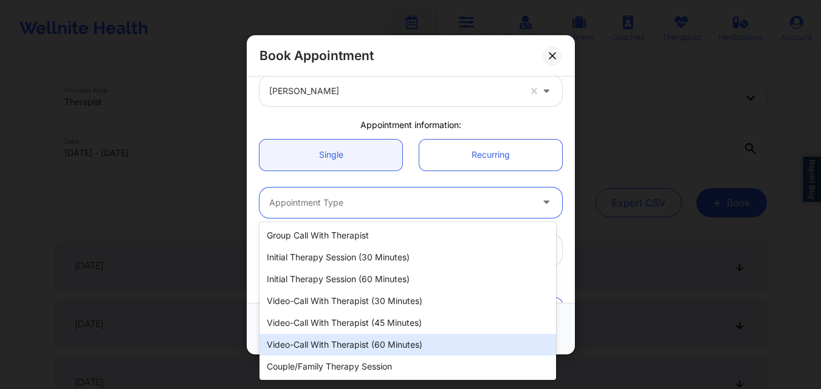
click at [358, 354] on div "Video-Call with Therapist (60 minutes)" at bounding box center [407, 345] width 297 height 22
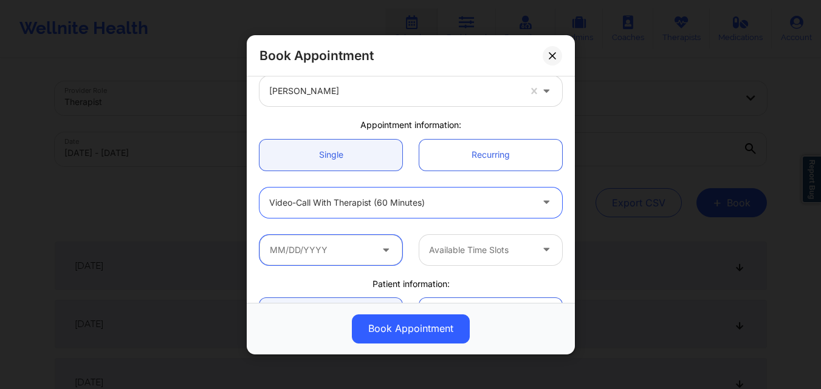
click at [351, 245] on input "text" at bounding box center [330, 250] width 143 height 30
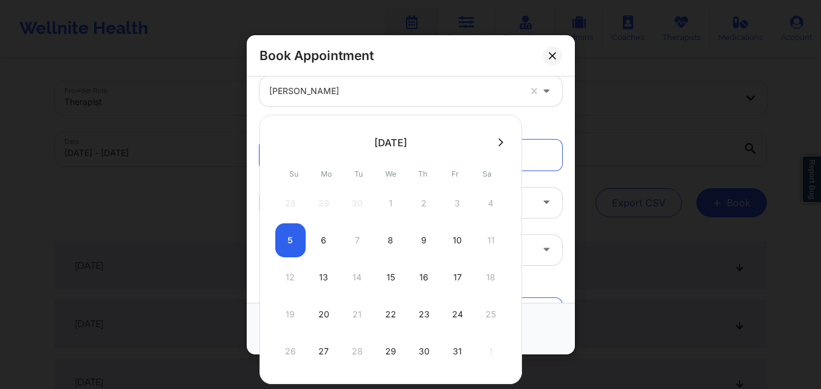
click at [498, 143] on icon at bounding box center [500, 142] width 5 height 9
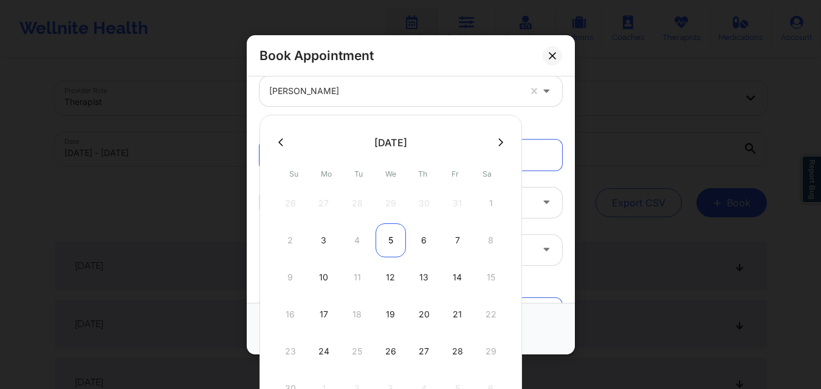
click at [393, 245] on div "5" at bounding box center [391, 241] width 30 height 34
type input "11/05/2025"
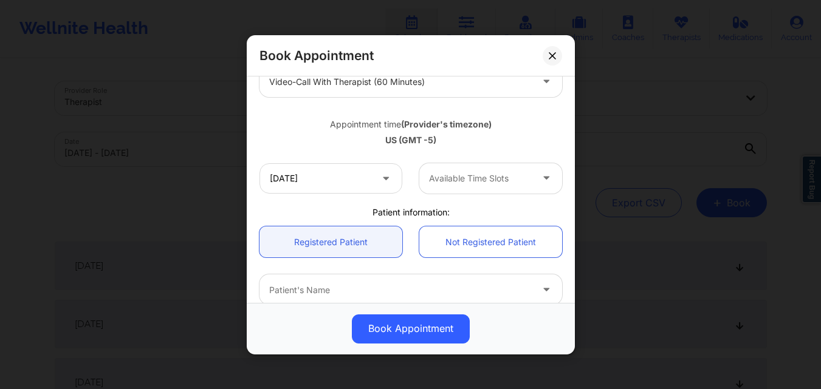
scroll to position [182, 0]
click at [516, 188] on div "Available Time Slots" at bounding box center [476, 177] width 114 height 30
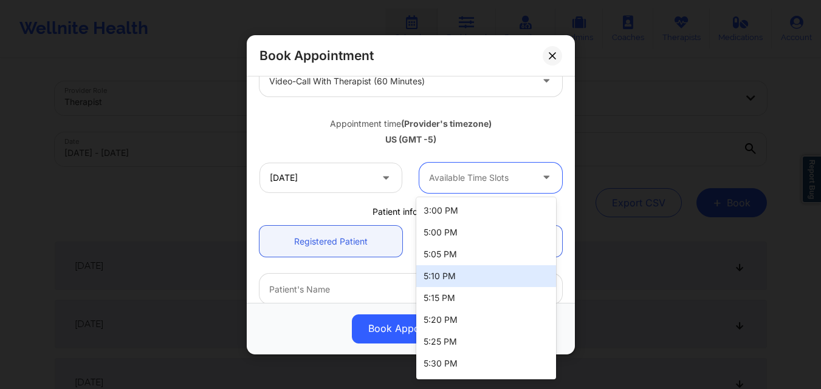
scroll to position [129, 0]
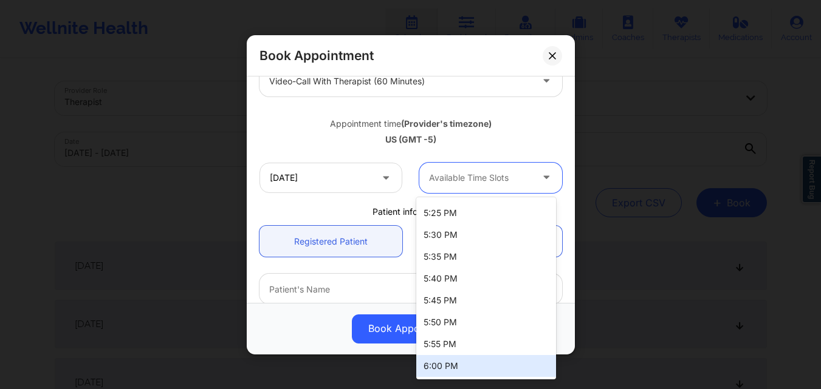
click at [455, 366] on div "6:00 PM" at bounding box center [486, 366] width 140 height 22
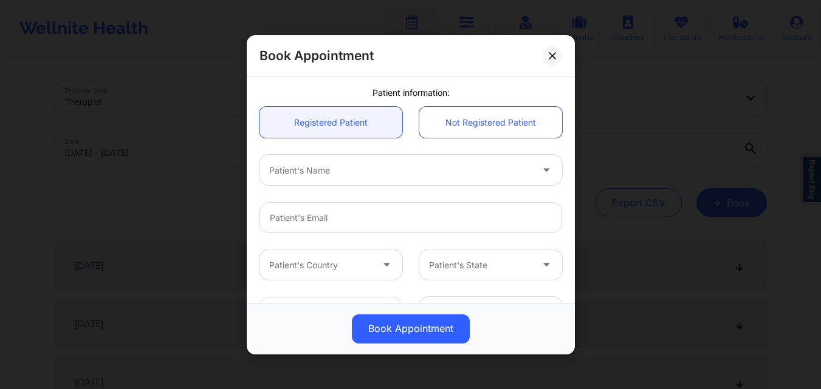
scroll to position [304, 0]
click at [335, 118] on link "Registered Patient" at bounding box center [330, 120] width 143 height 31
click at [364, 173] on div at bounding box center [400, 167] width 262 height 15
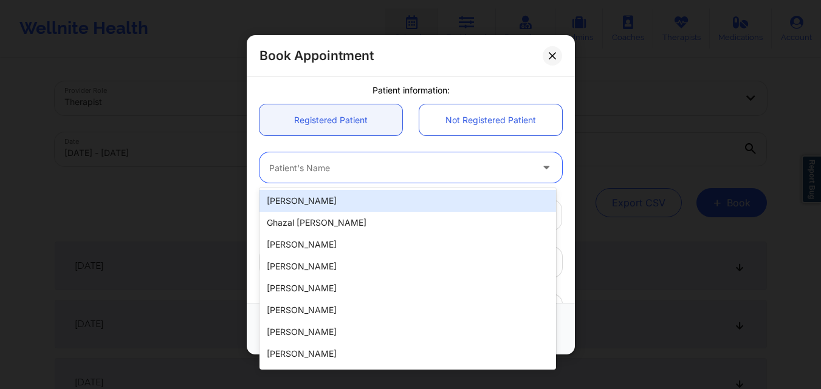
paste input "[PERSON_NAME]"
type input "[PERSON_NAME]"
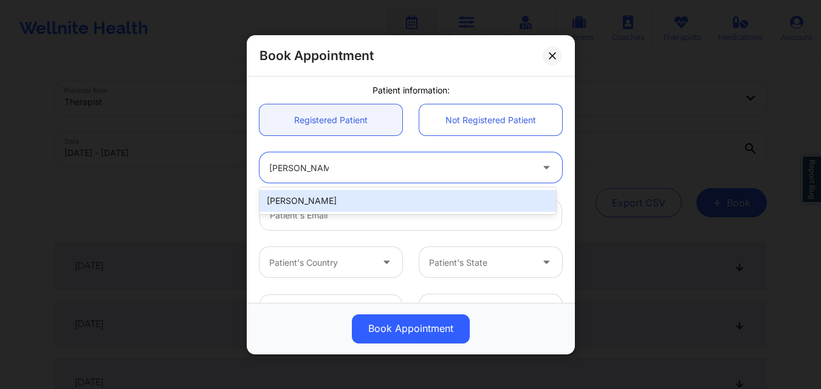
click at [354, 204] on div "[PERSON_NAME]" at bounding box center [407, 201] width 297 height 22
type input "[EMAIL_ADDRESS][DOMAIN_NAME]"
type input "[PHONE_NUMBER]"
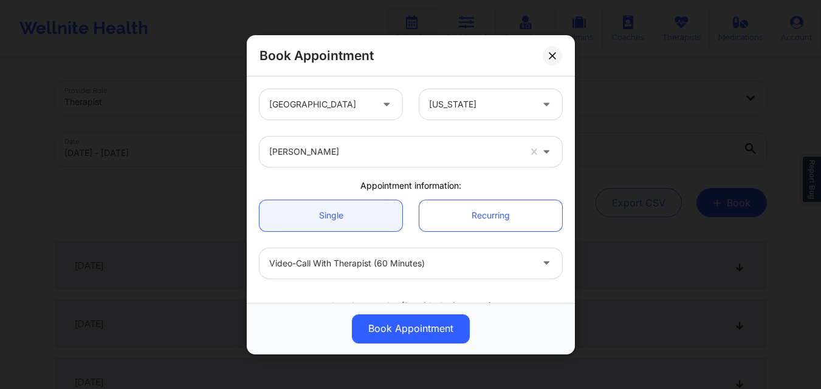
scroll to position [122, 0]
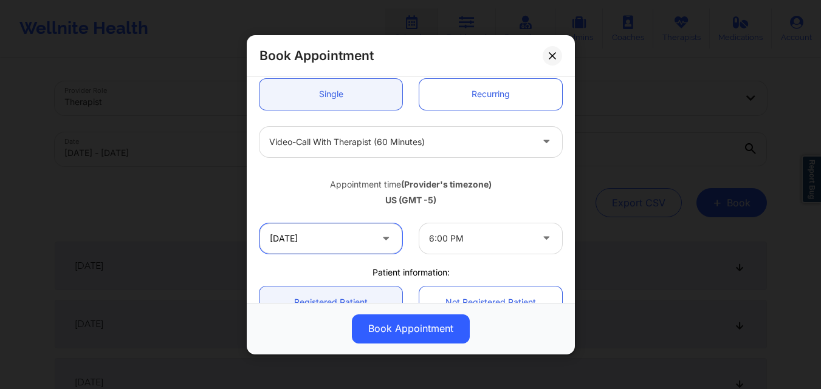
click at [361, 241] on input "11/05/2025" at bounding box center [330, 238] width 143 height 30
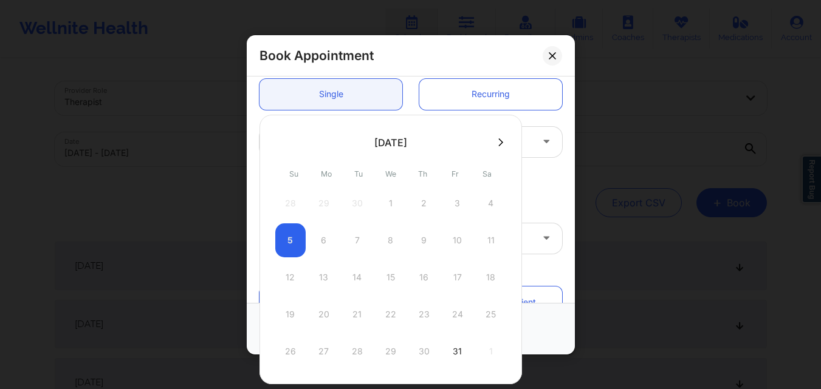
click at [499, 142] on icon at bounding box center [500, 142] width 5 height 8
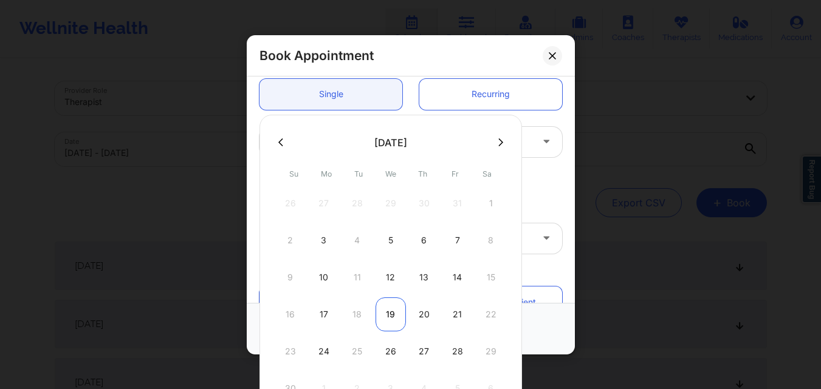
click at [388, 315] on div "19" at bounding box center [391, 315] width 30 height 34
type input "11/19/2025"
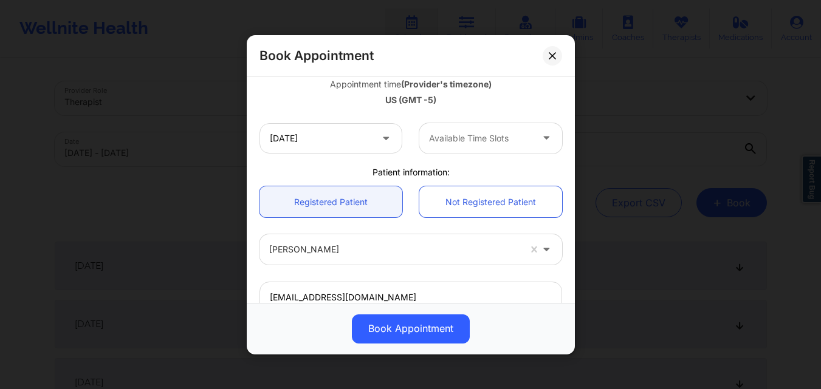
scroll to position [182, 0]
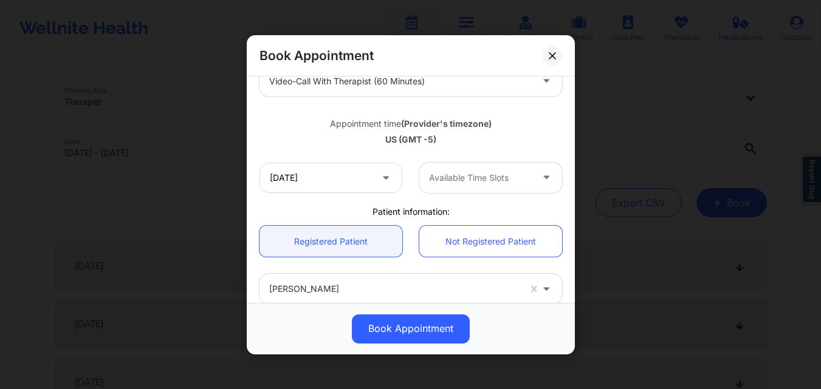
click at [490, 190] on div "Available Time Slots" at bounding box center [476, 177] width 114 height 30
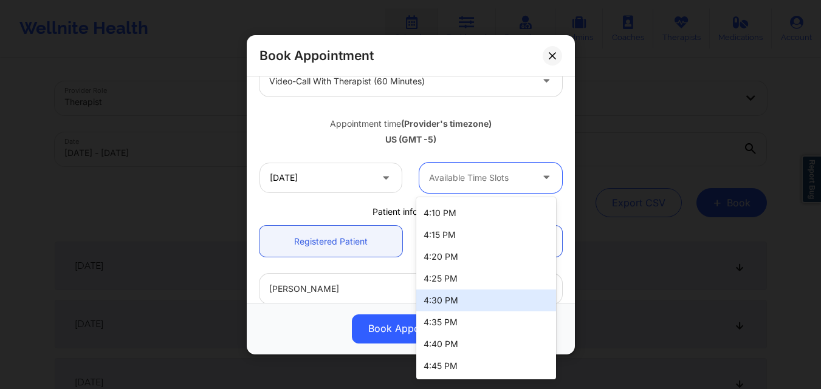
scroll to position [369, 0]
click at [532, 125] on div "Appointment time (Provider's timezone)" at bounding box center [410, 123] width 303 height 12
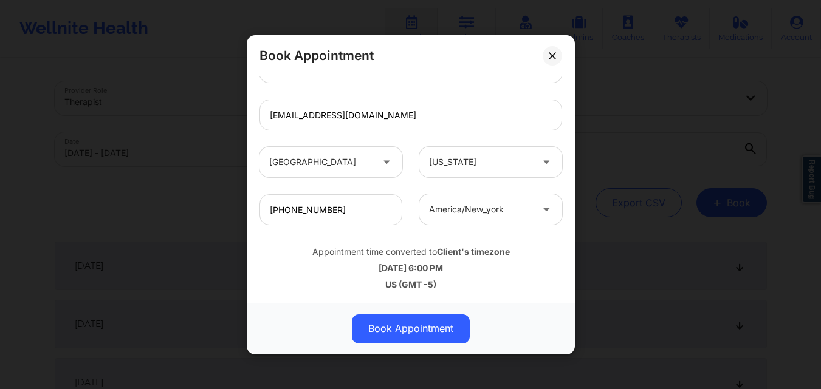
scroll to position [161, 0]
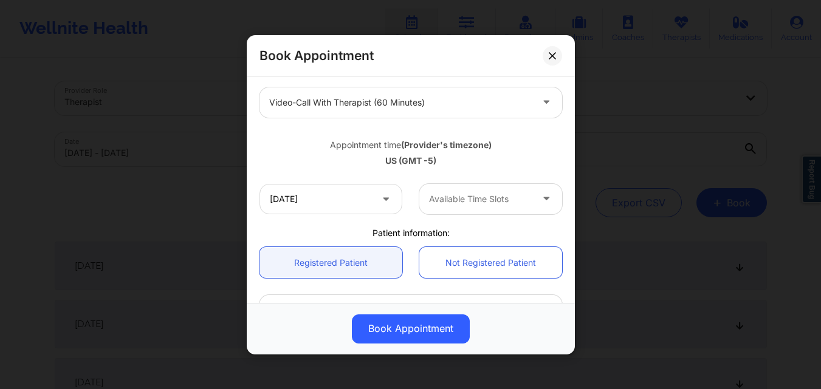
click at [563, 56] on div "Book Appointment" at bounding box center [411, 55] width 328 height 41
click at [547, 52] on button at bounding box center [552, 55] width 19 height 19
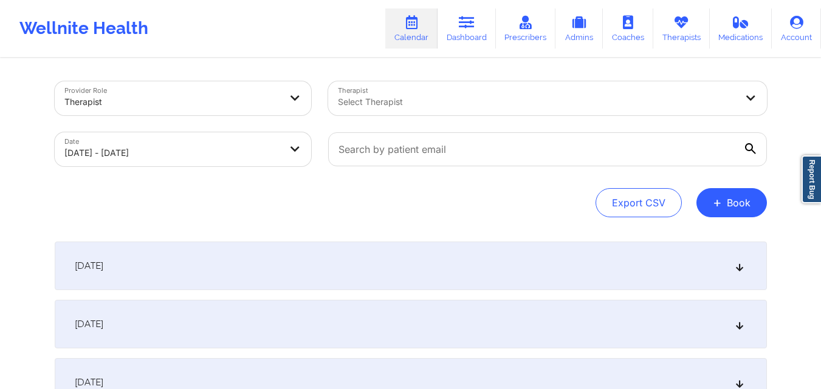
click at [634, 73] on div "Therapist Select Therapist" at bounding box center [548, 98] width 456 height 51
